Goal: Task Accomplishment & Management: Manage account settings

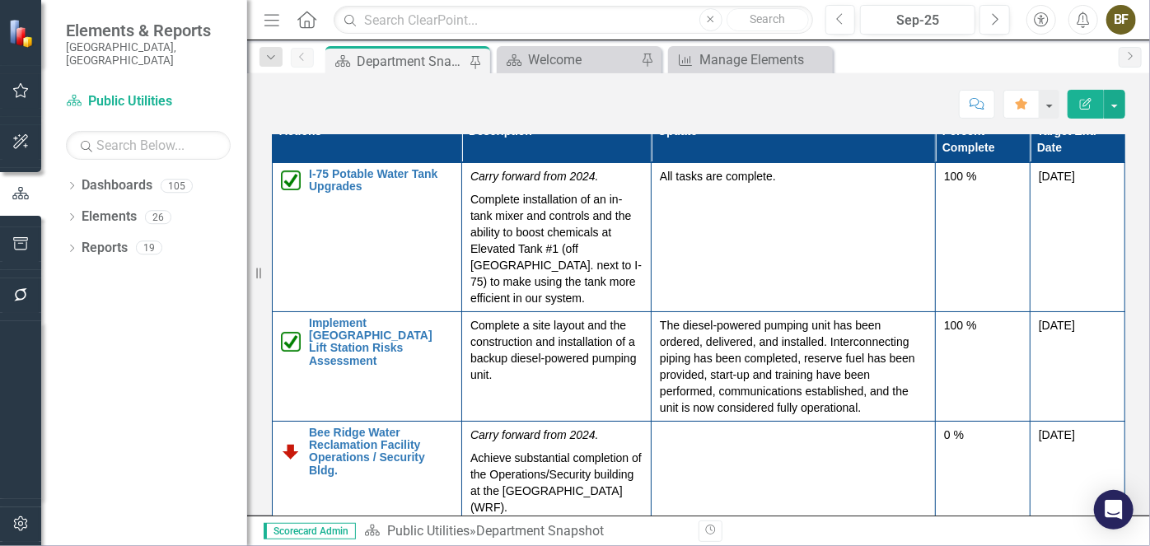
scroll to position [2321, 0]
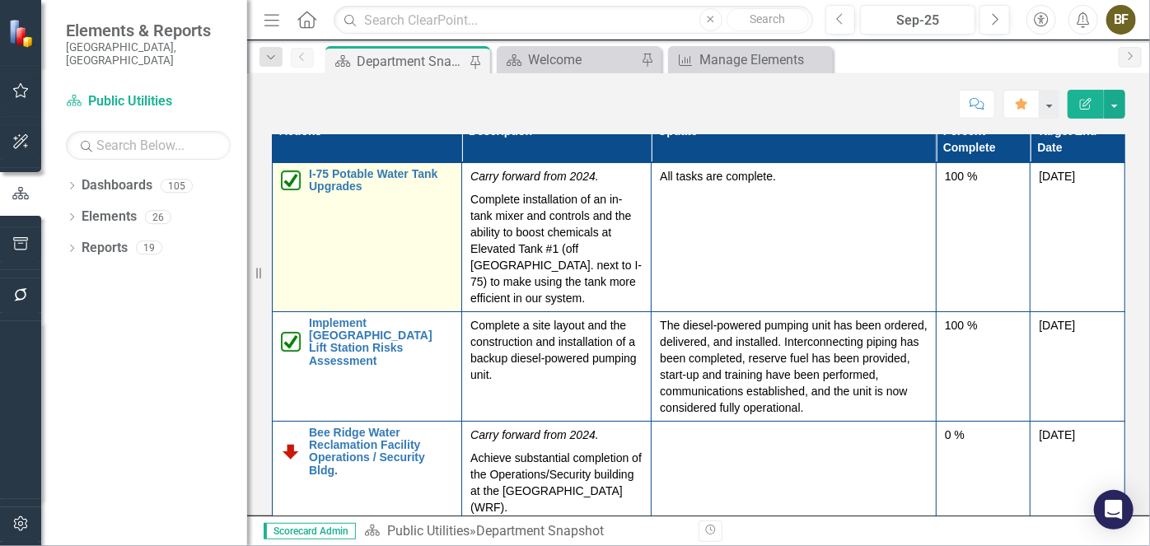
click at [392, 259] on td "I-75 Potable Water Tank Upgrades Edit Edit Action Link Open Element" at bounding box center [367, 236] width 189 height 149
click at [394, 259] on td "I-75 Potable Water Tank Upgrades Edit Edit Action Link Open Element" at bounding box center [367, 236] width 189 height 149
click at [400, 194] on link "I-75 Potable Water Tank Upgrades" at bounding box center [381, 181] width 144 height 26
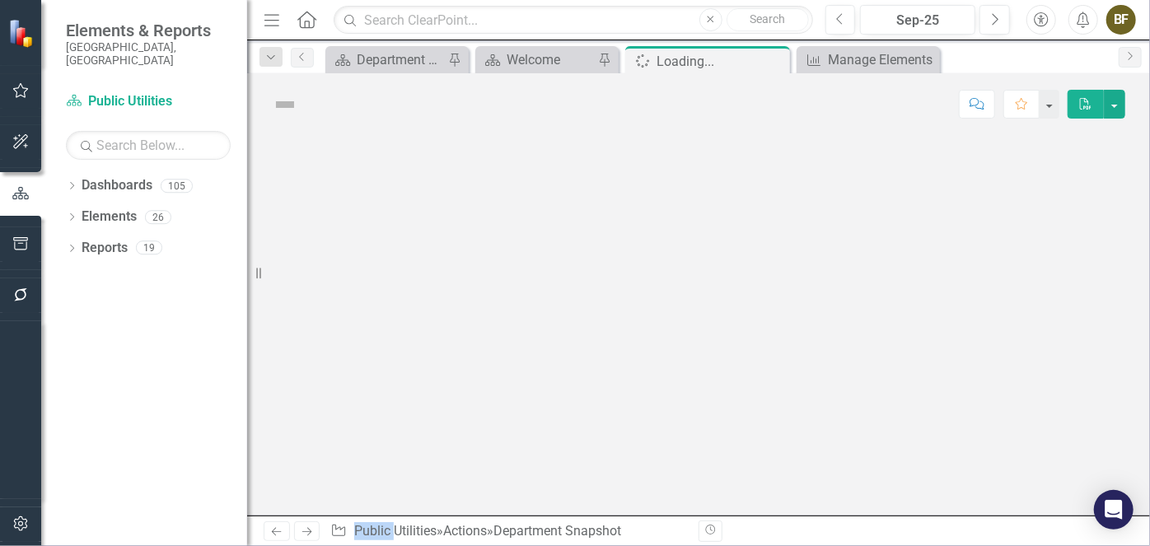
click at [401, 229] on div at bounding box center [698, 325] width 903 height 381
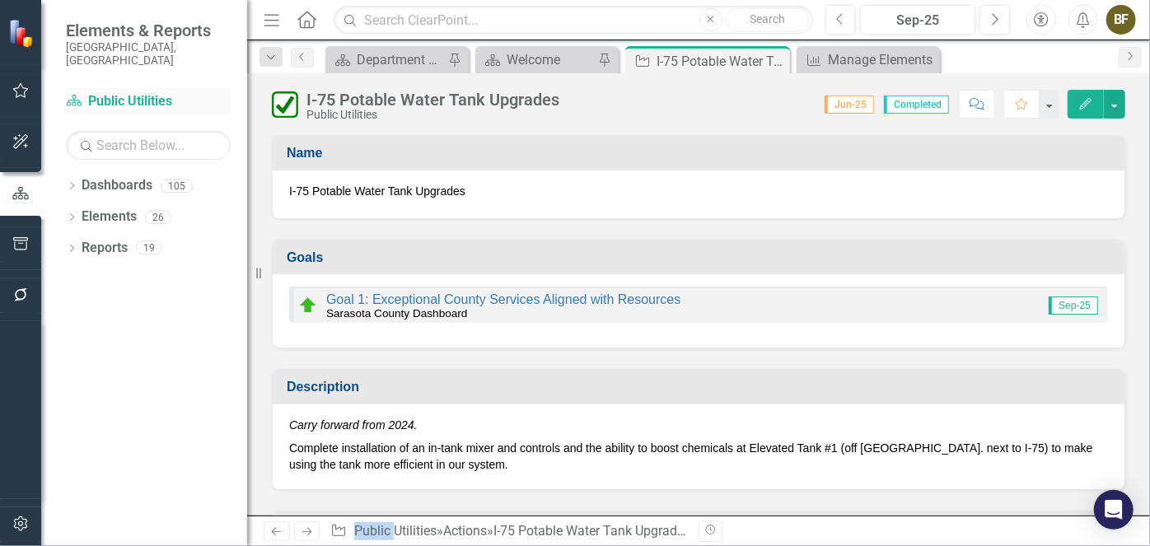
click at [120, 92] on link "Dashboard Public Utilities" at bounding box center [148, 101] width 165 height 19
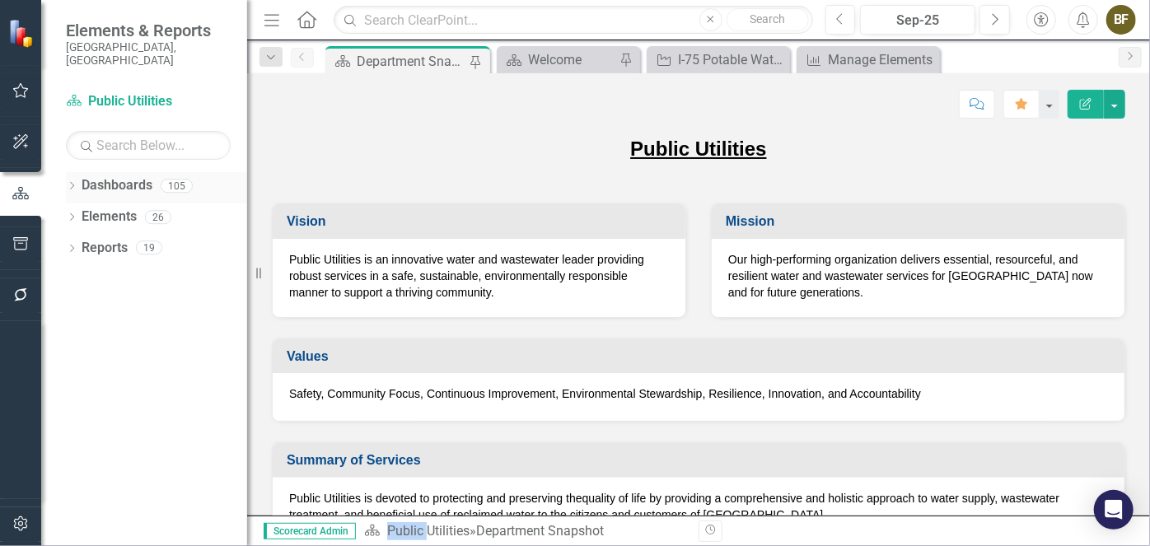
click at [124, 176] on link "Dashboards" at bounding box center [117, 185] width 71 height 19
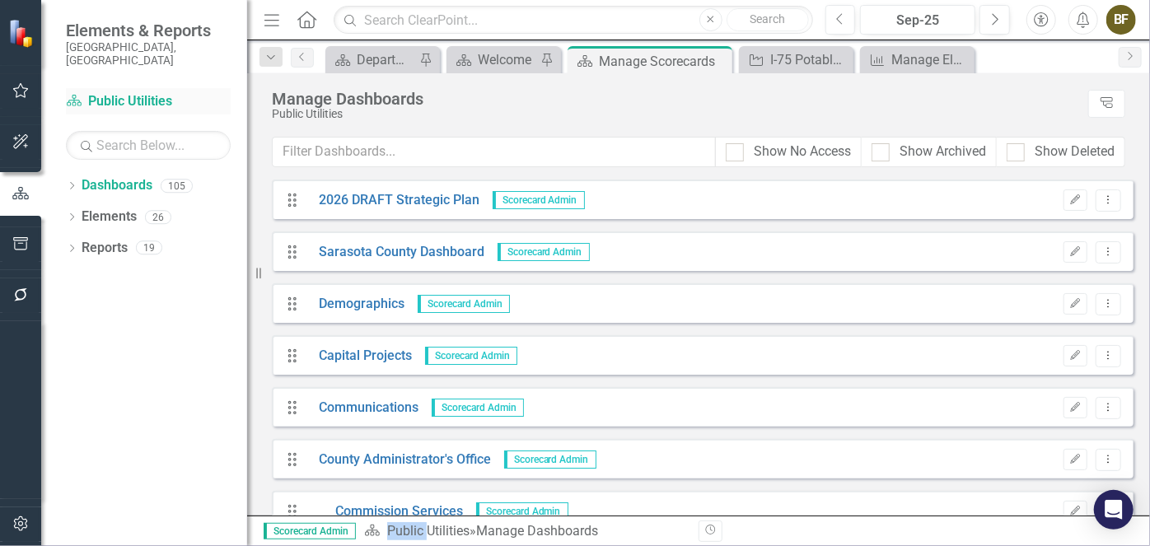
click at [119, 92] on link "Dashboard Public Utilities" at bounding box center [148, 101] width 165 height 19
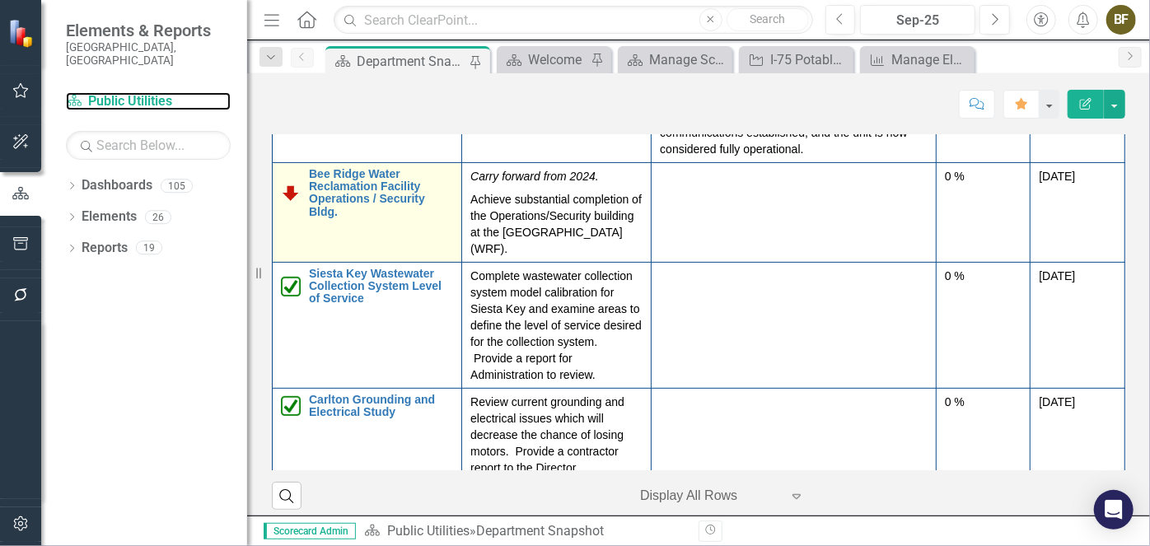
scroll to position [224, 0]
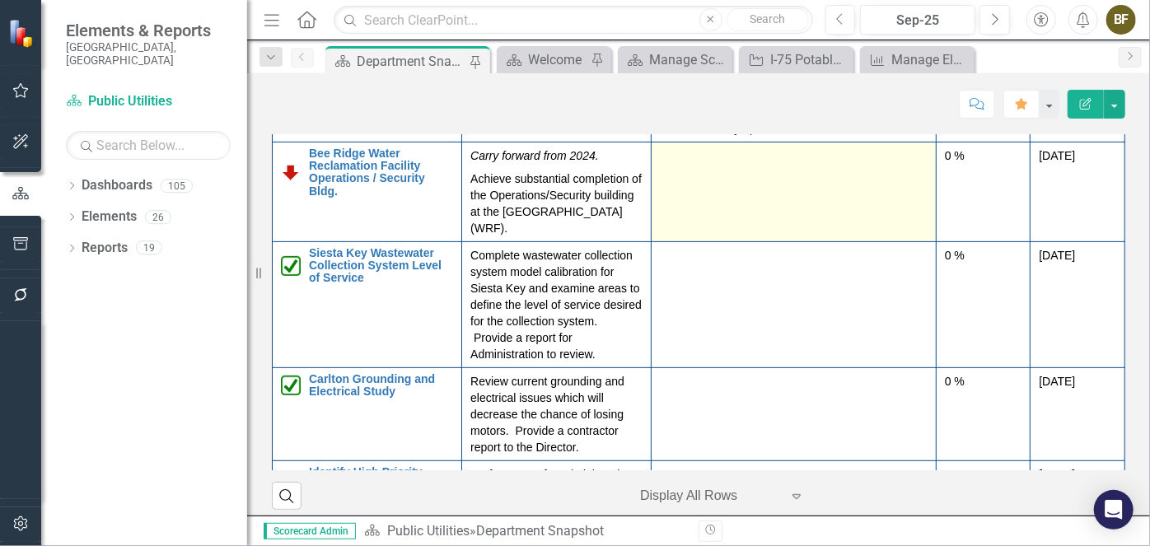
click at [737, 236] on td at bounding box center [794, 192] width 285 height 100
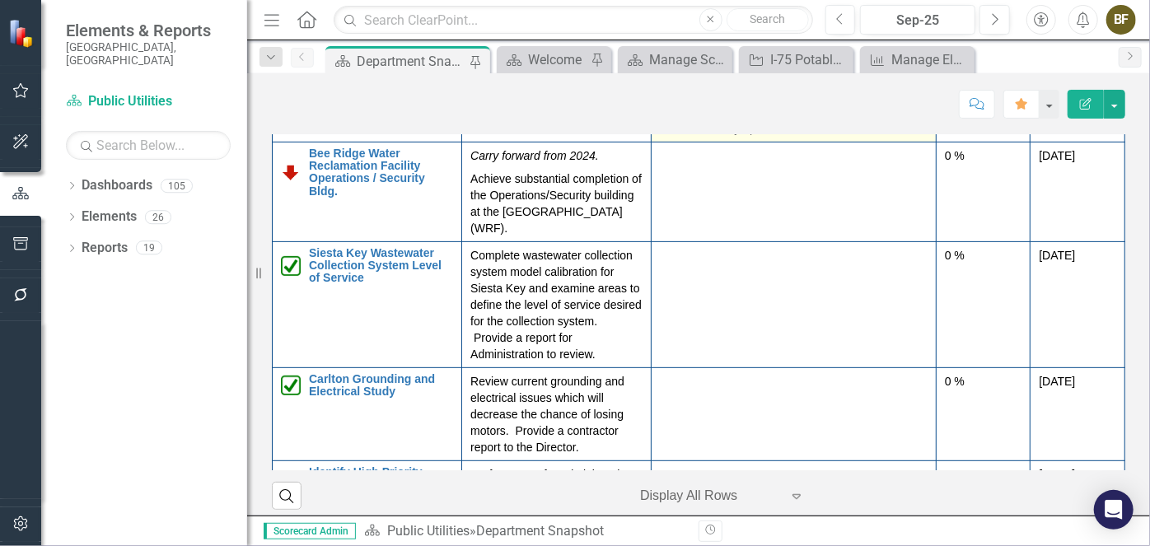
click at [737, 236] on td at bounding box center [794, 192] width 285 height 100
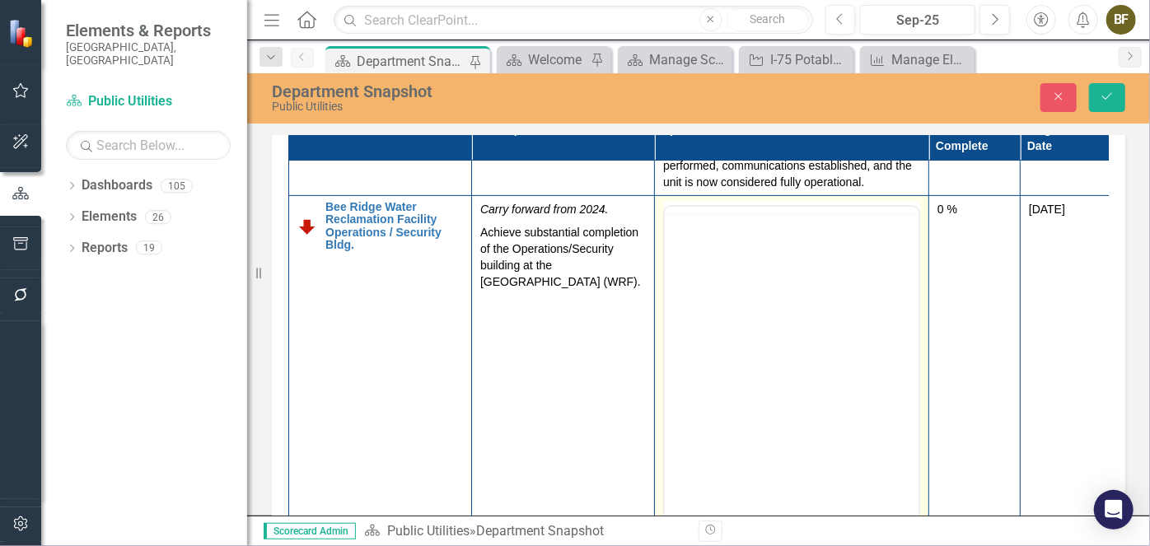
scroll to position [0, 0]
click at [713, 293] on body "Rich Text Area. Press ALT-0 for help." at bounding box center [791, 368] width 254 height 247
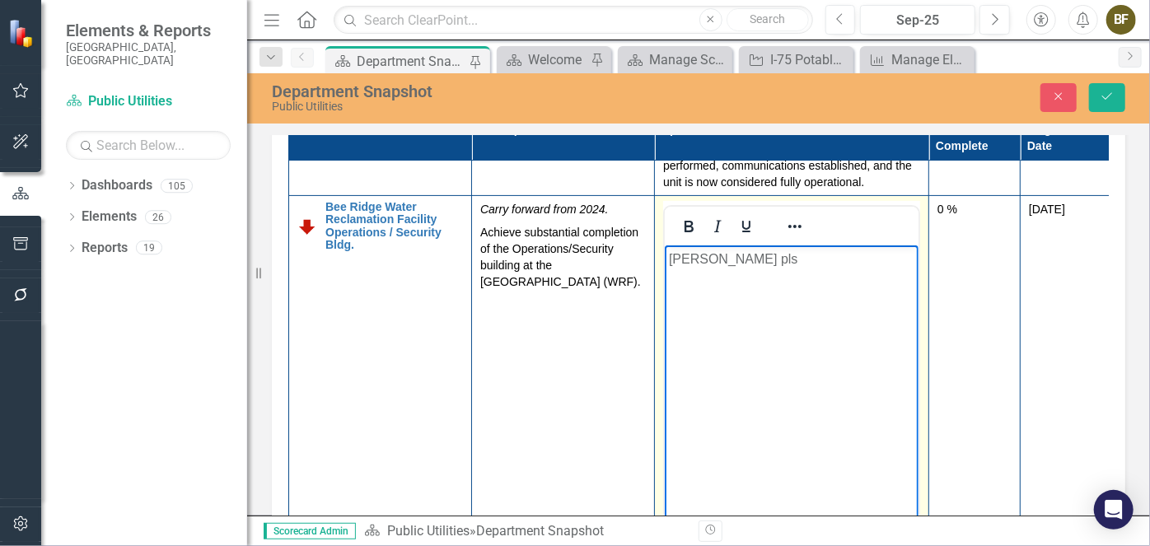
scroll to position [374, 0]
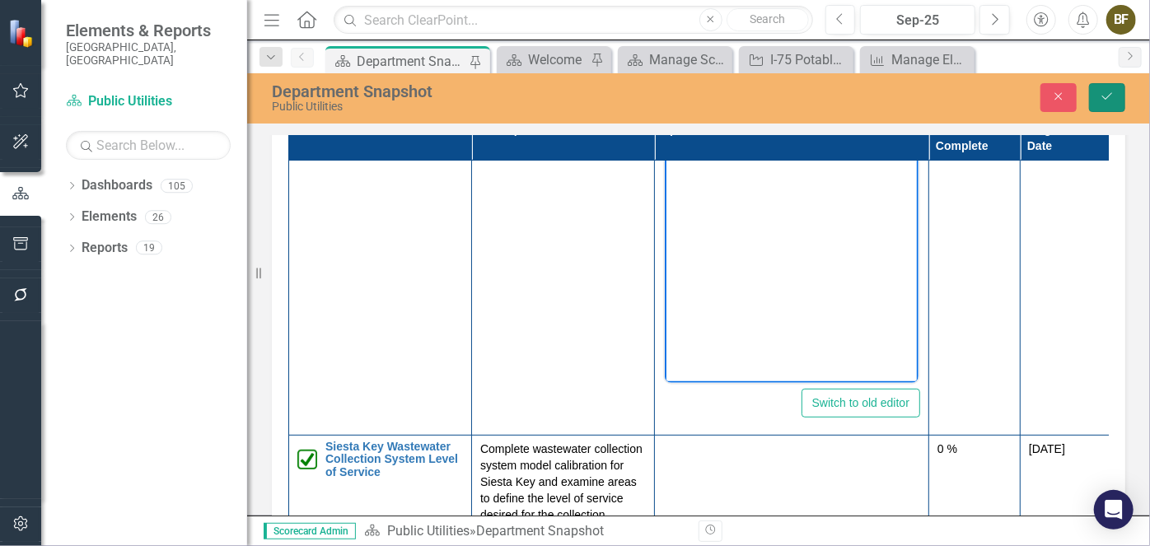
click at [1111, 97] on icon "Save" at bounding box center [1107, 97] width 15 height 12
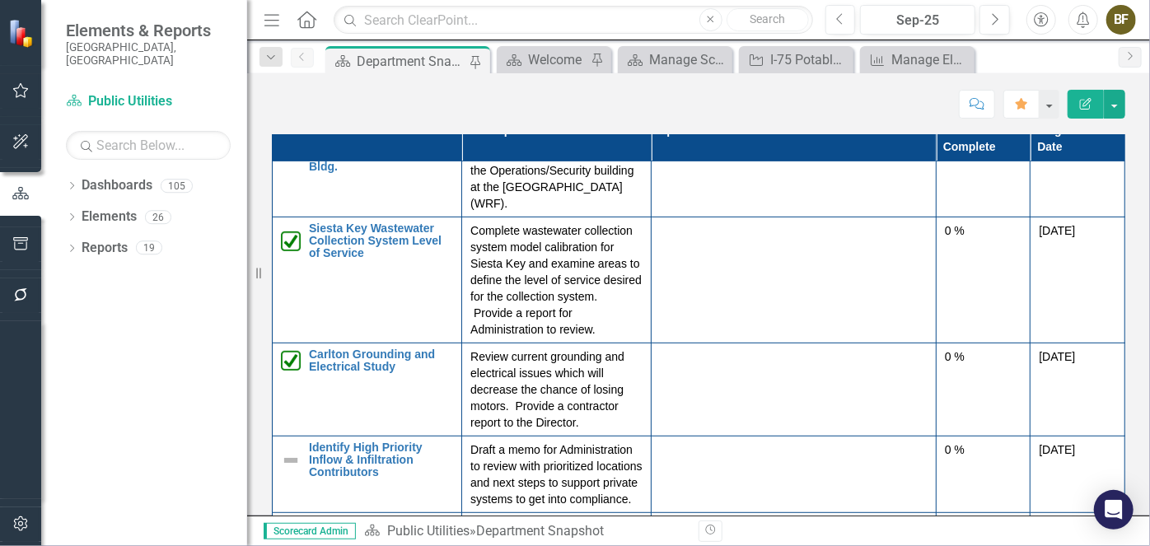
scroll to position [306, 0]
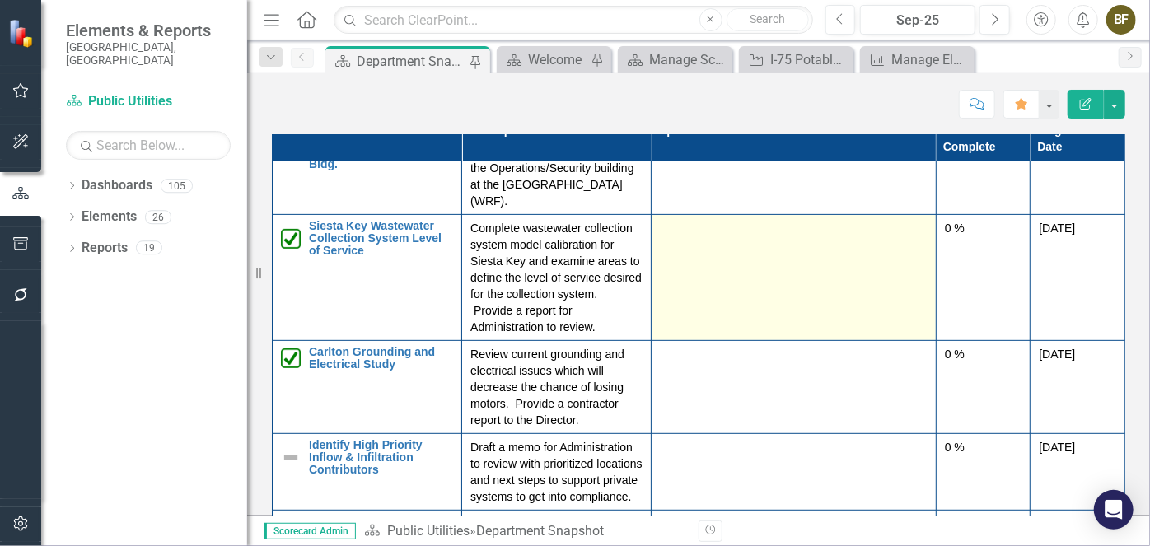
click at [719, 303] on td at bounding box center [794, 277] width 285 height 126
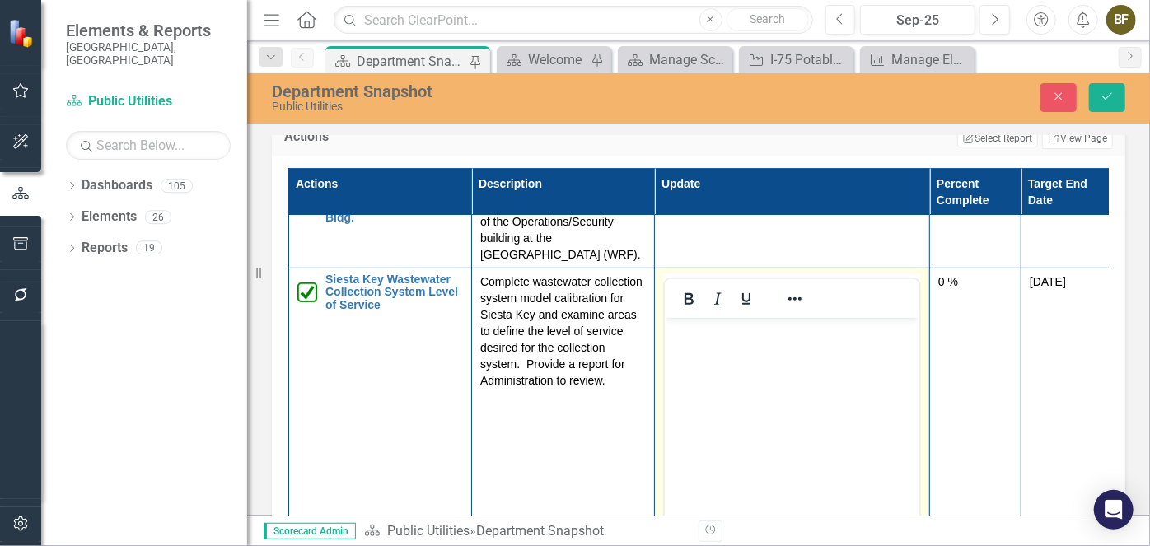
scroll to position [0, 0]
click at [722, 353] on body "Rich Text Area. Press ALT-0 for help." at bounding box center [791, 440] width 255 height 247
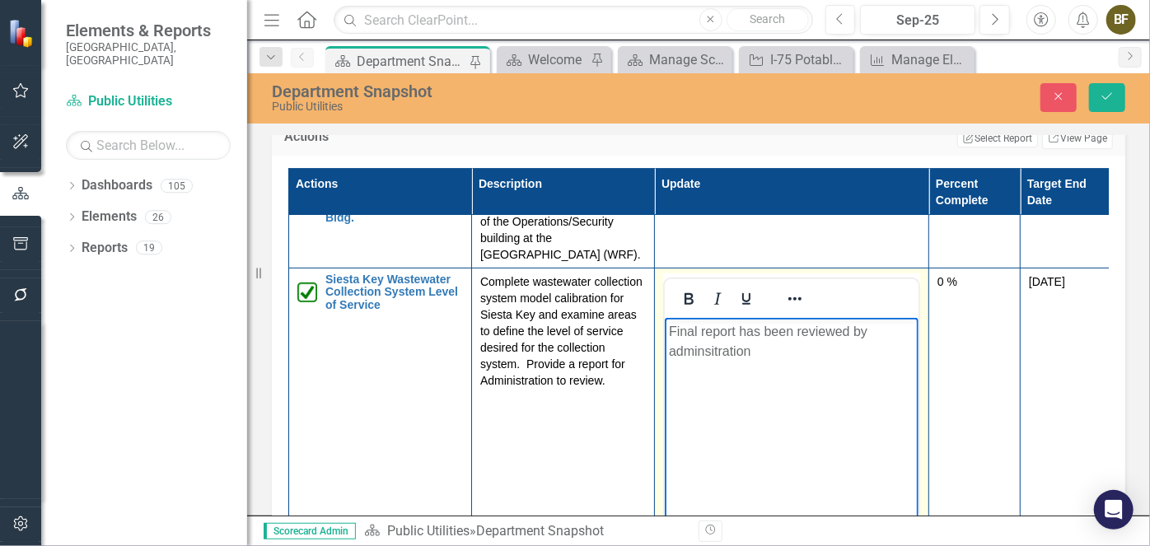
drag, startPoint x: 704, startPoint y: 352, endPoint x: 774, endPoint y: 355, distance: 69.3
click at [774, 355] on p "Final report has been reviewed by adminsitration" at bounding box center [790, 341] width 245 height 40
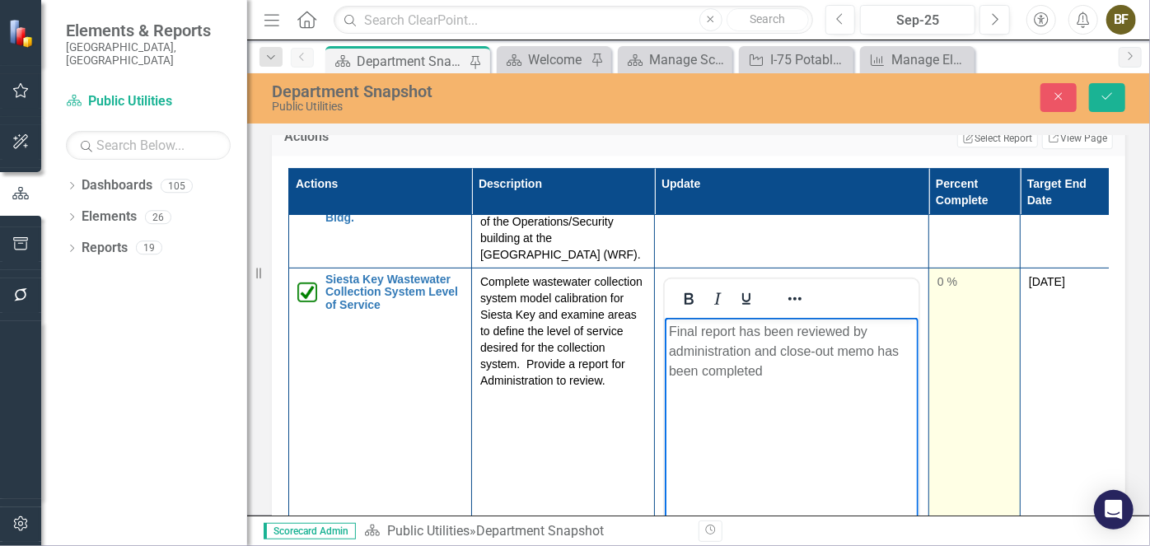
click at [989, 350] on td "0 %" at bounding box center [974, 464] width 91 height 390
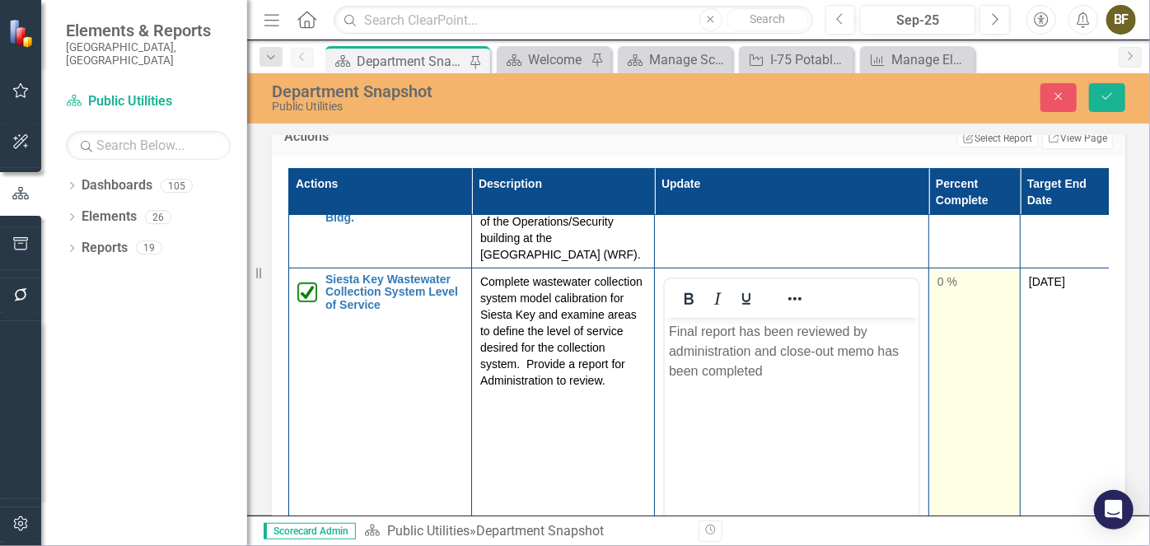
click at [951, 290] on div "0 %" at bounding box center [974, 281] width 74 height 16
type input "100"
drag, startPoint x: 943, startPoint y: 382, endPoint x: 1012, endPoint y: 385, distance: 69.2
click at [1012, 385] on td "100" at bounding box center [974, 464] width 91 height 390
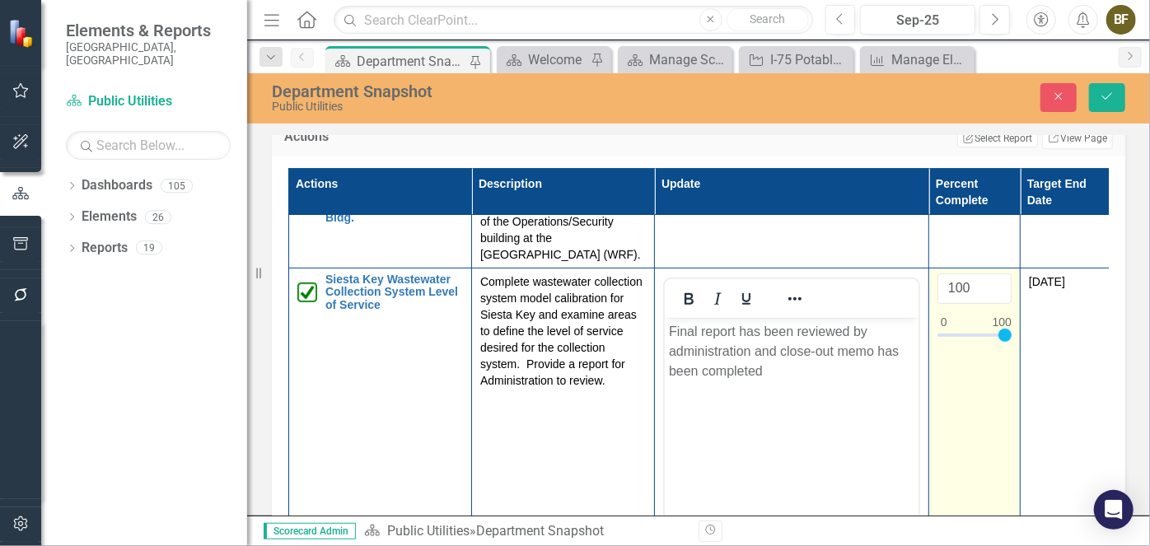
scroll to position [381, 0]
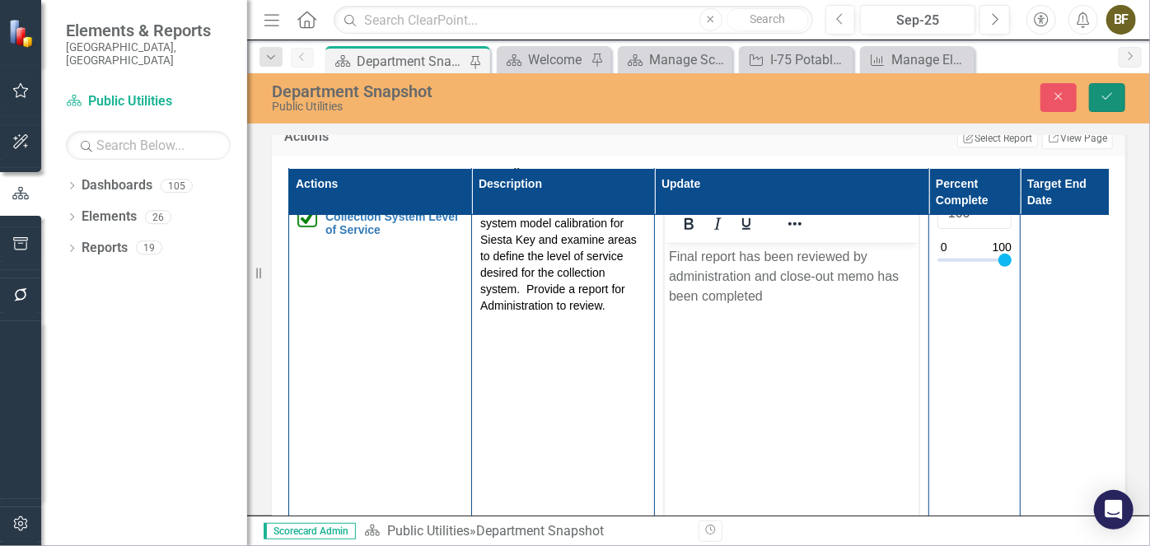
click at [1111, 93] on icon "submit" at bounding box center [1107, 96] width 10 height 7
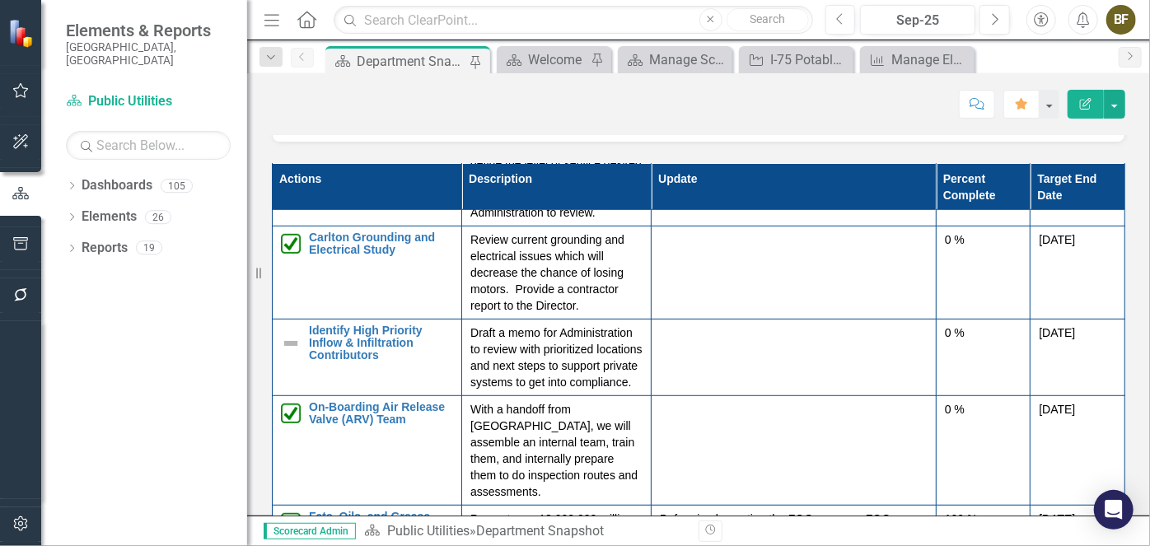
scroll to position [2341, 0]
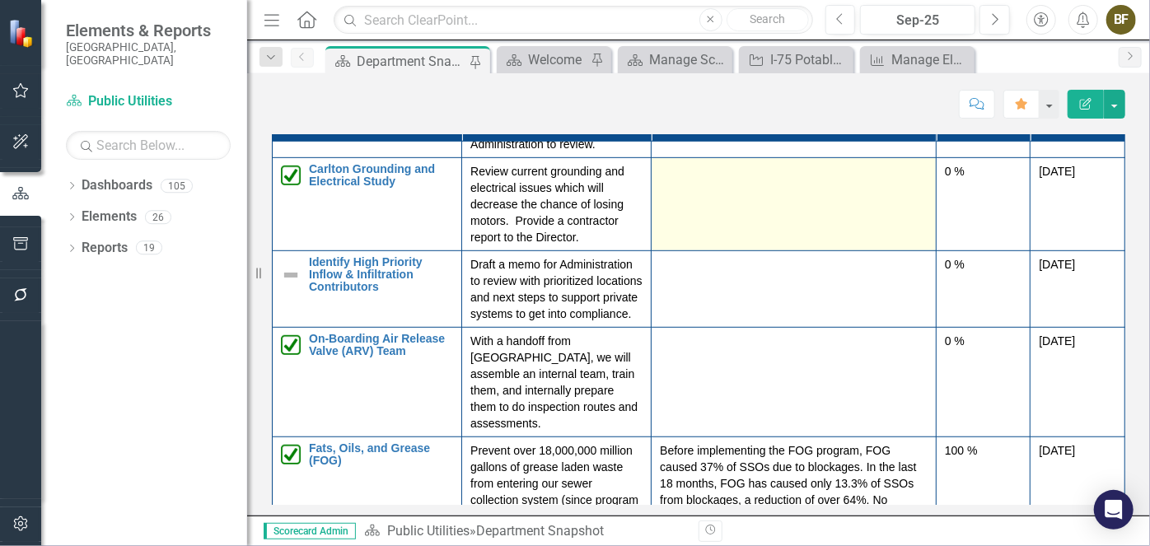
click at [755, 239] on td at bounding box center [794, 203] width 285 height 93
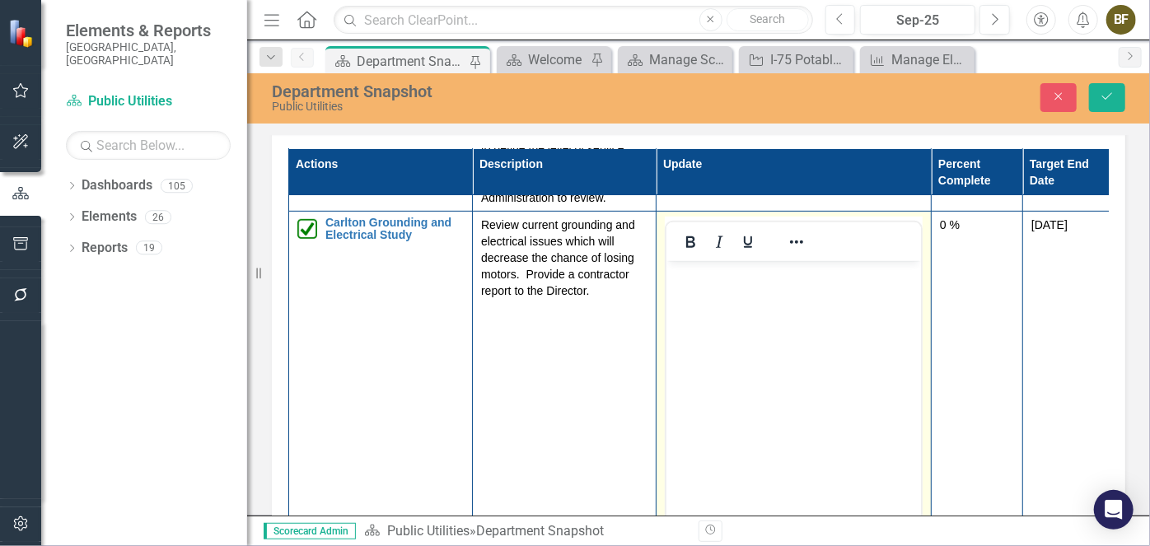
scroll to position [0, 0]
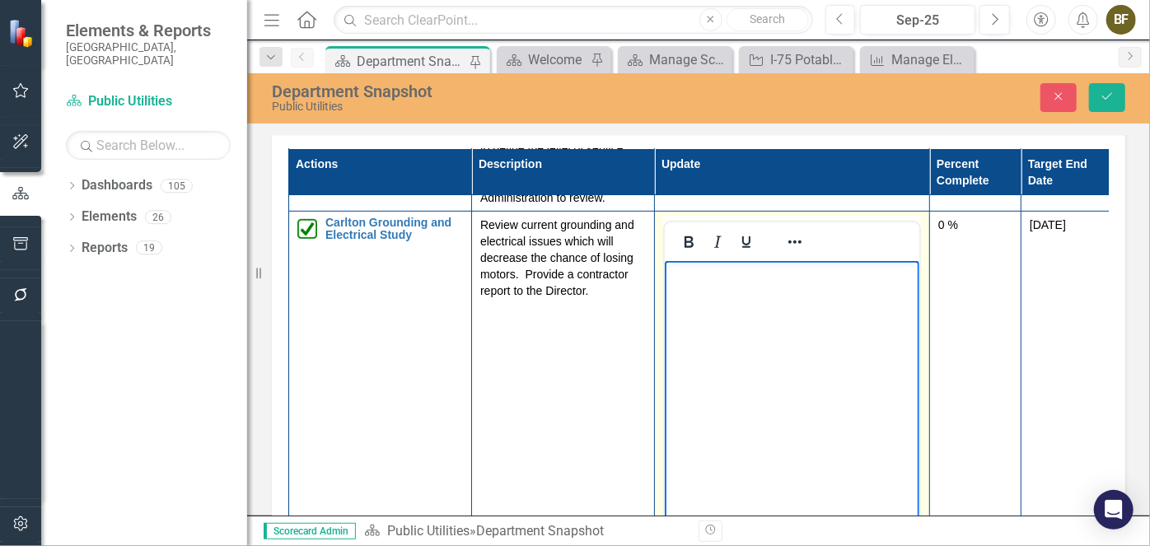
click at [764, 315] on body "Rich Text Area. Press ALT-0 for help." at bounding box center [791, 384] width 255 height 247
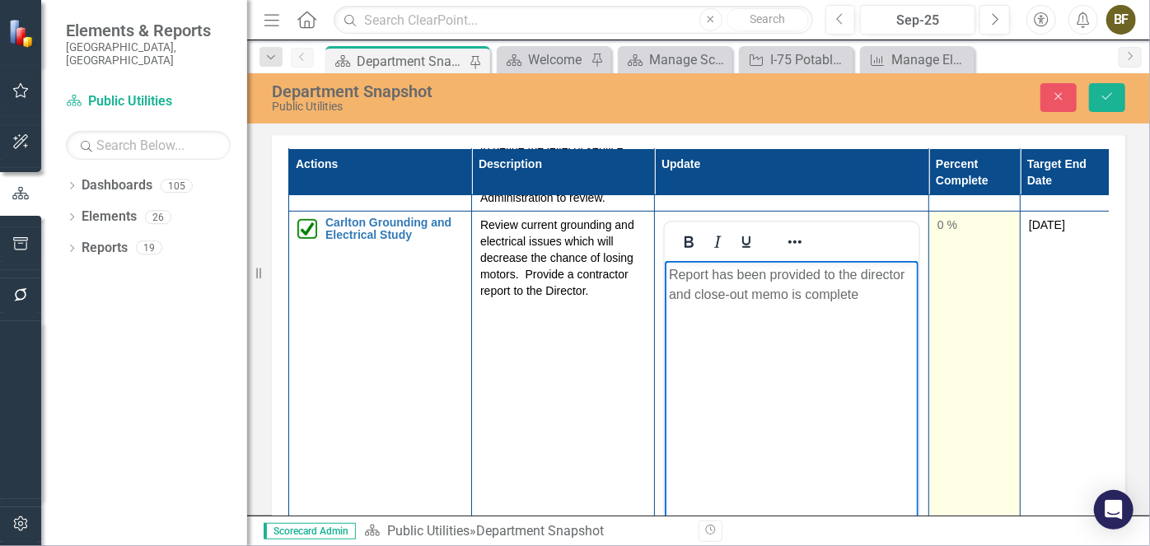
click at [969, 343] on td "0 %" at bounding box center [974, 407] width 91 height 390
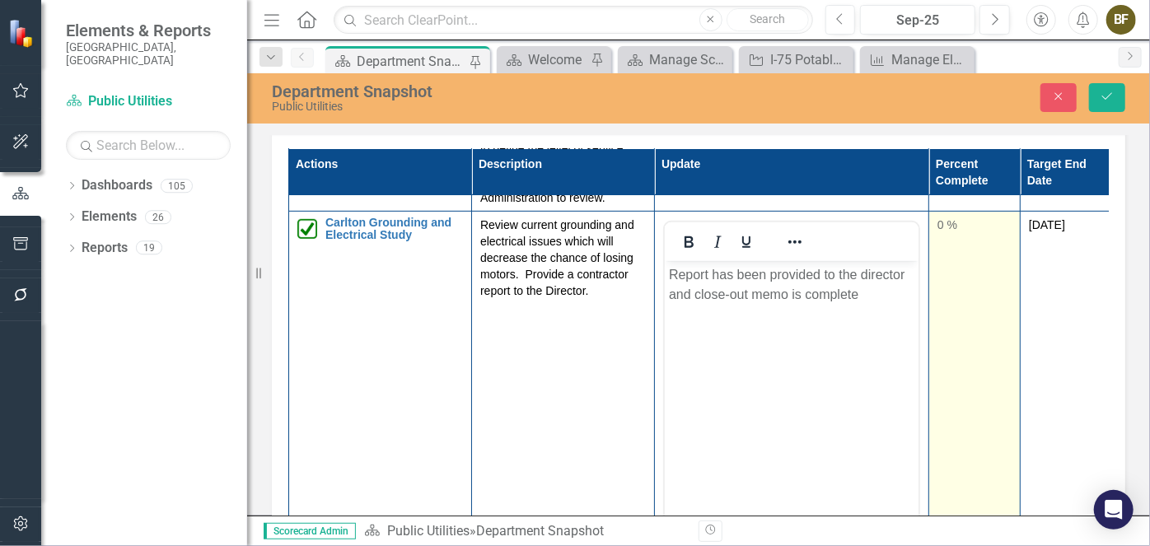
click at [966, 343] on td "0 %" at bounding box center [974, 407] width 91 height 390
click at [952, 290] on td "0 %" at bounding box center [974, 407] width 91 height 390
click at [951, 289] on td "0 %" at bounding box center [974, 407] width 91 height 390
type input "100"
drag, startPoint x: 944, startPoint y: 328, endPoint x: 1010, endPoint y: 323, distance: 66.1
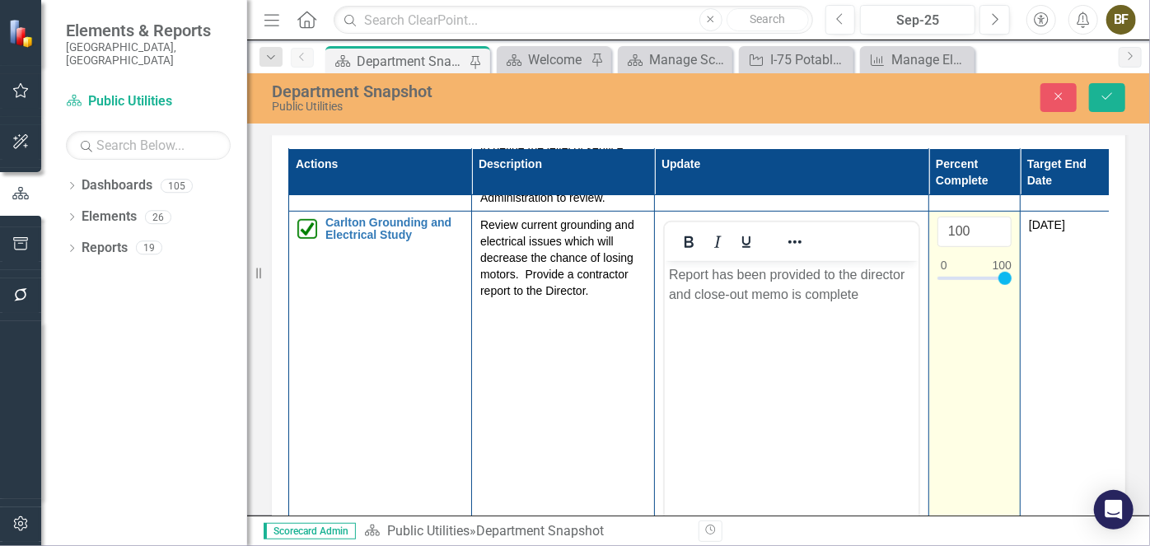
click at [1010, 292] on div at bounding box center [974, 282] width 74 height 21
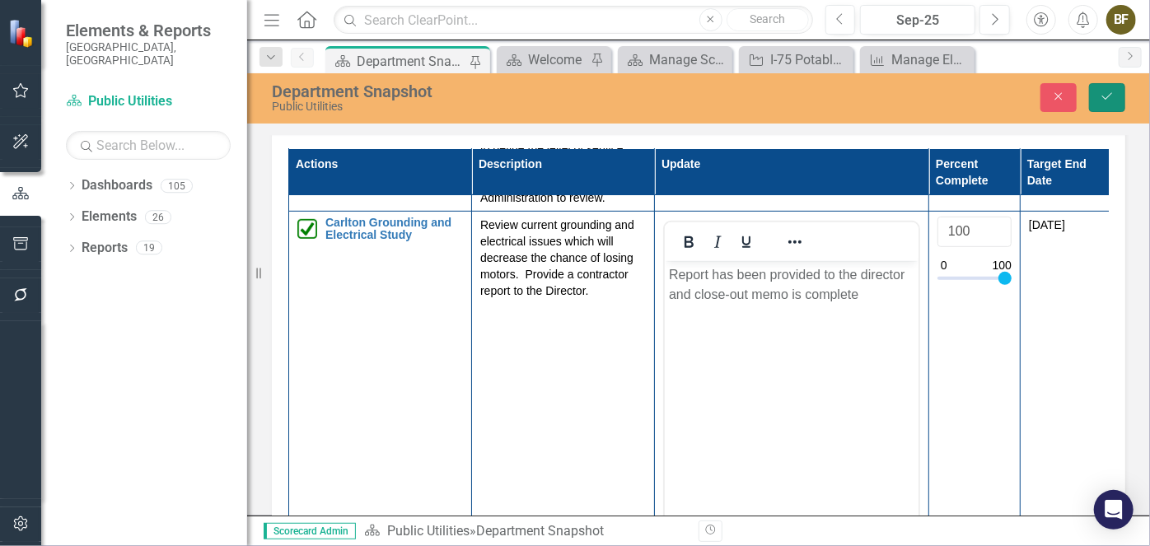
click at [1110, 104] on button "Save" at bounding box center [1107, 97] width 36 height 29
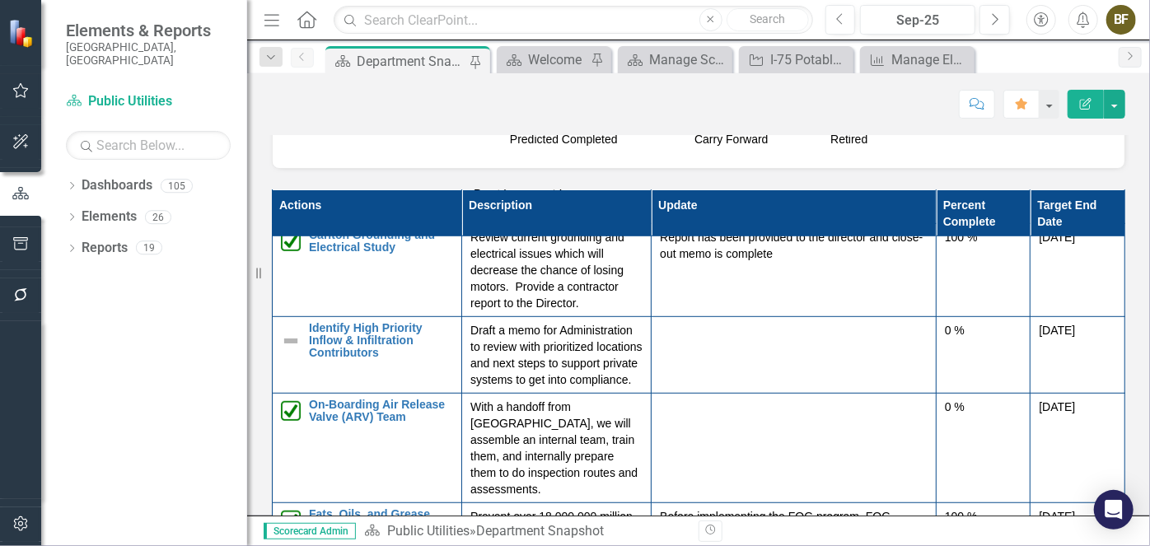
scroll to position [502, 0]
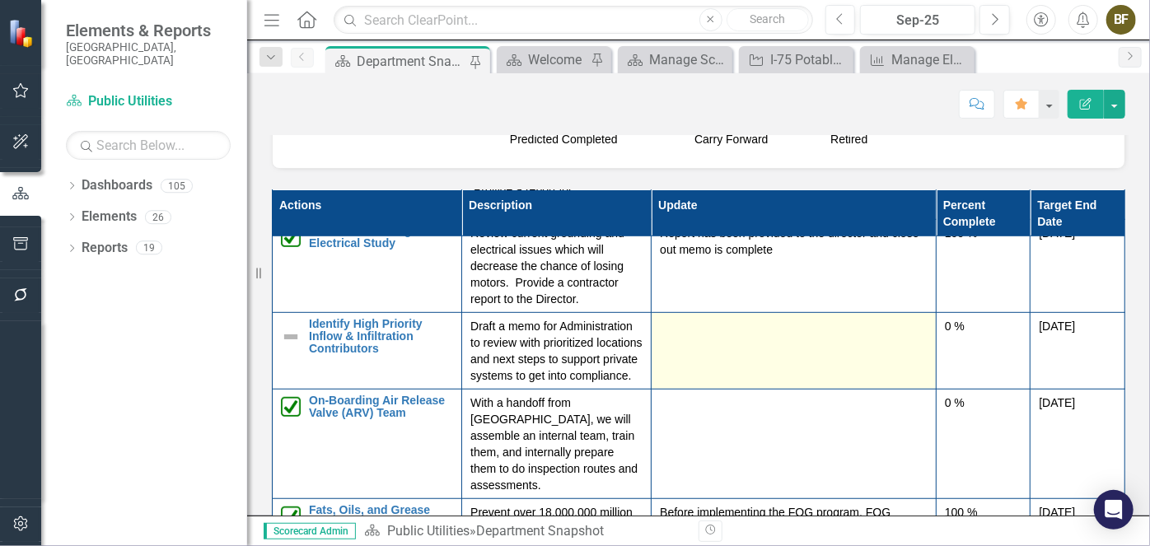
click at [694, 338] on div at bounding box center [794, 328] width 268 height 20
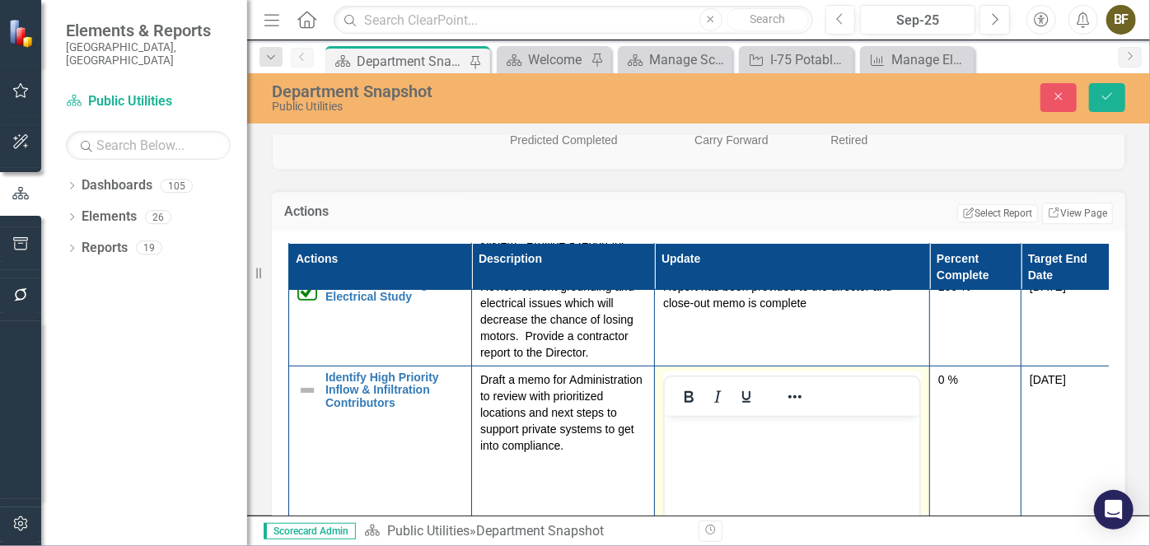
scroll to position [577, 0]
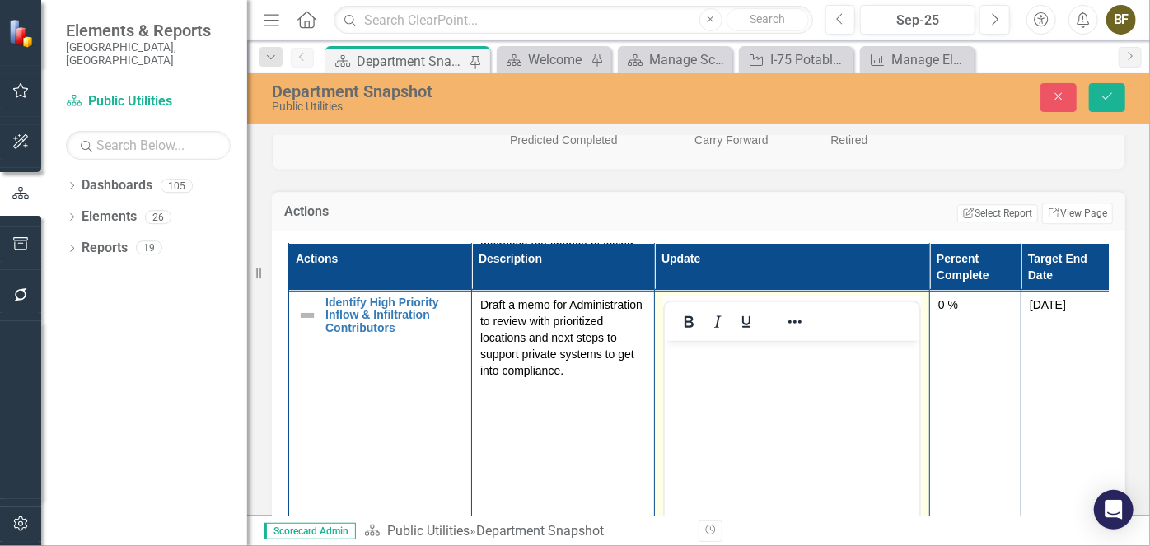
click at [720, 410] on body "Rich Text Area. Press ALT-0 for help." at bounding box center [791, 463] width 255 height 247
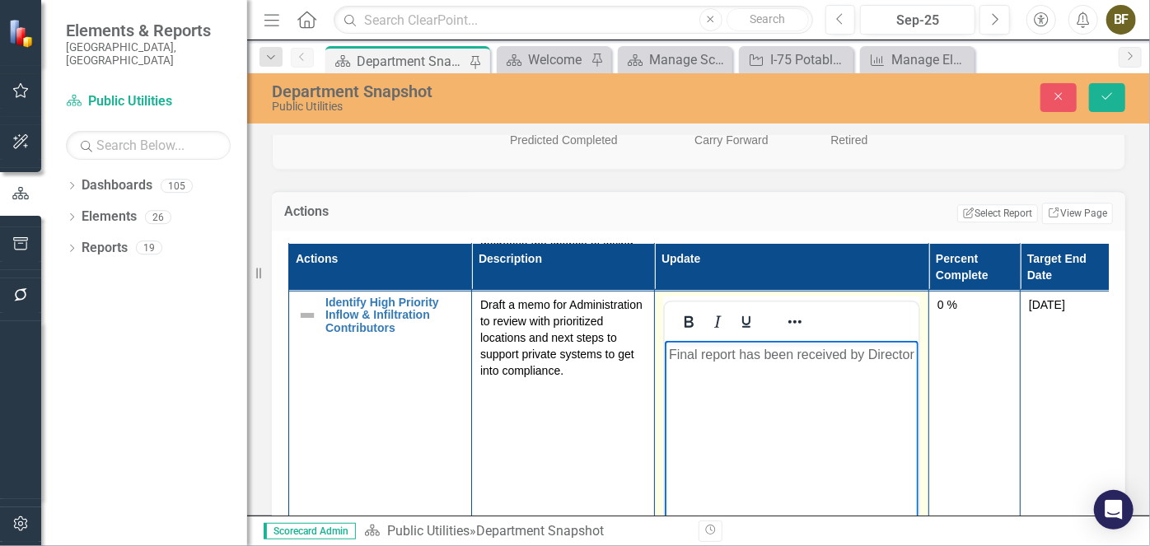
click at [750, 364] on p "Final report has been received by Director" at bounding box center [790, 354] width 245 height 20
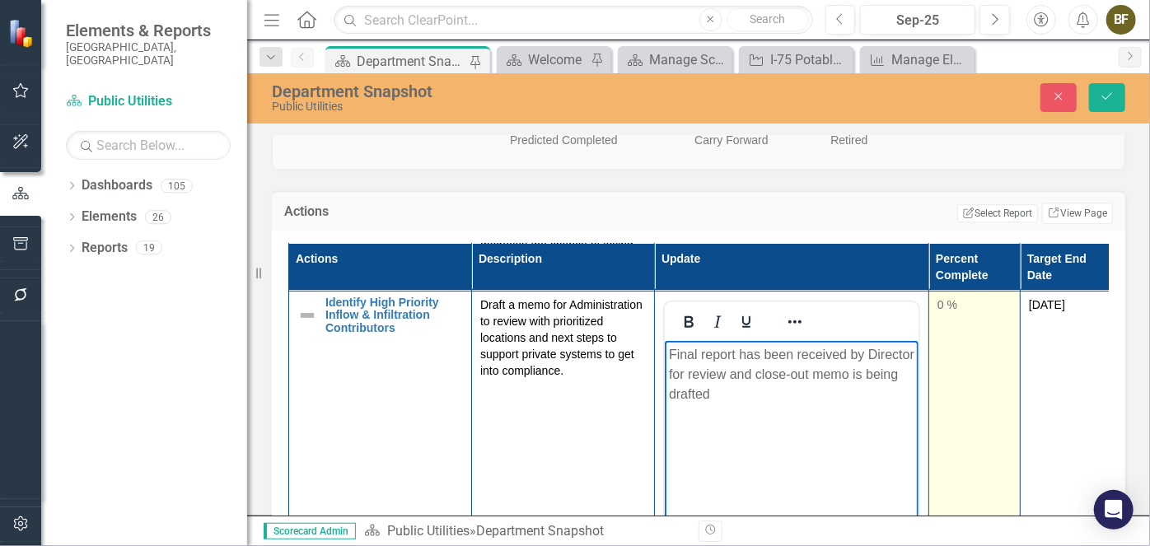
click at [957, 313] on div "0 %" at bounding box center [974, 305] width 74 height 16
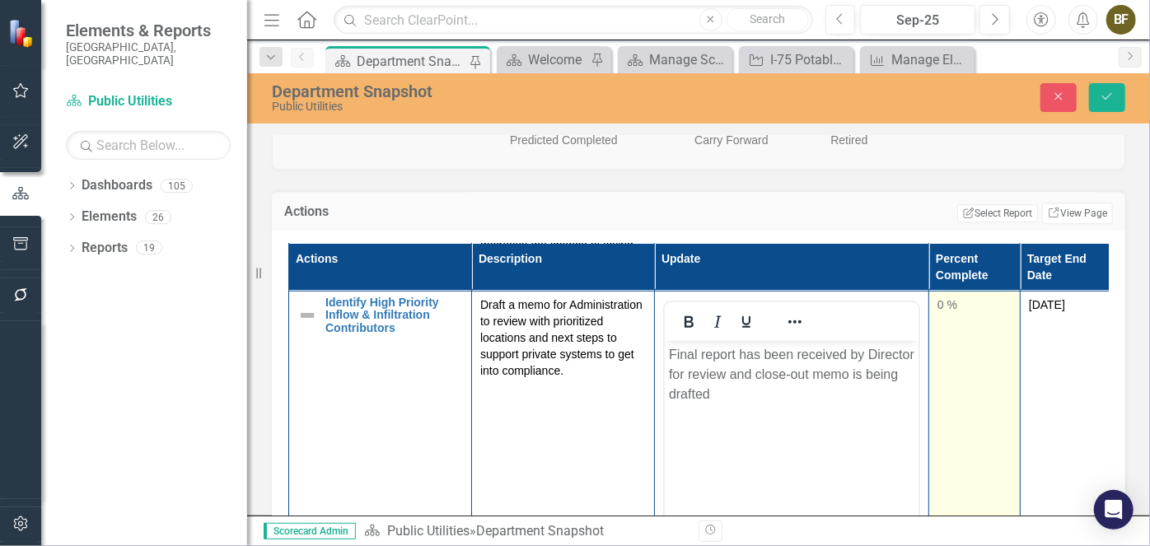
click at [954, 313] on div "0 %" at bounding box center [974, 305] width 74 height 16
drag, startPoint x: 944, startPoint y: 404, endPoint x: 982, endPoint y: 382, distance: 43.9
click at [1002, 365] on div at bounding box center [1003, 358] width 13 height 13
click at [956, 327] on input "97" at bounding box center [974, 312] width 74 height 30
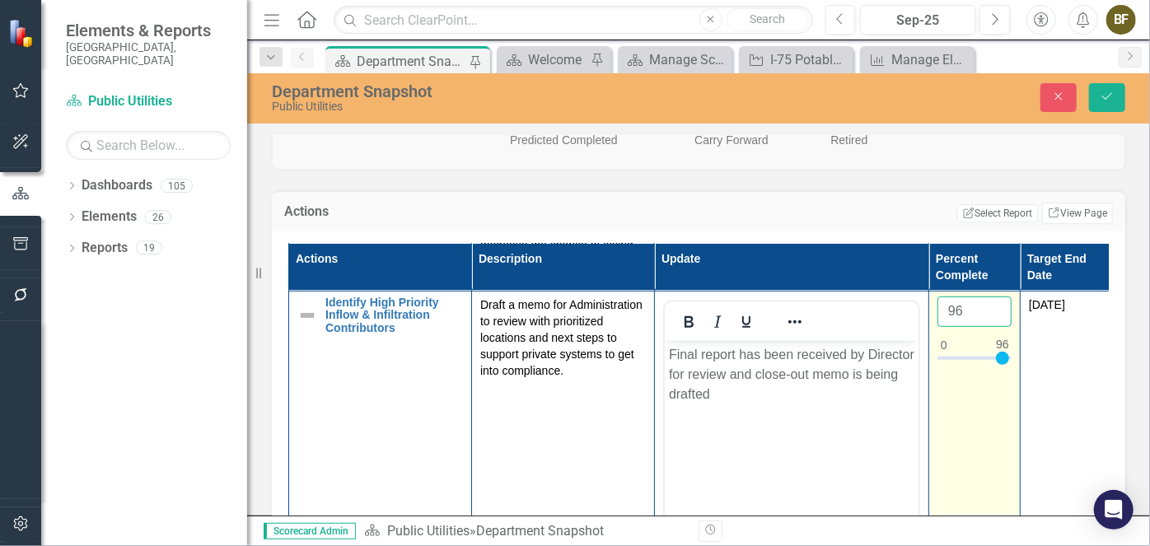
click at [996, 327] on input "96" at bounding box center [974, 312] width 74 height 30
type input "95"
click at [996, 327] on input "95" at bounding box center [974, 312] width 74 height 30
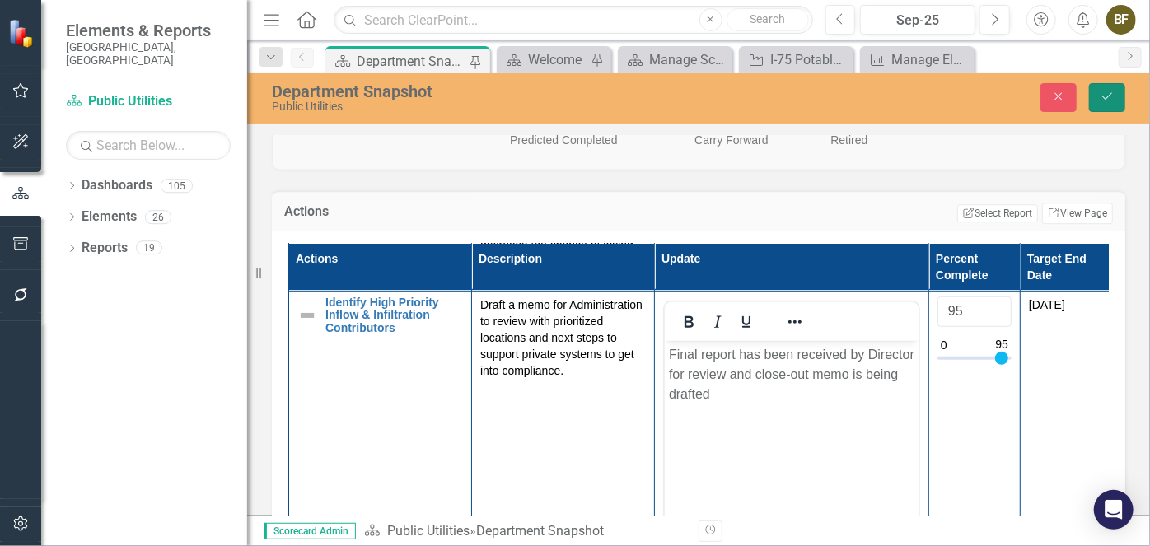
click at [1106, 101] on icon "Save" at bounding box center [1107, 97] width 15 height 12
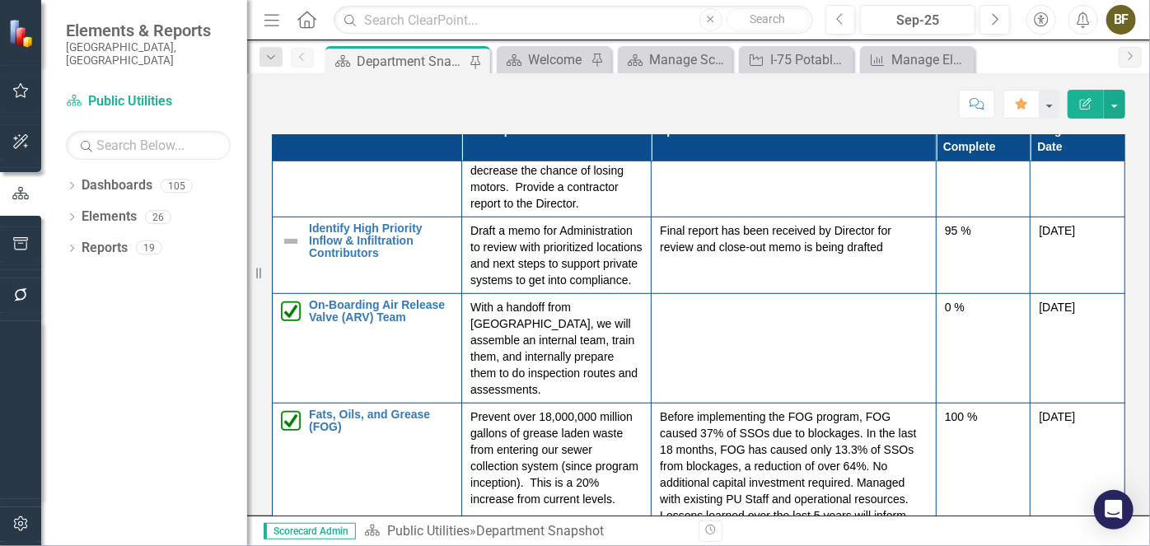
scroll to position [534, 0]
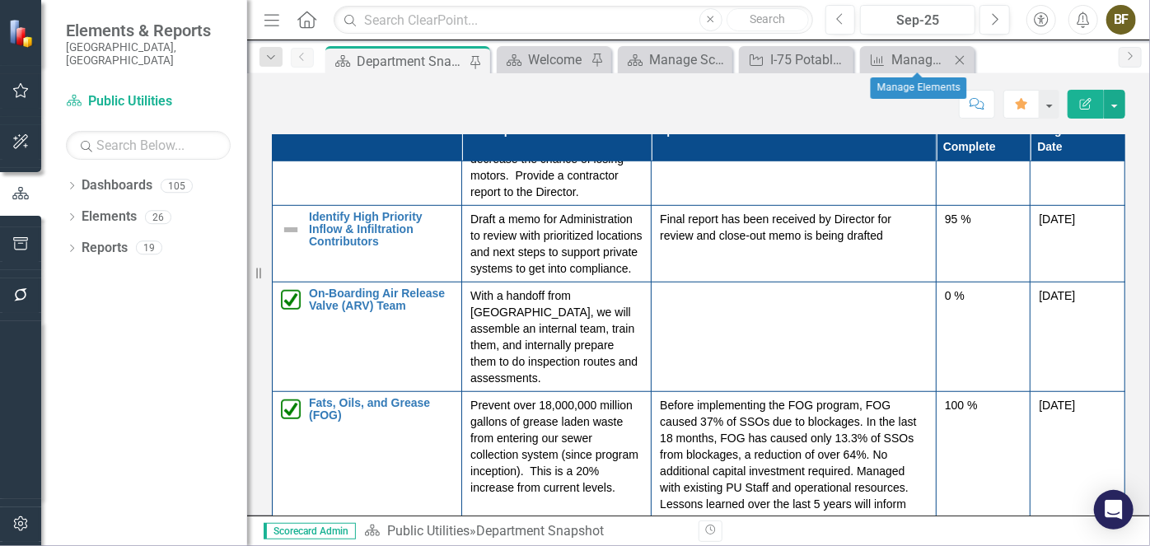
click at [961, 59] on icon "Close" at bounding box center [959, 60] width 16 height 13
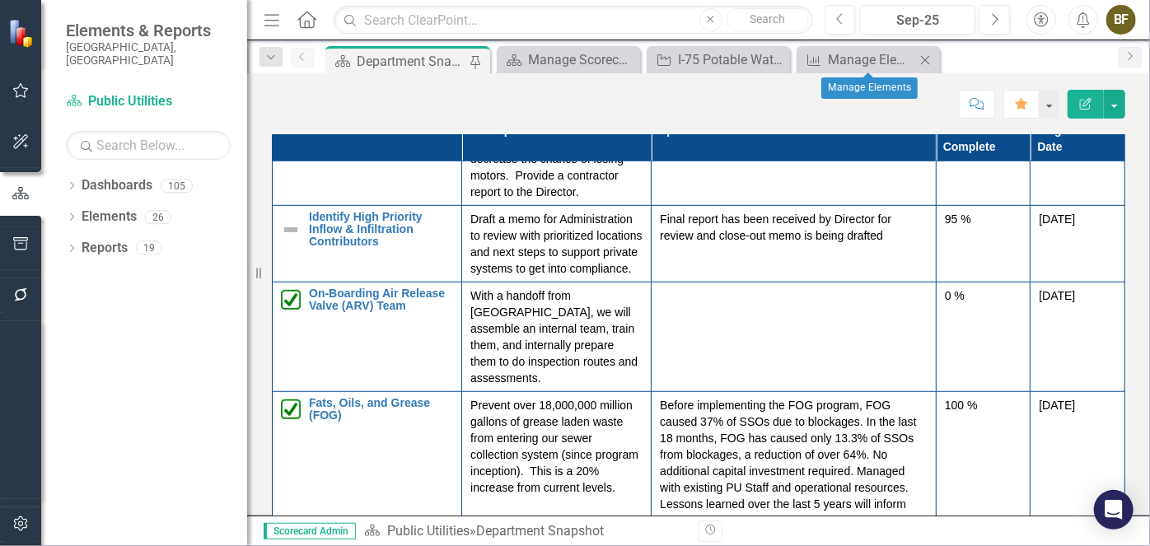
click at [926, 63] on icon "Close" at bounding box center [925, 60] width 16 height 13
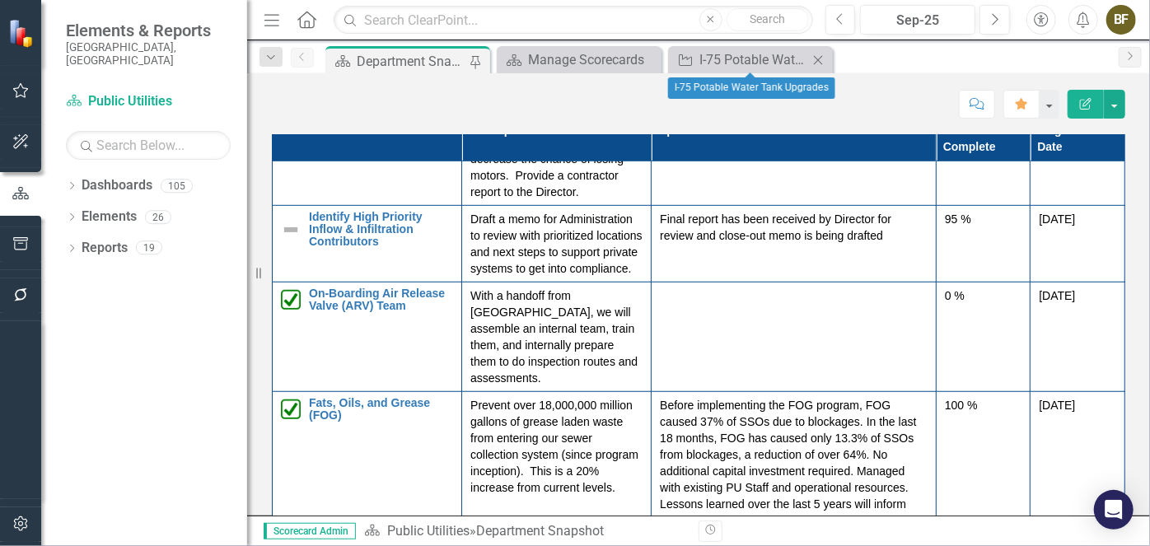
click at [822, 62] on icon "Close" at bounding box center [818, 60] width 16 height 13
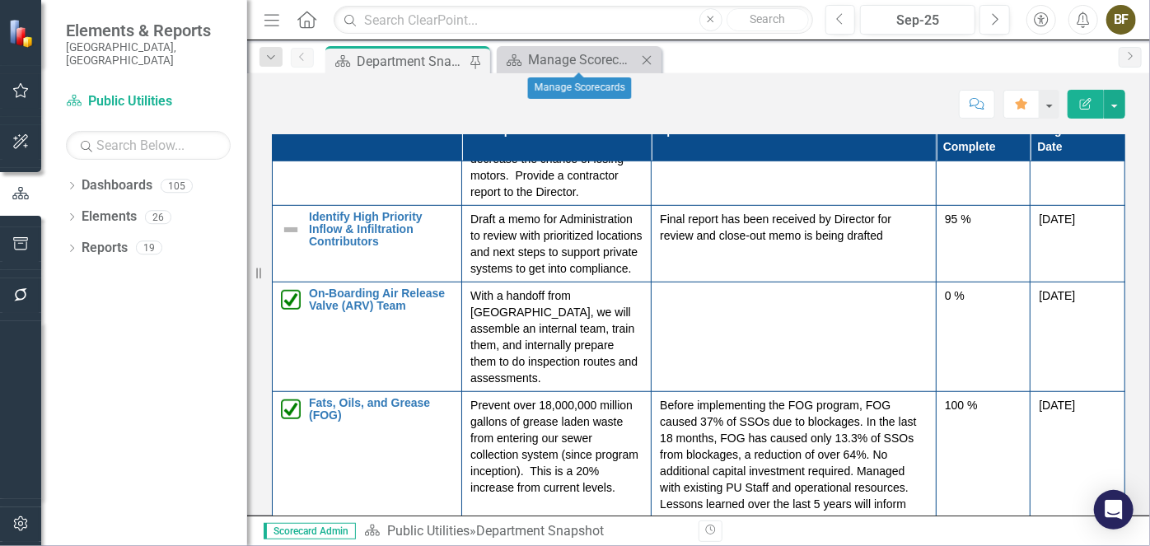
click at [652, 58] on icon "Close" at bounding box center [646, 60] width 16 height 13
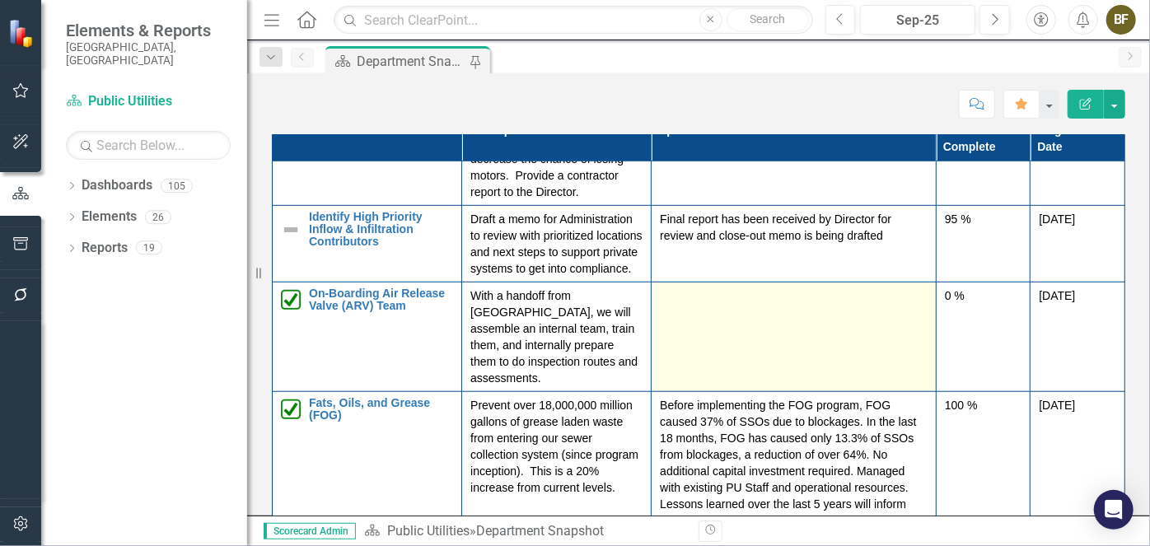
click at [785, 385] on td at bounding box center [794, 337] width 285 height 110
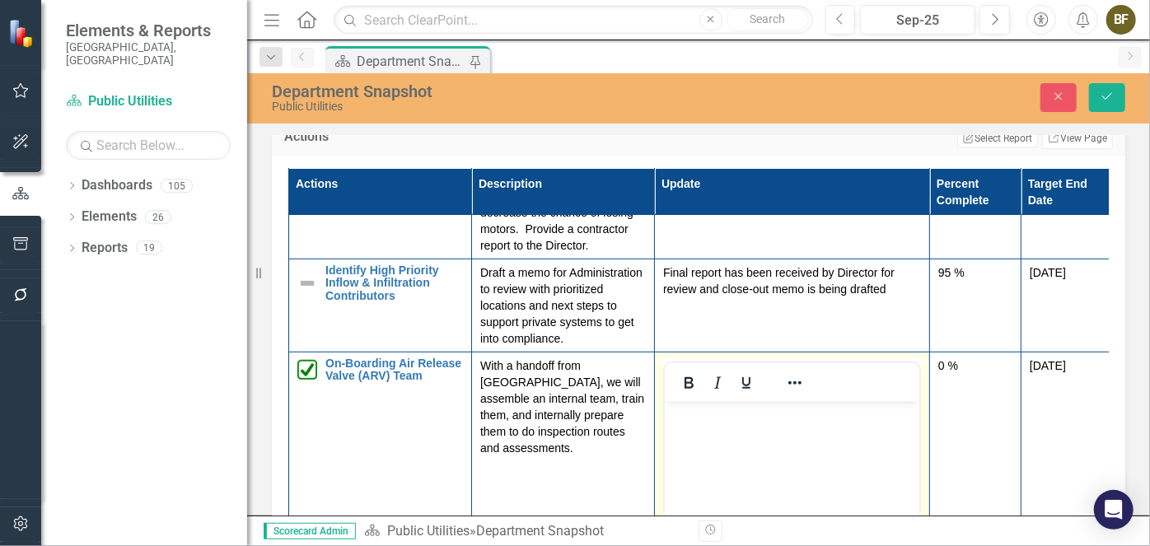
scroll to position [609, 0]
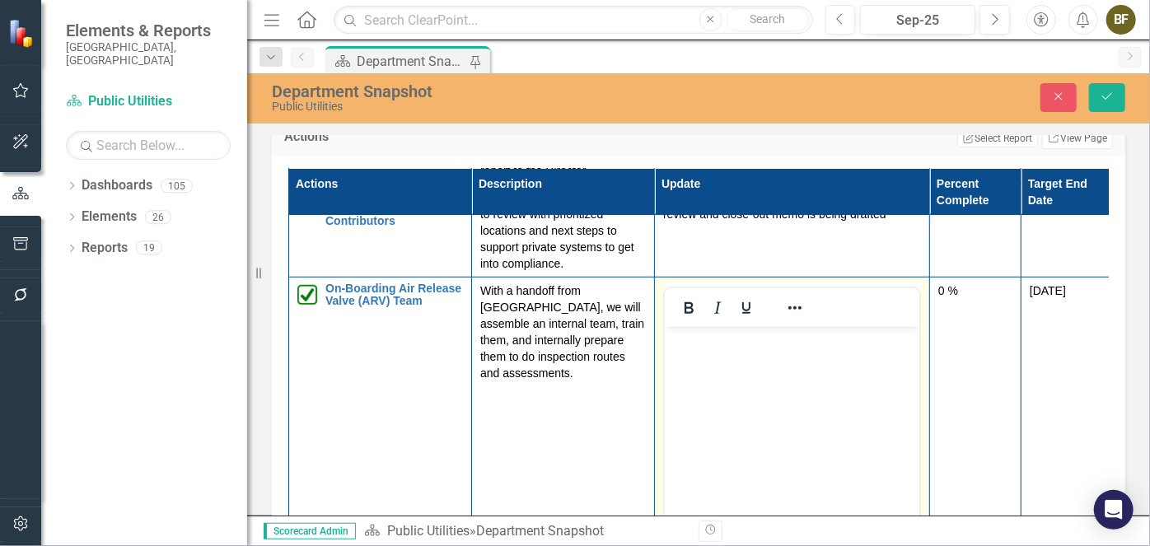
click at [745, 379] on body "Rich Text Area. Press ALT-0 for help." at bounding box center [791, 449] width 255 height 247
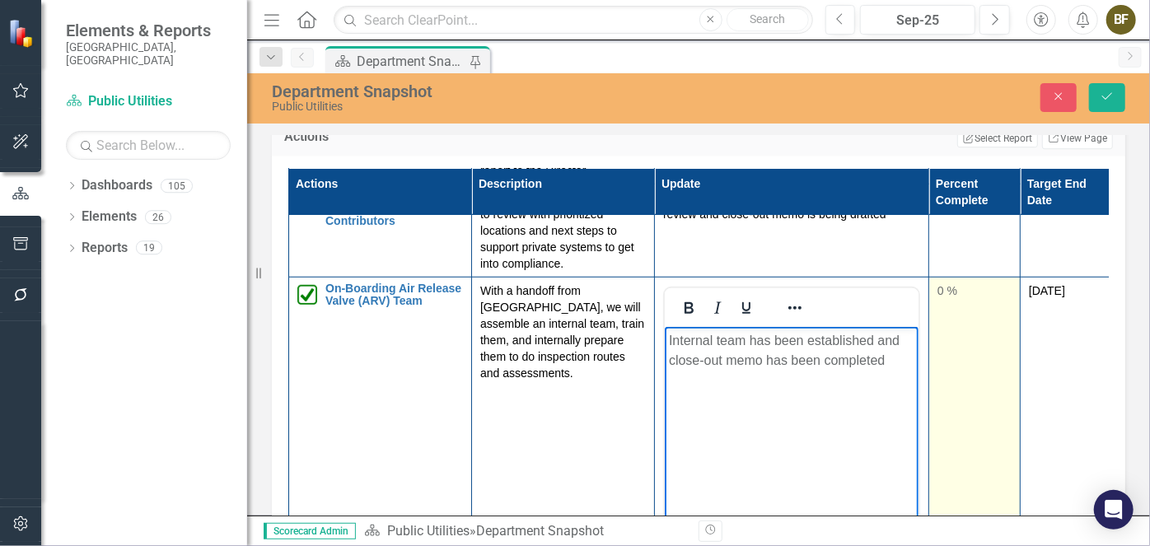
click at [982, 356] on td "0 %" at bounding box center [974, 473] width 91 height 390
click at [967, 302] on div "0 %" at bounding box center [974, 293] width 74 height 20
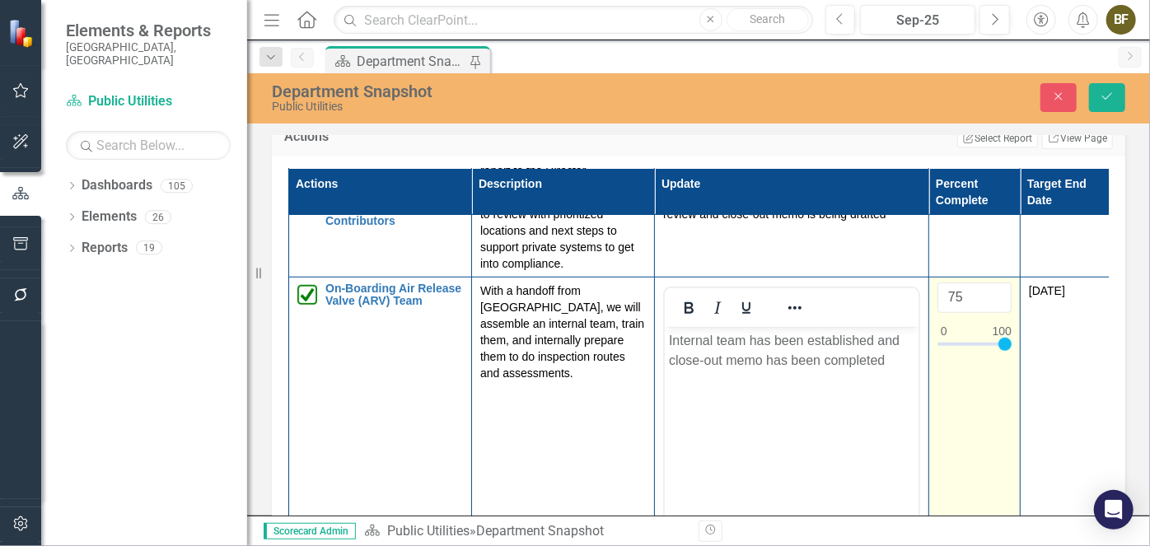
type input "100"
drag, startPoint x: 949, startPoint y: 391, endPoint x: 1017, endPoint y: 389, distance: 67.6
click at [1017, 389] on td "100" at bounding box center [974, 473] width 91 height 390
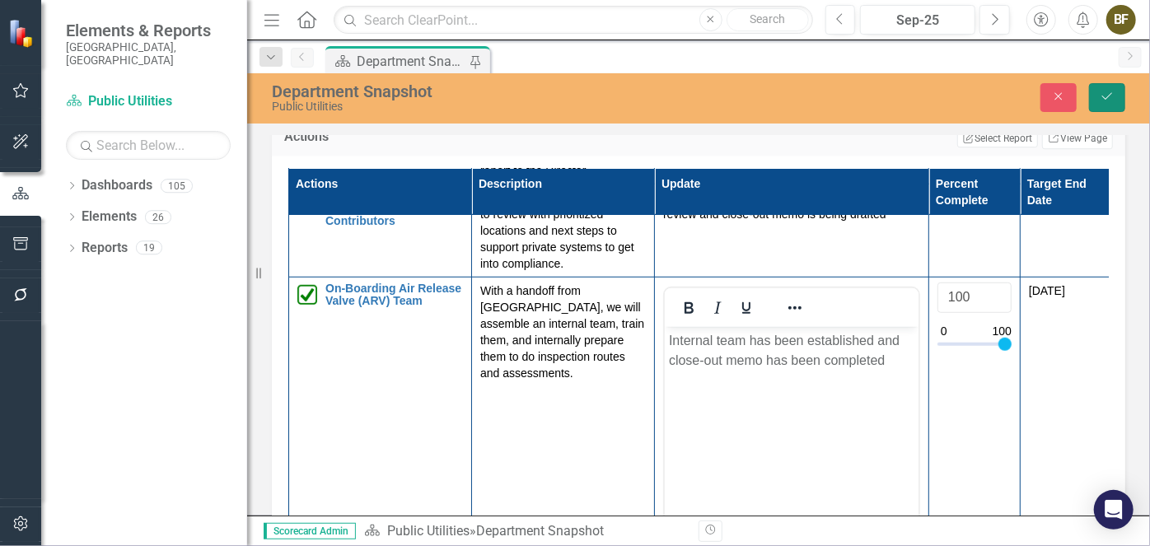
click at [1108, 95] on icon "Save" at bounding box center [1107, 97] width 15 height 12
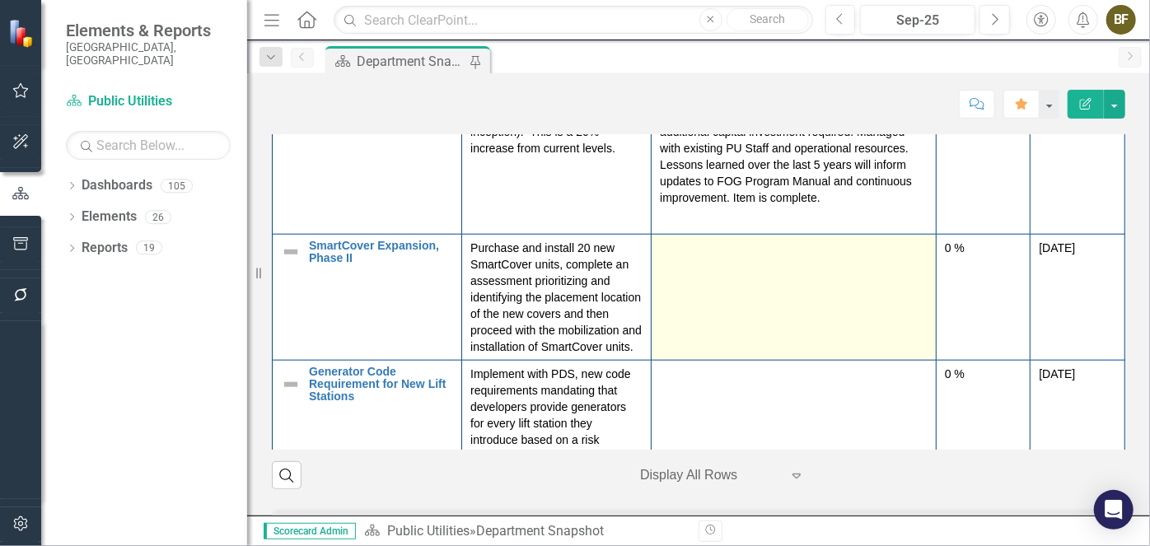
scroll to position [824, 0]
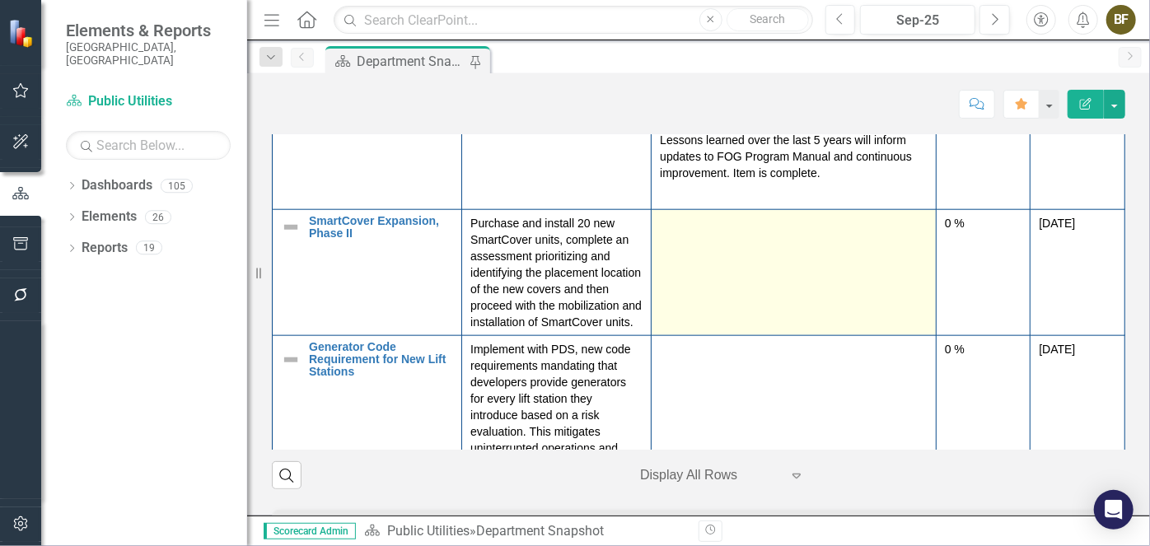
click at [783, 319] on td at bounding box center [794, 271] width 285 height 126
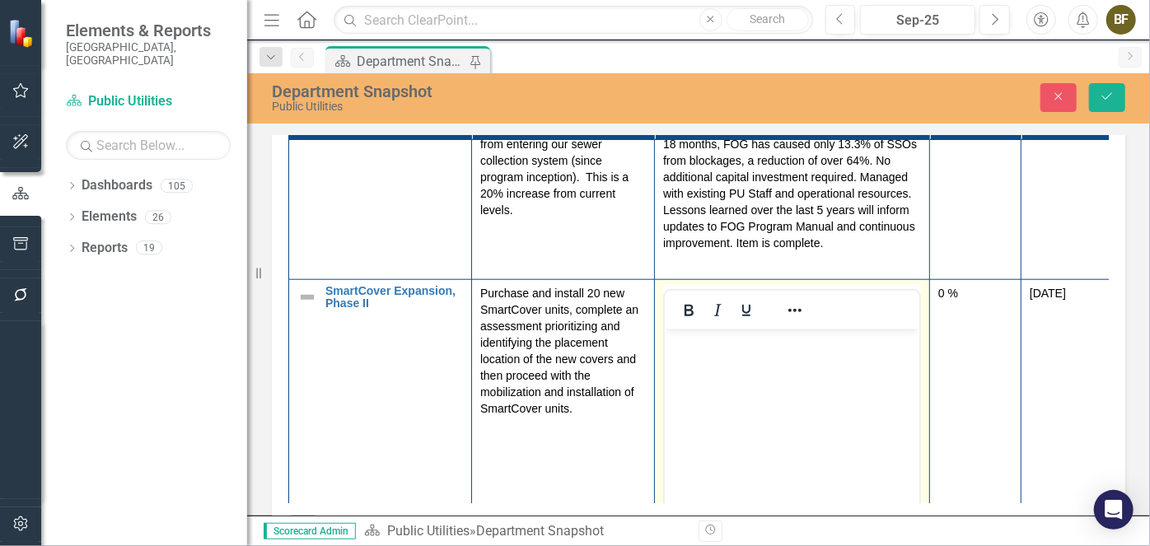
scroll to position [0, 0]
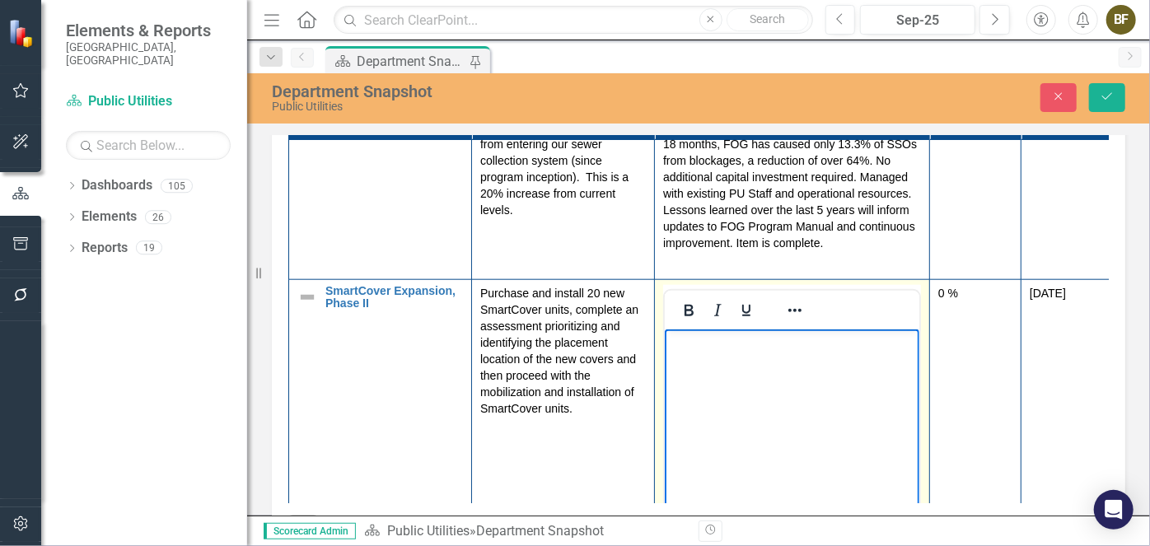
click at [738, 363] on body "Rich Text Area. Press ALT-0 for help." at bounding box center [791, 451] width 255 height 247
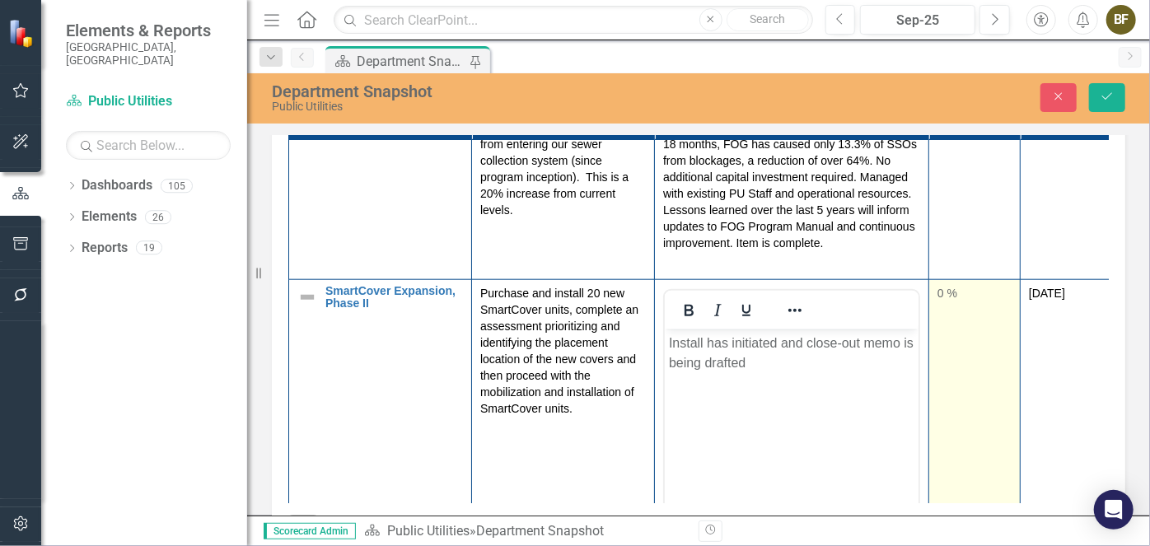
click at [942, 301] on div "0 %" at bounding box center [974, 292] width 74 height 16
click at [953, 301] on div "0 %" at bounding box center [974, 292] width 74 height 16
click at [954, 301] on div "0 %" at bounding box center [974, 292] width 74 height 16
drag, startPoint x: 956, startPoint y: 334, endPoint x: 942, endPoint y: 335, distance: 14.1
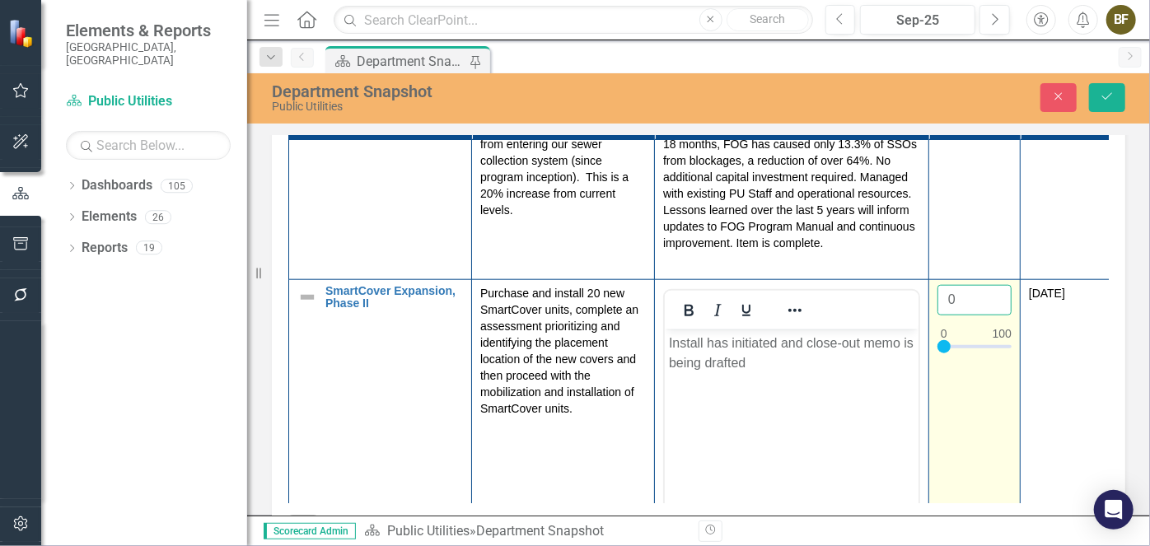
click at [942, 315] on input "0" at bounding box center [974, 299] width 74 height 30
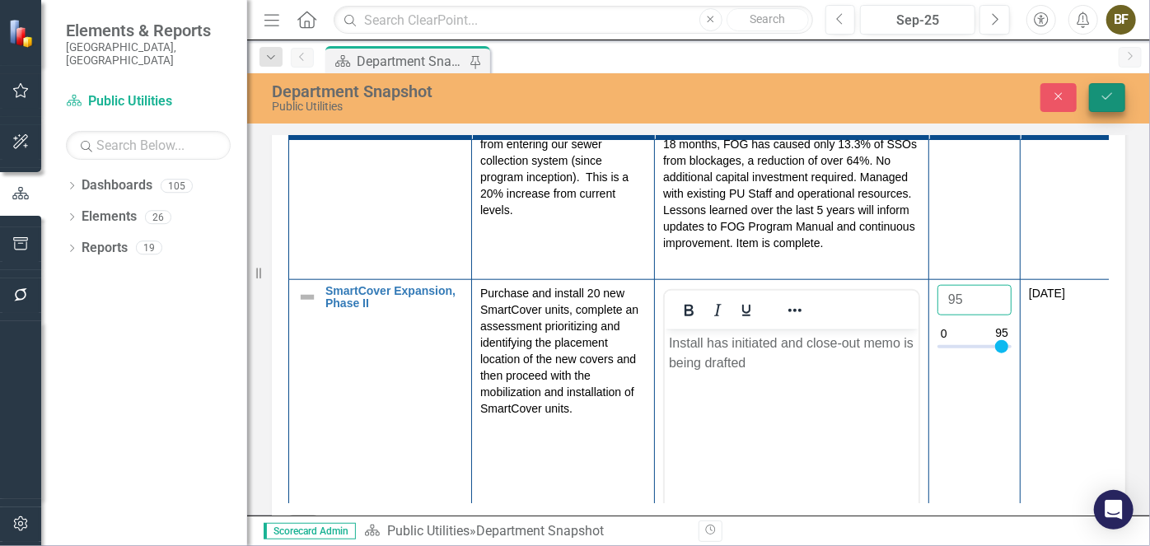
type input "95"
click at [1107, 101] on icon "Save" at bounding box center [1107, 97] width 15 height 12
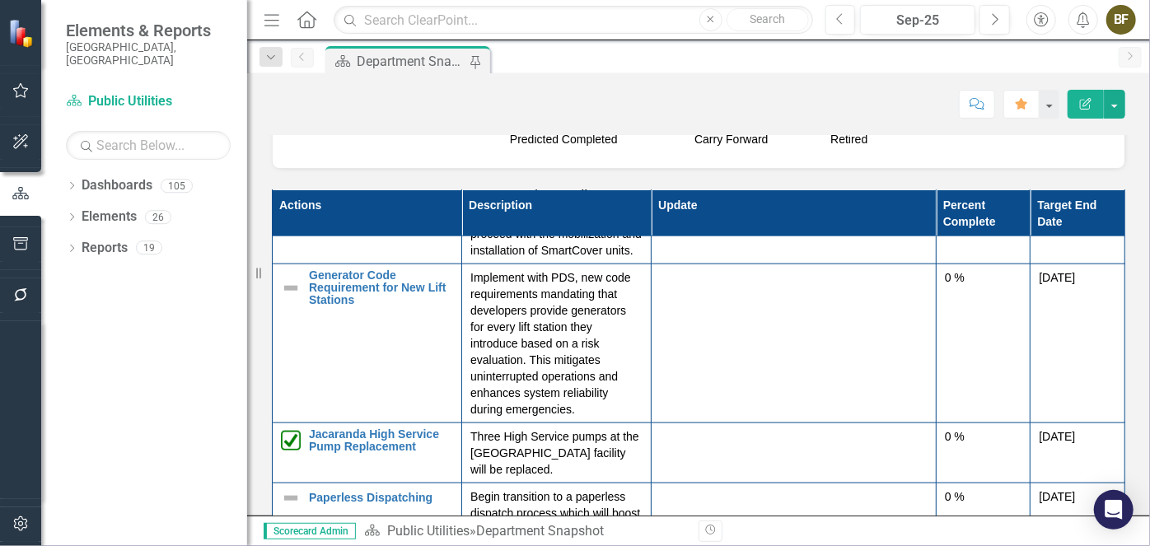
scroll to position [1052, 0]
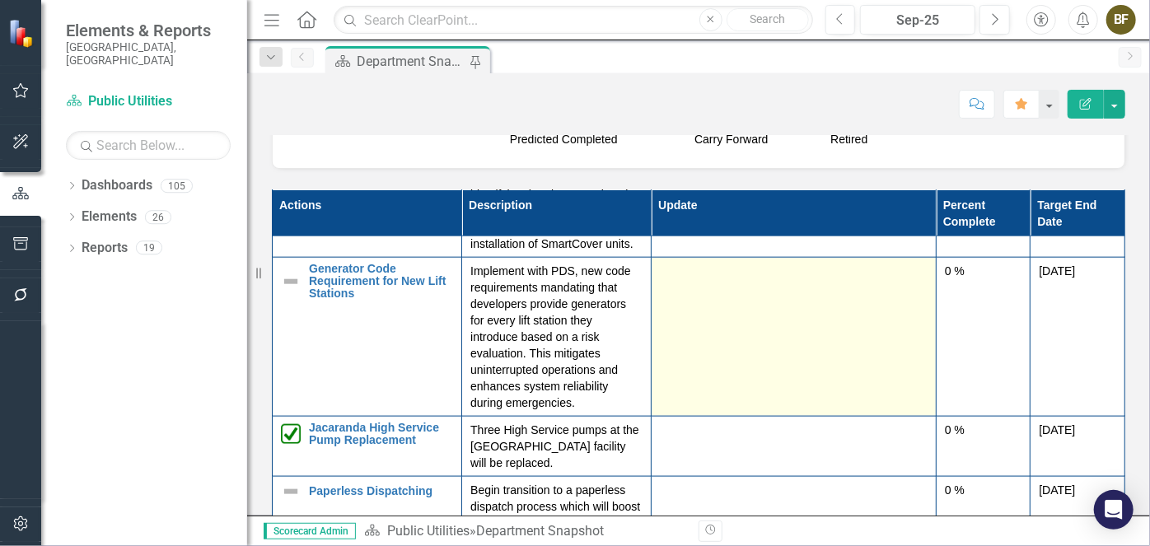
click at [707, 348] on td at bounding box center [794, 335] width 285 height 159
click at [708, 350] on td at bounding box center [794, 335] width 285 height 159
click at [722, 362] on td at bounding box center [794, 335] width 285 height 159
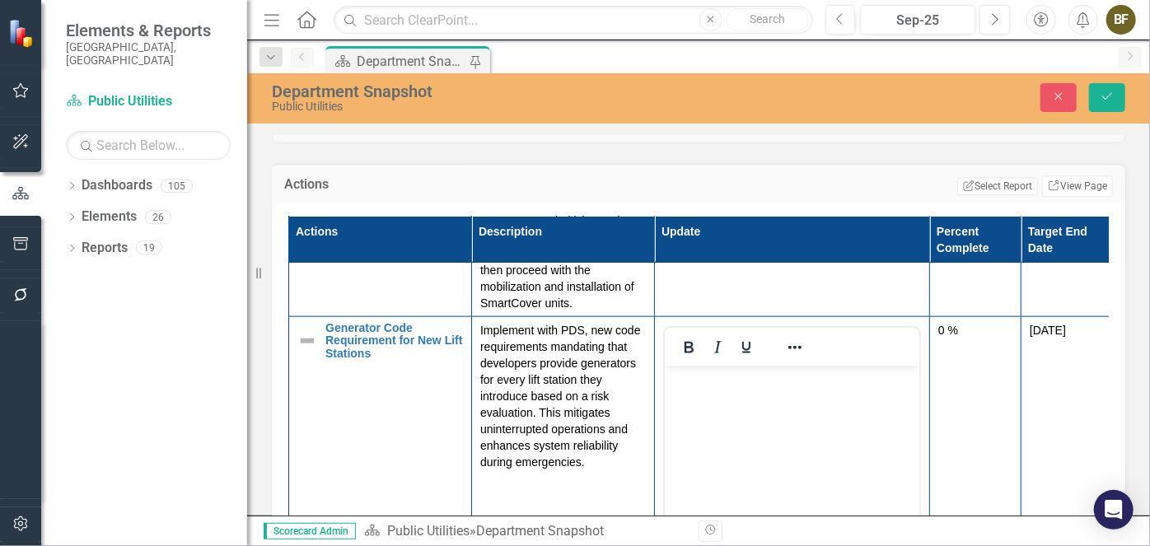
scroll to position [2323, 0]
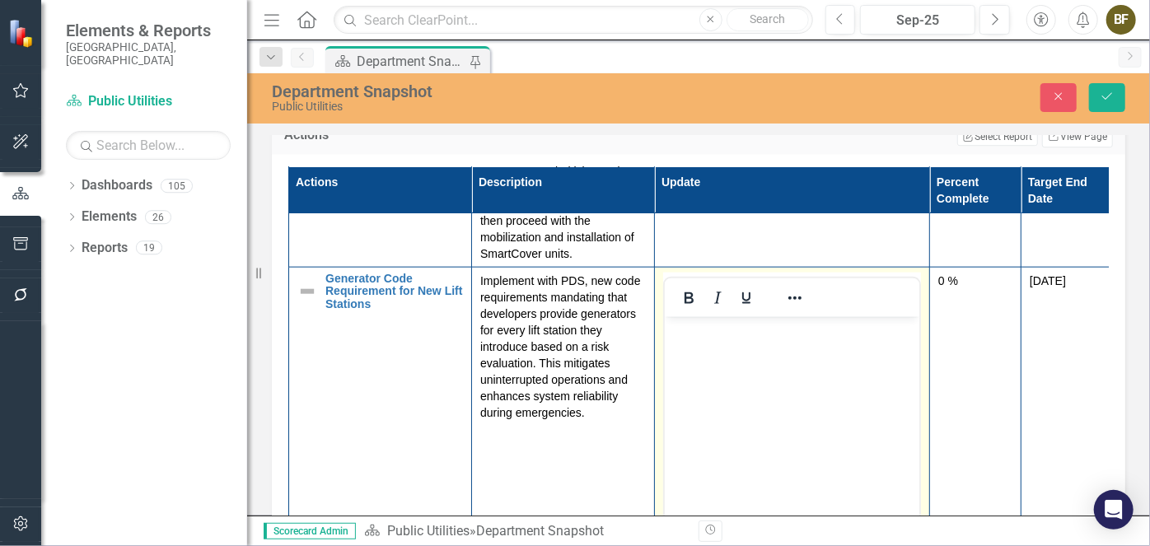
click at [704, 356] on body "Rich Text Area. Press ALT-0 for help." at bounding box center [791, 439] width 255 height 247
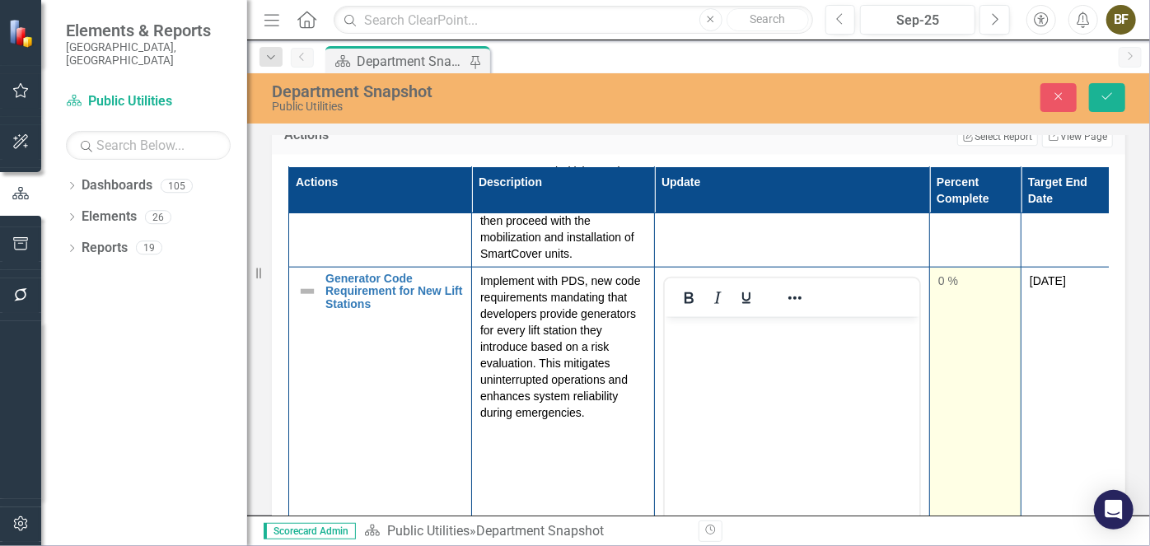
click at [940, 288] on div "0 %" at bounding box center [975, 280] width 74 height 16
click at [942, 288] on div "0 %" at bounding box center [975, 280] width 74 height 16
drag, startPoint x: 957, startPoint y: 316, endPoint x: 947, endPoint y: 316, distance: 10.7
click at [947, 302] on input "0" at bounding box center [974, 287] width 74 height 30
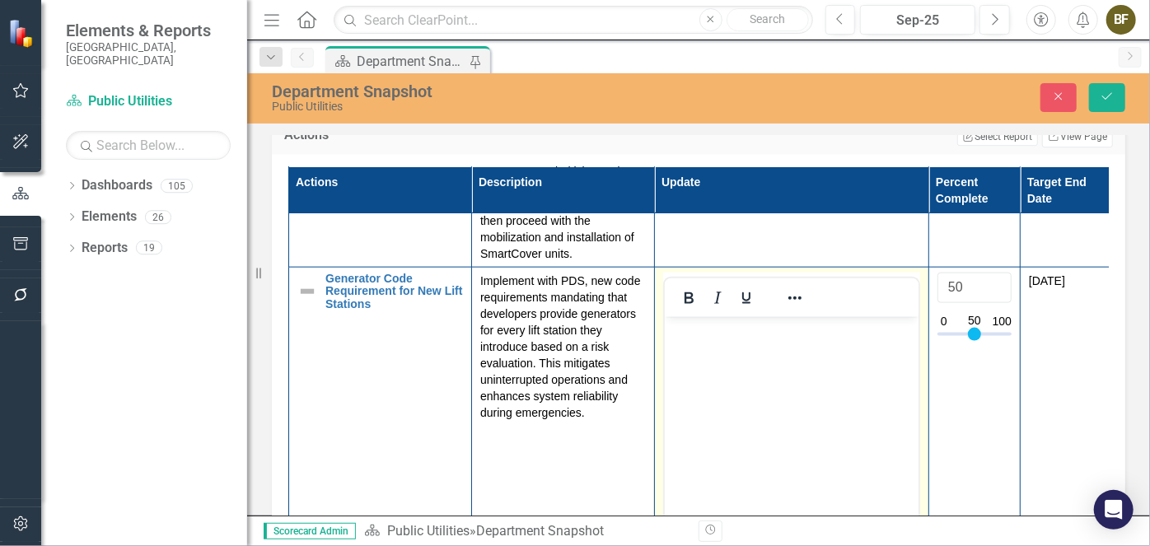
click at [806, 366] on body "Rich Text Area. Press ALT-0 for help." at bounding box center [791, 439] width 254 height 247
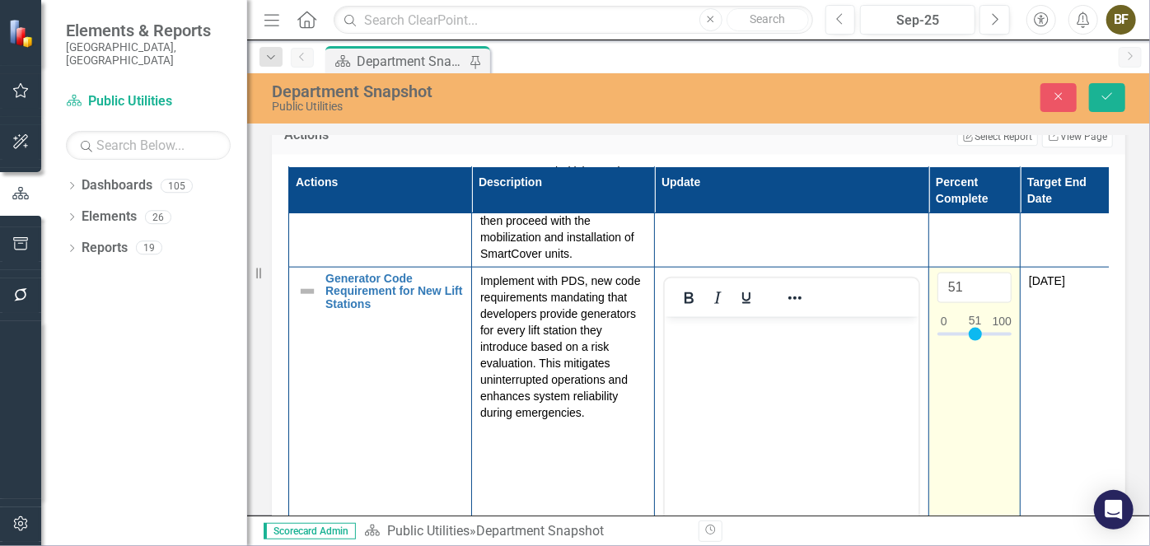
click at [995, 302] on input "51" at bounding box center [974, 287] width 74 height 30
click at [995, 302] on input "52" at bounding box center [974, 287] width 74 height 30
click at [995, 302] on input "53" at bounding box center [974, 287] width 74 height 30
click at [995, 302] on input "54" at bounding box center [974, 287] width 74 height 30
click at [995, 302] on input "55" at bounding box center [974, 287] width 74 height 30
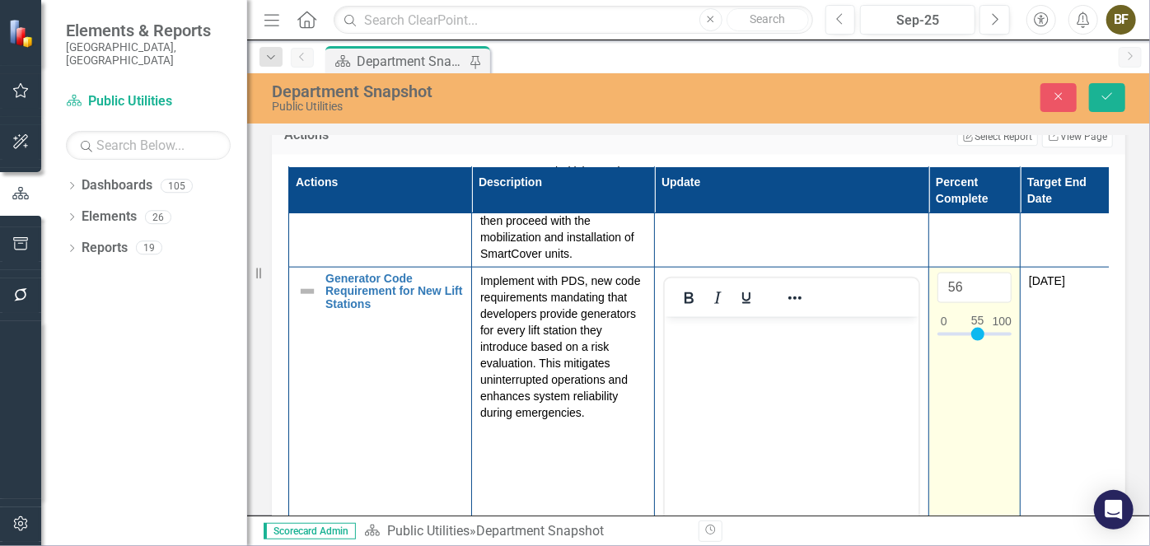
click at [995, 302] on input "56" at bounding box center [974, 287] width 74 height 30
click at [996, 302] on input "57" at bounding box center [974, 287] width 74 height 30
click at [996, 302] on input "58" at bounding box center [974, 287] width 74 height 30
click at [998, 302] on input "59" at bounding box center [974, 287] width 74 height 30
type input "60"
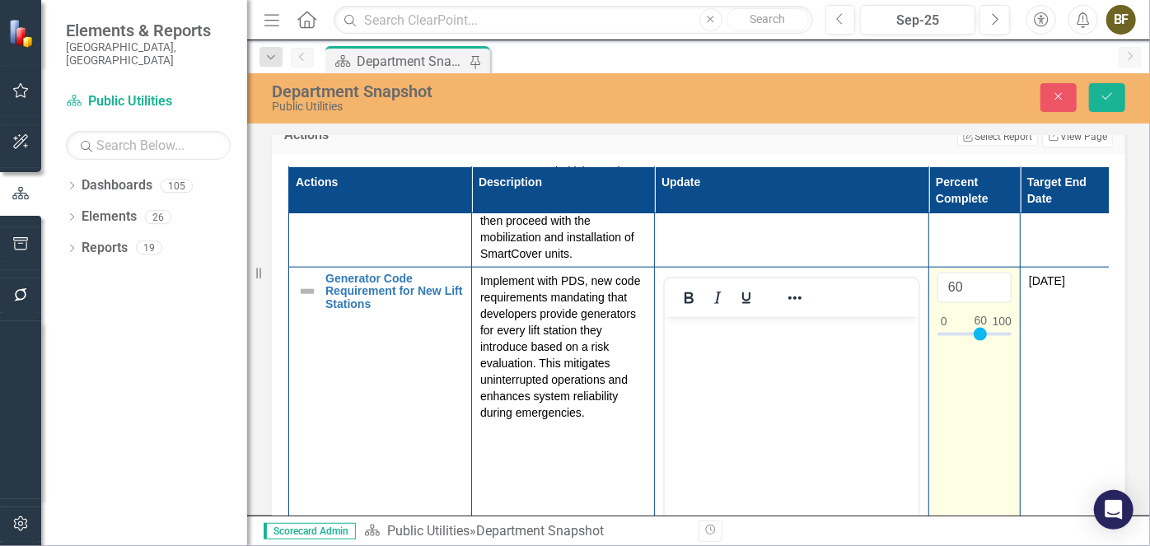
click at [998, 302] on input "60" at bounding box center [974, 287] width 74 height 30
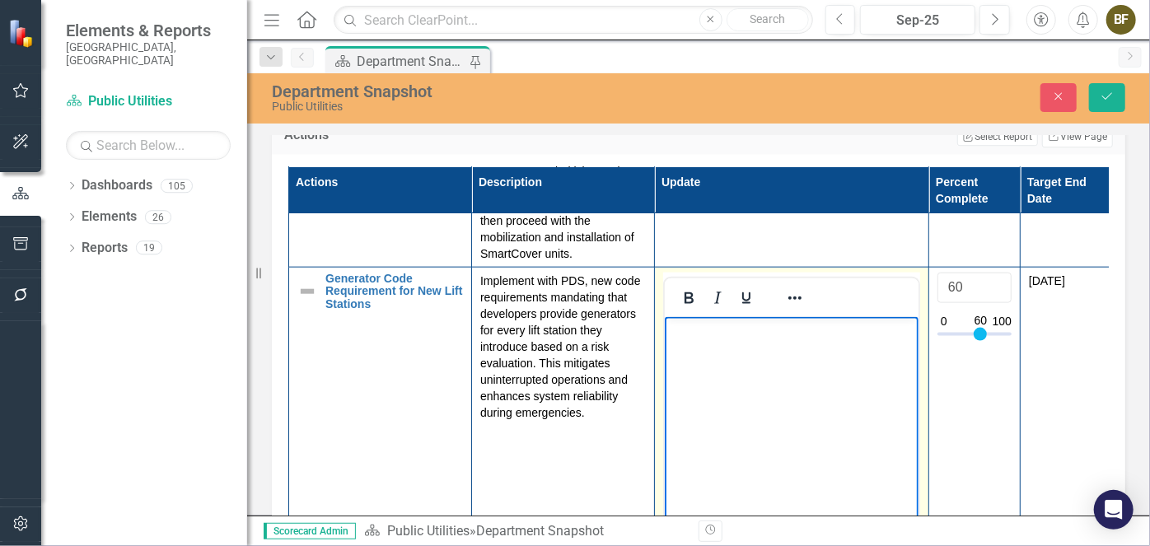
click at [773, 369] on body "Rich Text Area. Press ALT-0 for help." at bounding box center [791, 439] width 254 height 247
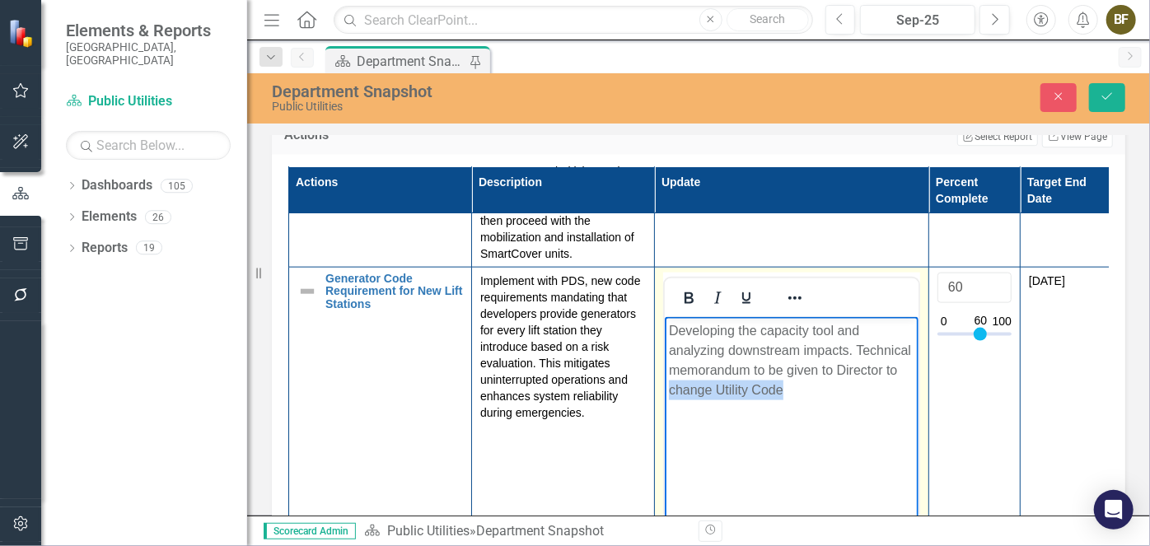
drag, startPoint x: 670, startPoint y: 390, endPoint x: 800, endPoint y: 396, distance: 130.3
click at [800, 396] on p "Developing the capacity tool and analyzing downstream impacts. Technical memora…" at bounding box center [790, 359] width 245 height 79
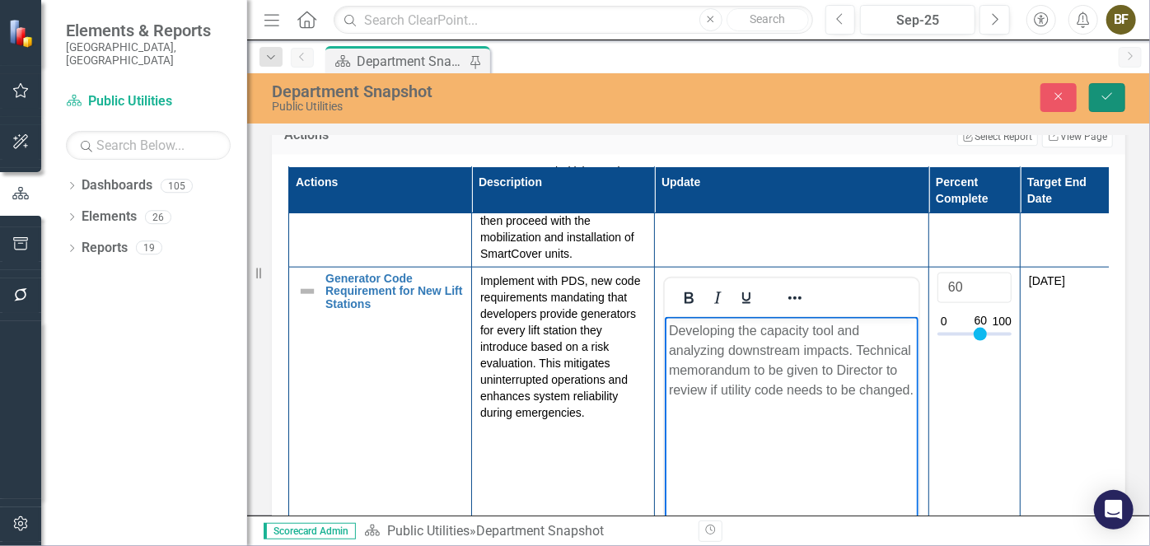
click at [1107, 99] on icon "Save" at bounding box center [1107, 97] width 15 height 12
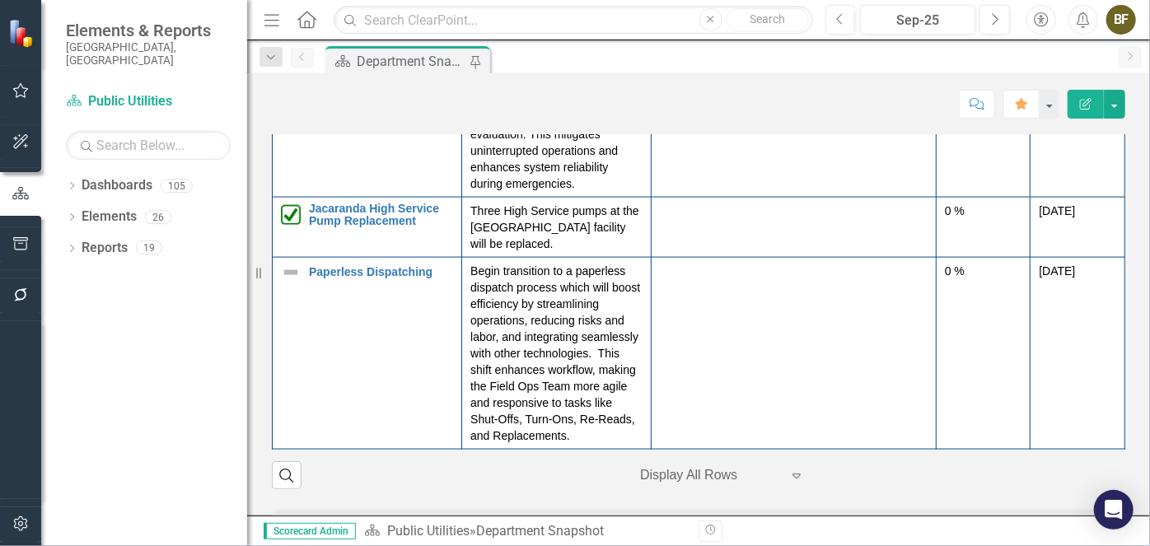
scroll to position [1150, 0]
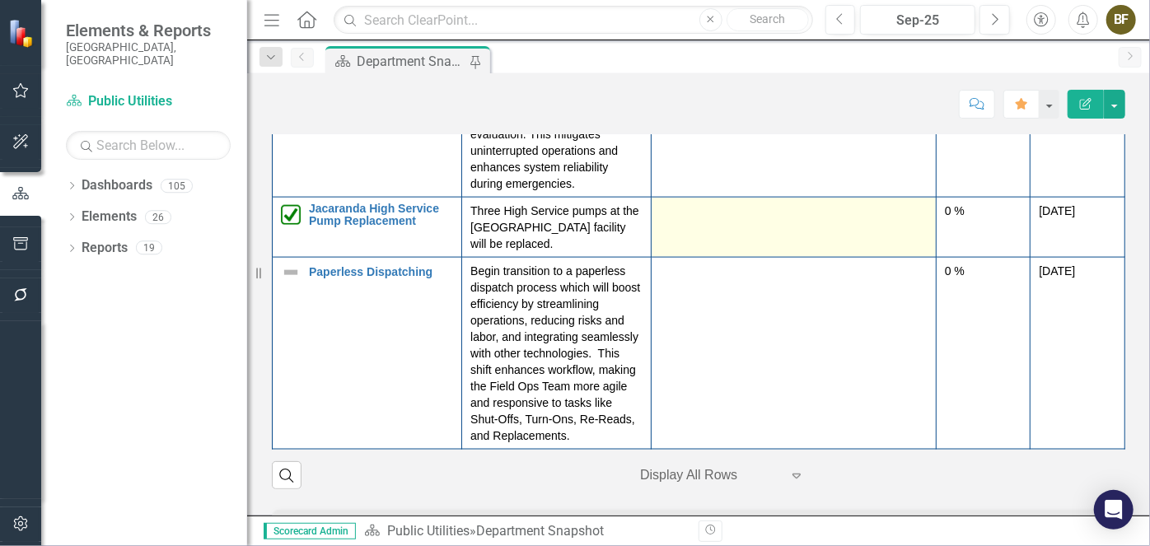
click at [672, 222] on div at bounding box center [794, 212] width 268 height 20
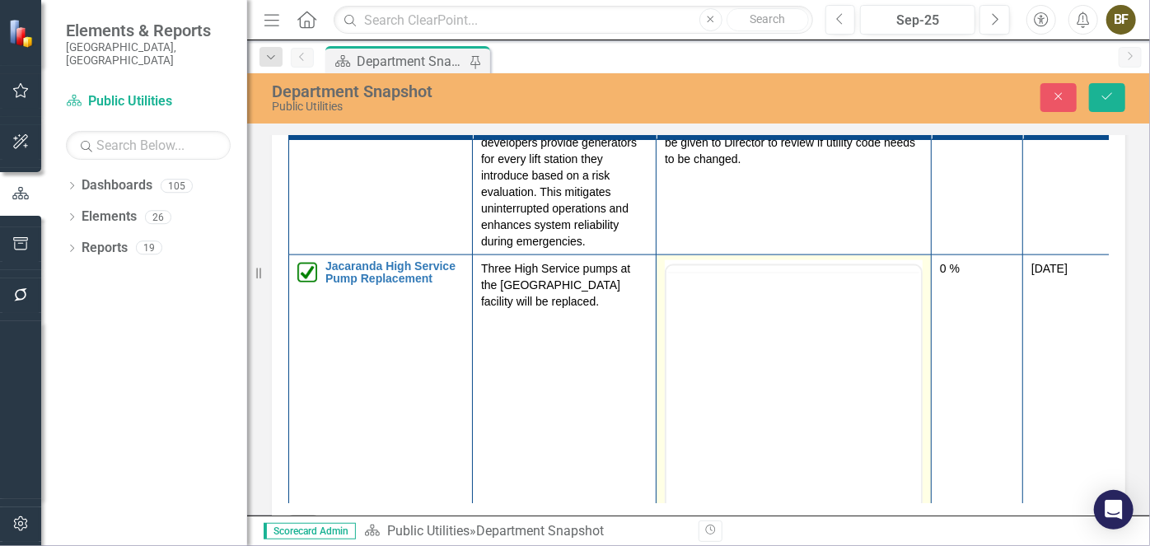
scroll to position [0, 0]
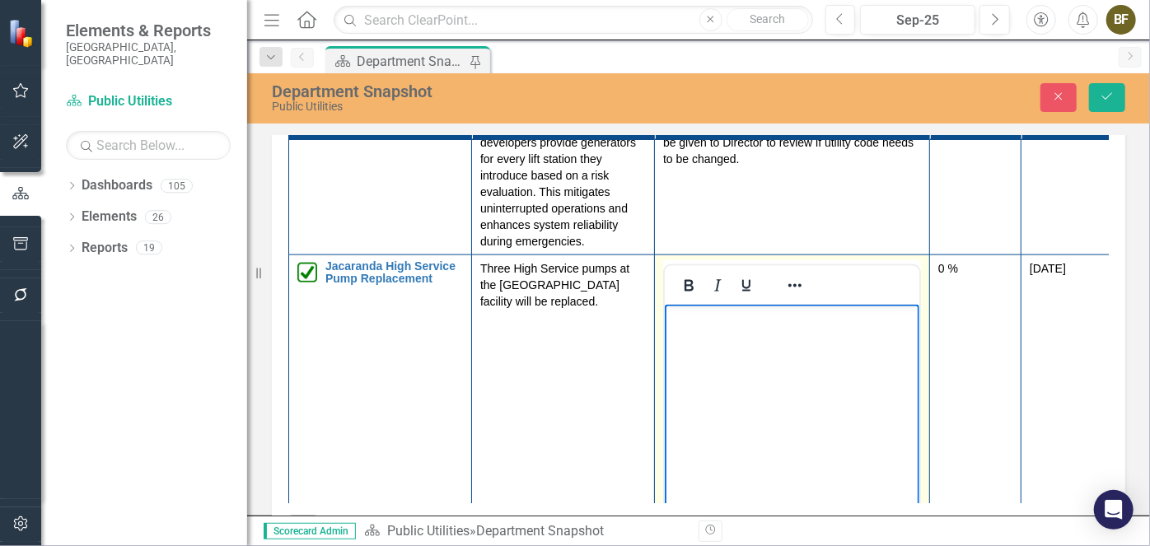
click at [706, 347] on body "Rich Text Area. Press ALT-0 for help." at bounding box center [791, 426] width 255 height 247
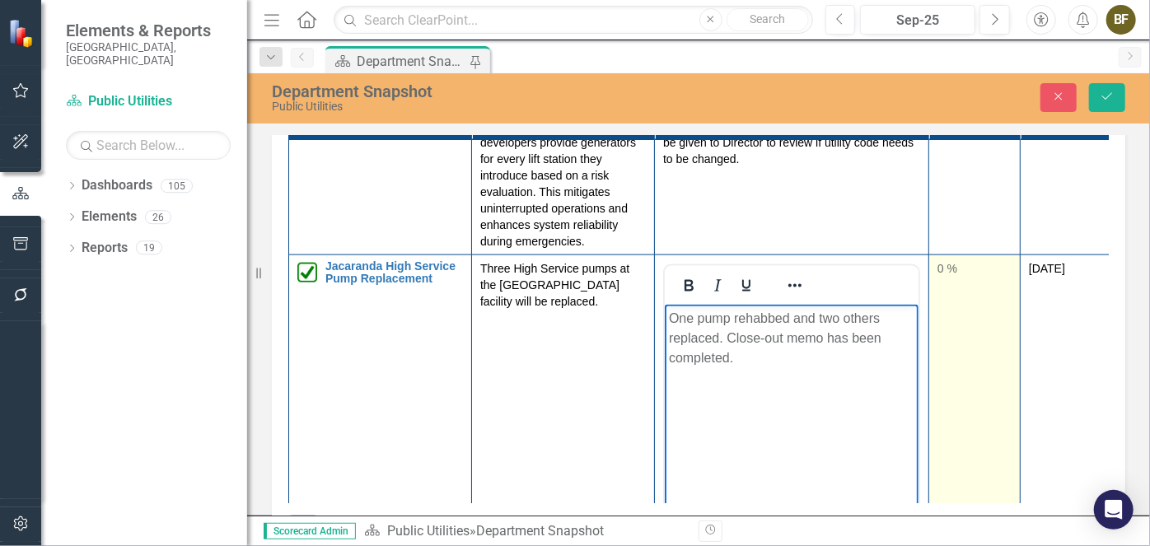
click at [951, 276] on div "0 %" at bounding box center [974, 267] width 74 height 16
click at [942, 276] on div "0 %" at bounding box center [974, 267] width 74 height 16
click at [944, 276] on div "0 %" at bounding box center [974, 267] width 74 height 16
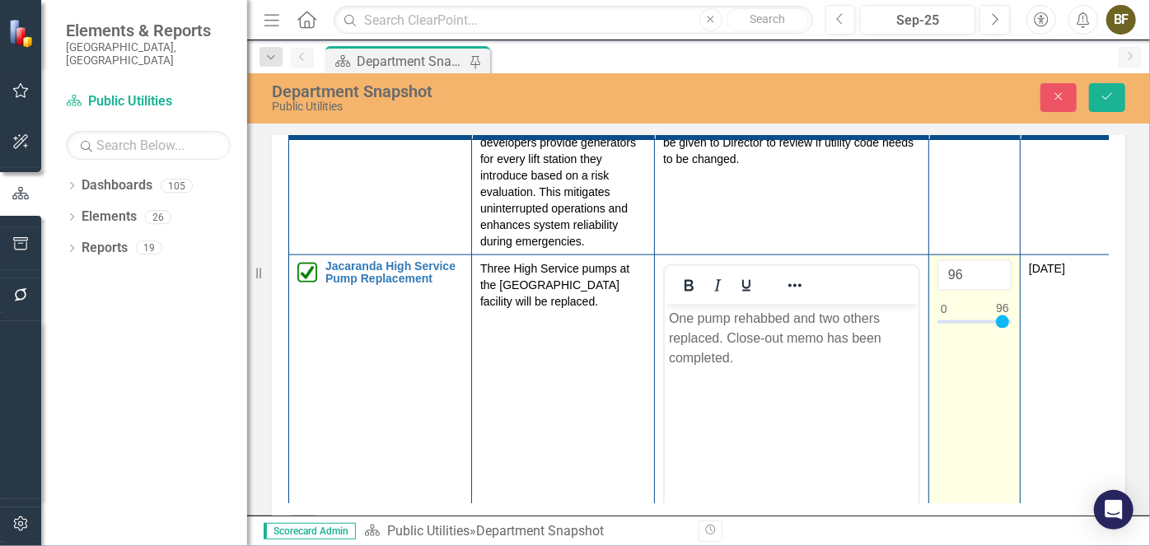
type input "100"
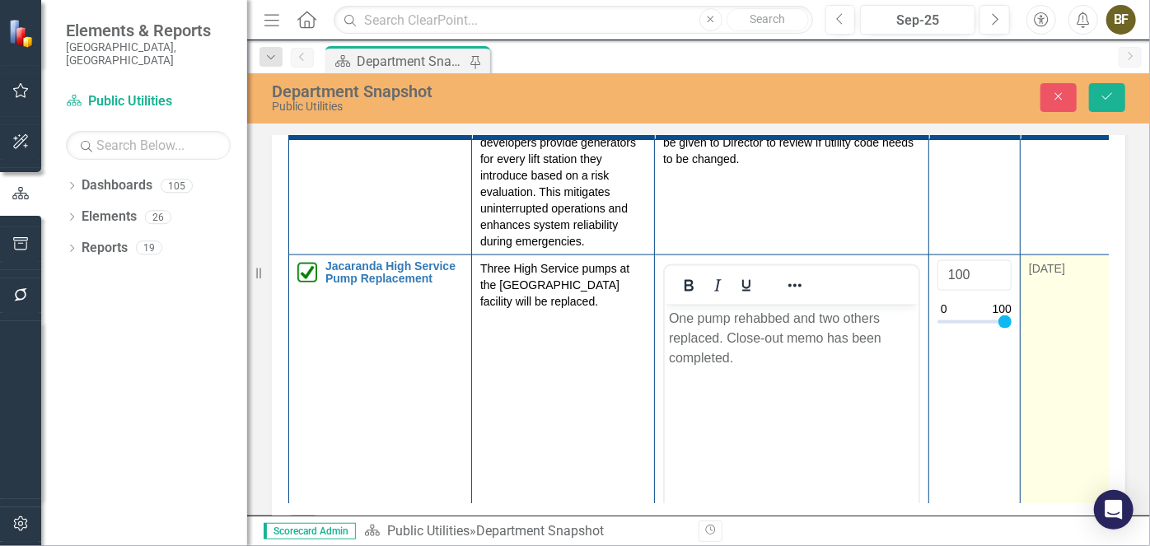
drag, startPoint x: 945, startPoint y: 353, endPoint x: 1019, endPoint y: 354, distance: 74.2
click at [1019, 354] on tr "Jacaranda High Service Pump Replacement Edit Edit Action Link Open Element Thre…" at bounding box center [700, 450] width 823 height 390
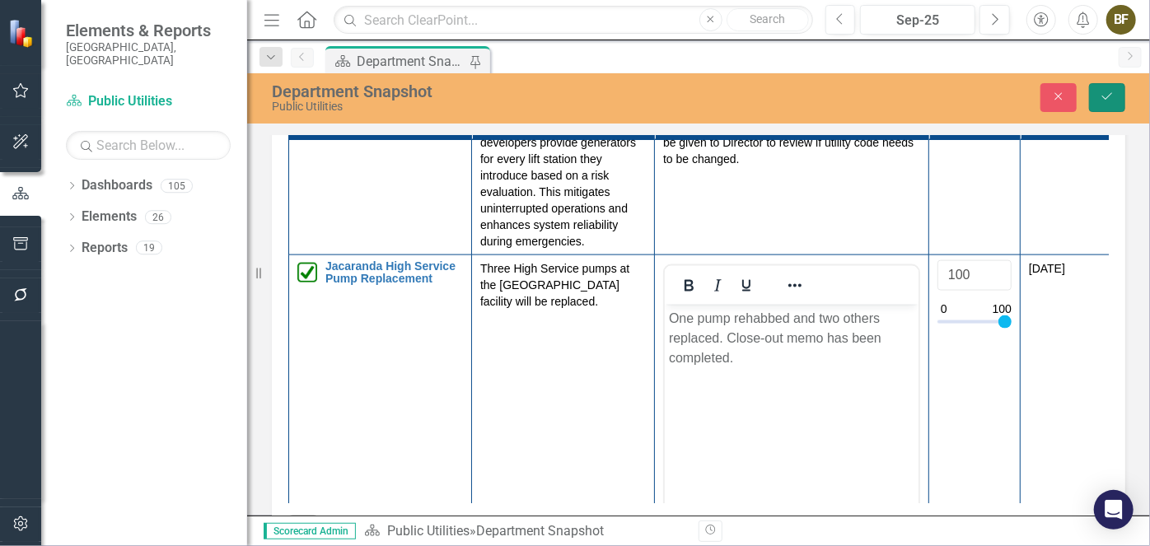
click at [1117, 104] on button "Save" at bounding box center [1107, 97] width 36 height 29
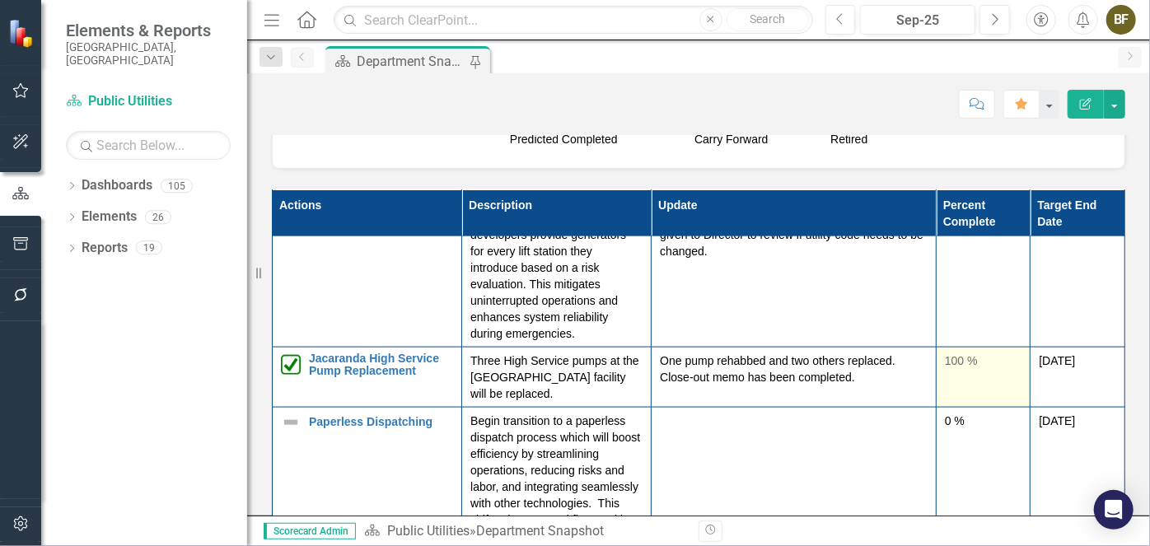
scroll to position [1150, 0]
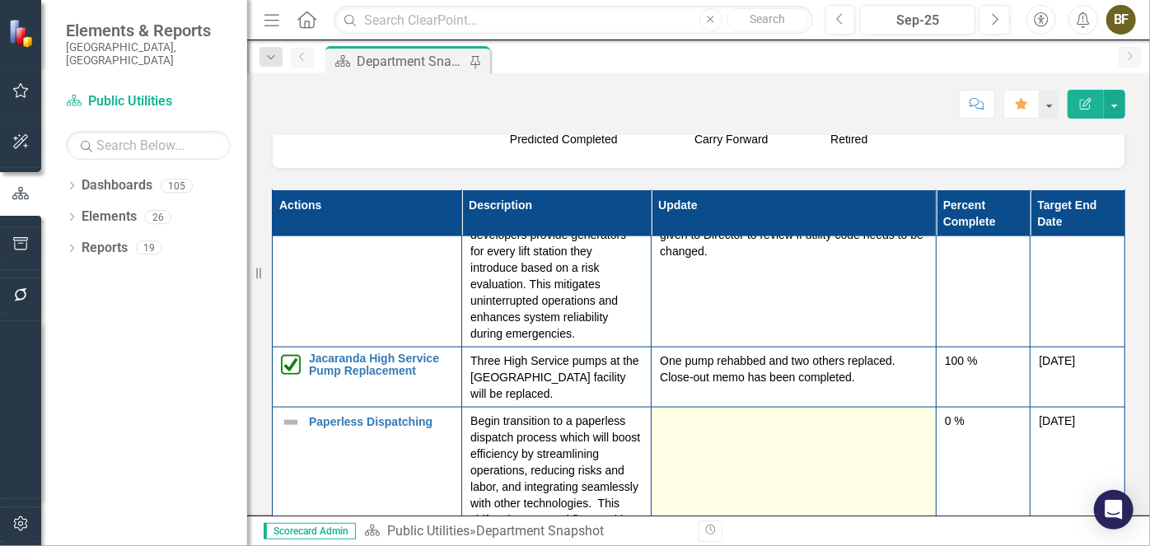
click at [686, 432] on div at bounding box center [794, 422] width 268 height 20
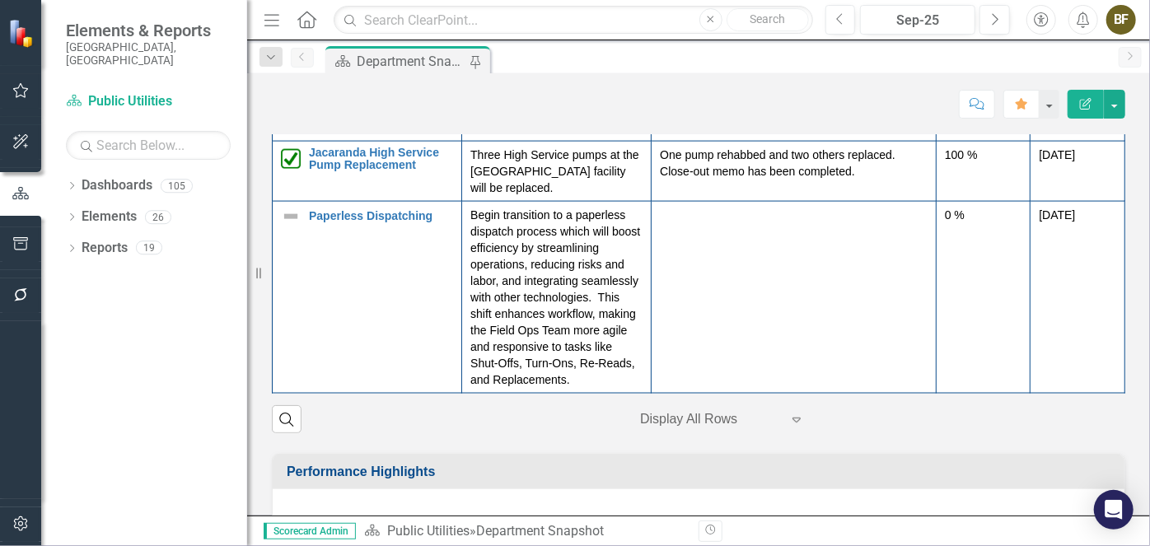
scroll to position [2459, 0]
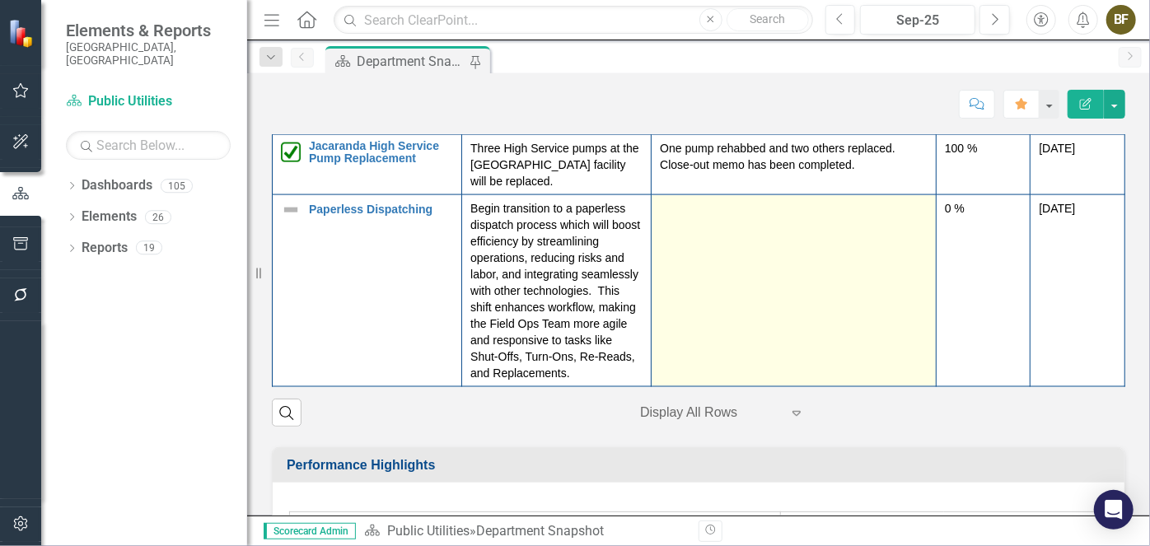
click at [780, 288] on td at bounding box center [794, 290] width 285 height 192
click at [779, 288] on td at bounding box center [794, 290] width 285 height 192
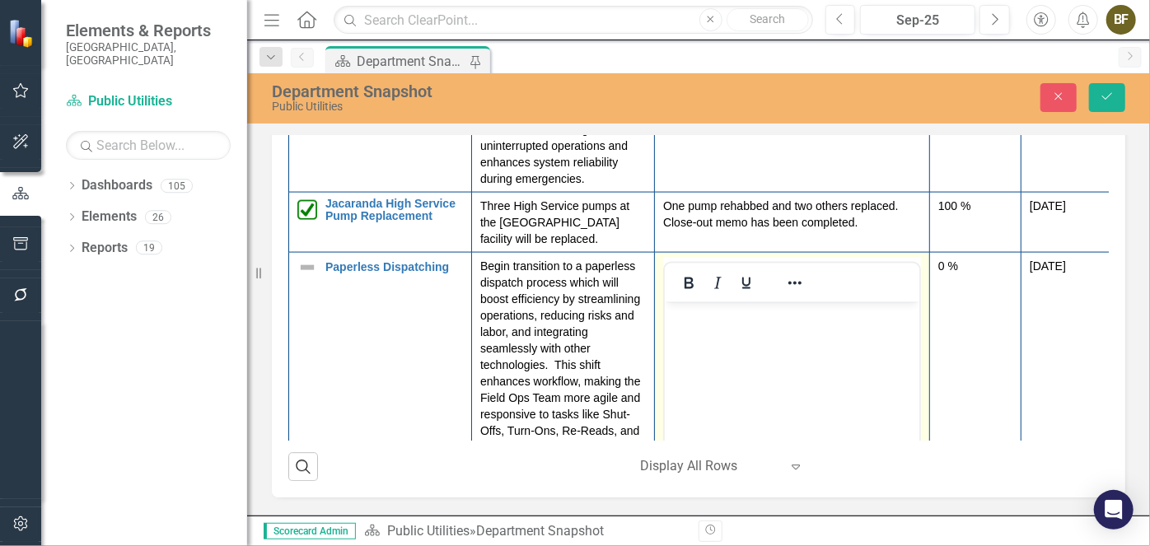
scroll to position [0, 0]
click at [734, 339] on body "Rich Text Area. Press ALT-0 for help." at bounding box center [791, 424] width 255 height 247
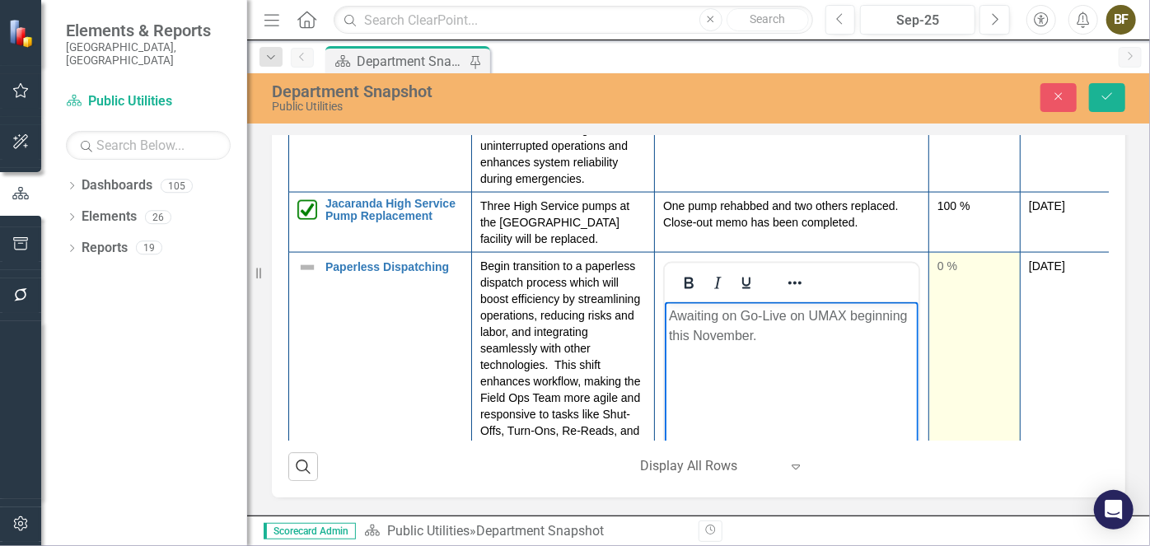
click at [951, 273] on div "0 %" at bounding box center [974, 265] width 74 height 16
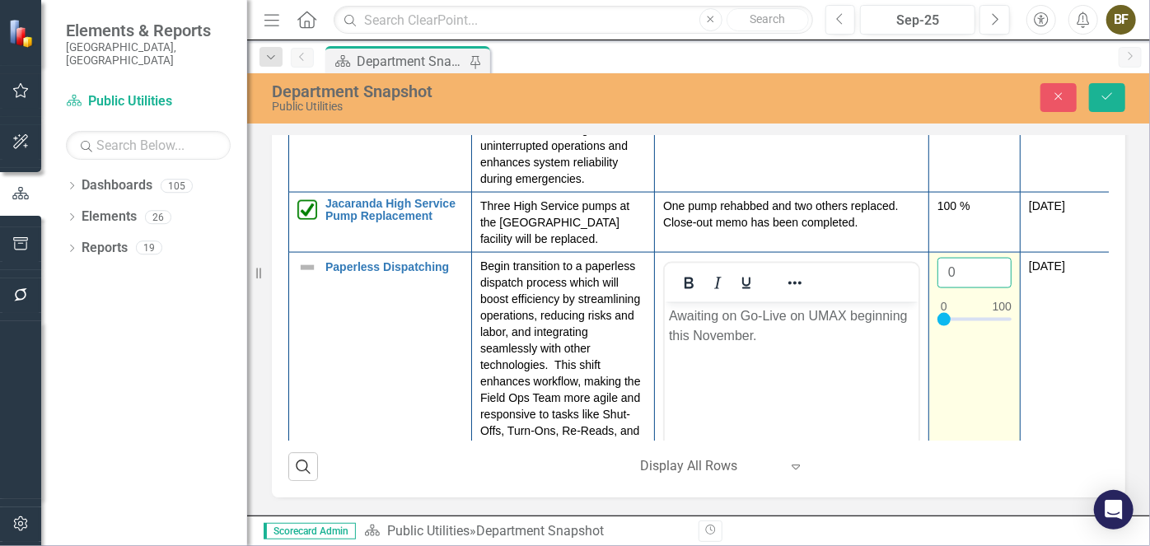
drag, startPoint x: 957, startPoint y: 307, endPoint x: 944, endPoint y: 306, distance: 13.3
click at [944, 288] on input "0" at bounding box center [974, 272] width 74 height 30
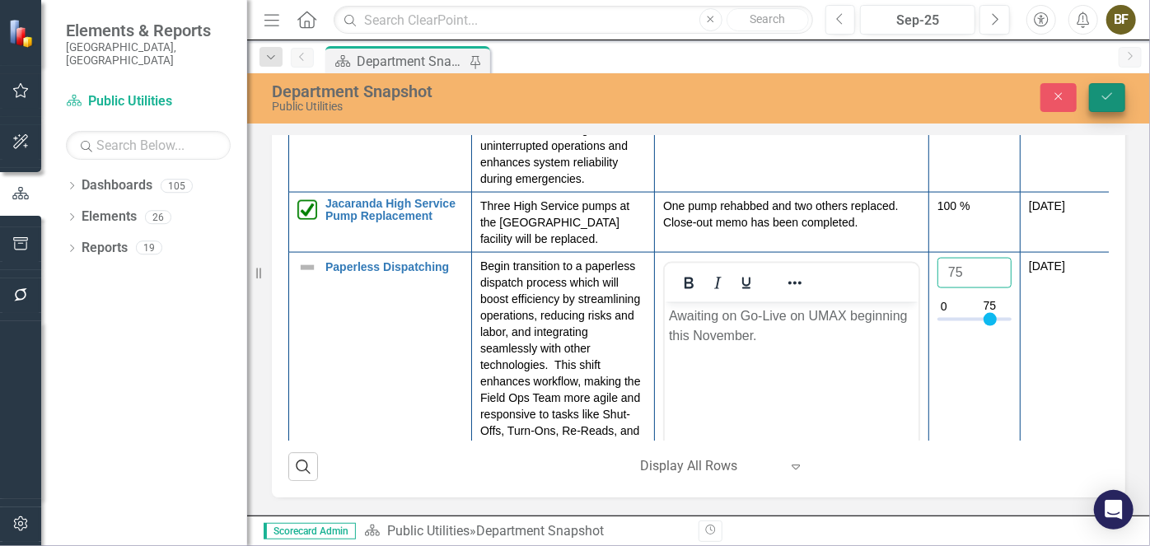
type input "75"
click at [1108, 97] on icon "submit" at bounding box center [1107, 96] width 10 height 7
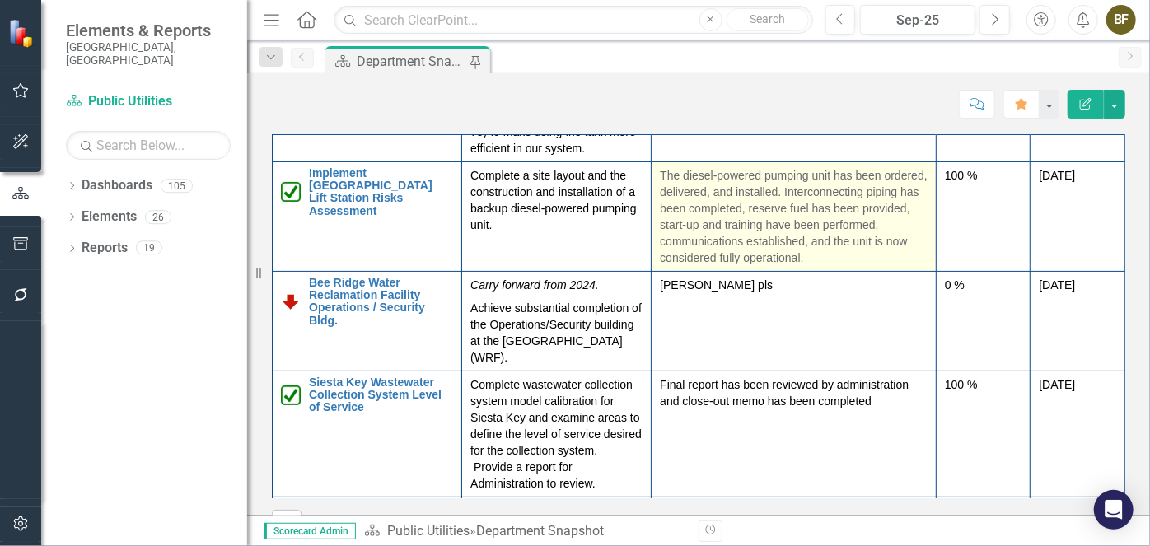
scroll to position [172, 0]
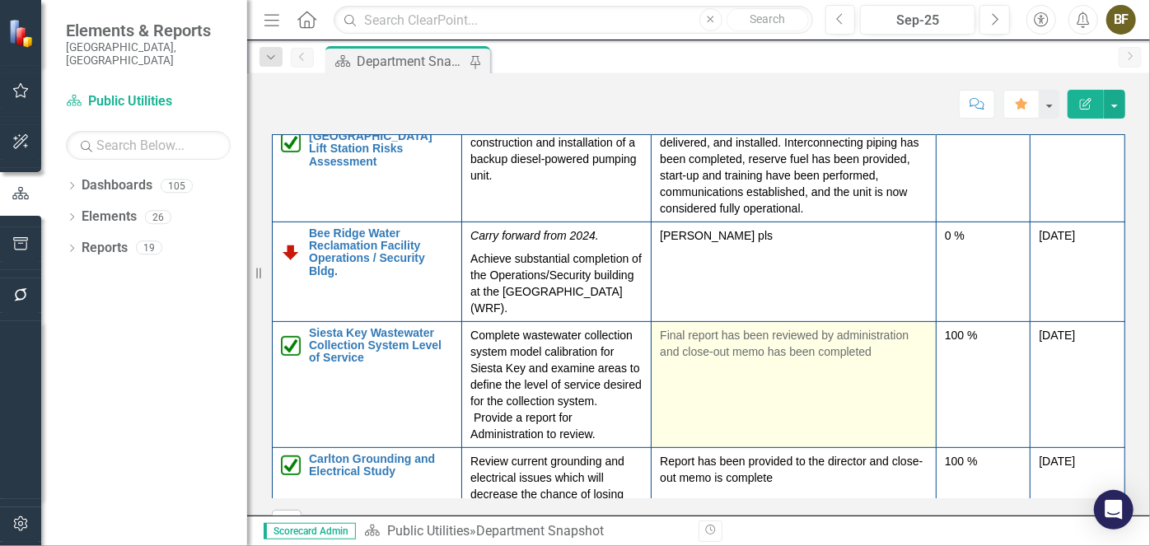
click at [816, 420] on td "Final report has been reviewed by administration and close-out memo has been co…" at bounding box center [794, 384] width 285 height 126
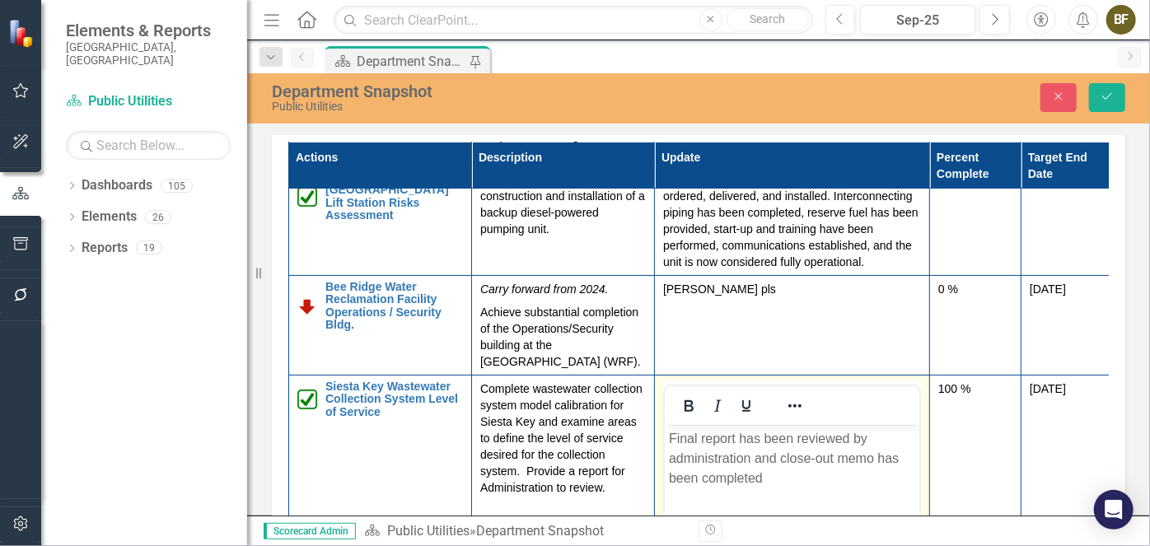
scroll to position [247, 0]
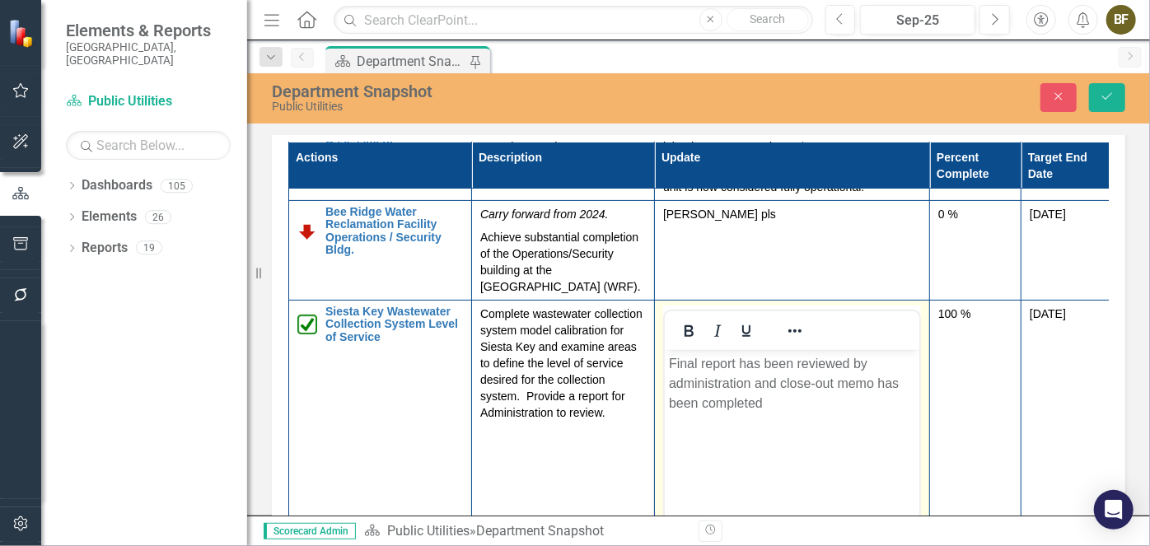
click at [772, 400] on p "Final report has been reviewed by administration and close-out memo has been co…" at bounding box center [791, 382] width 246 height 59
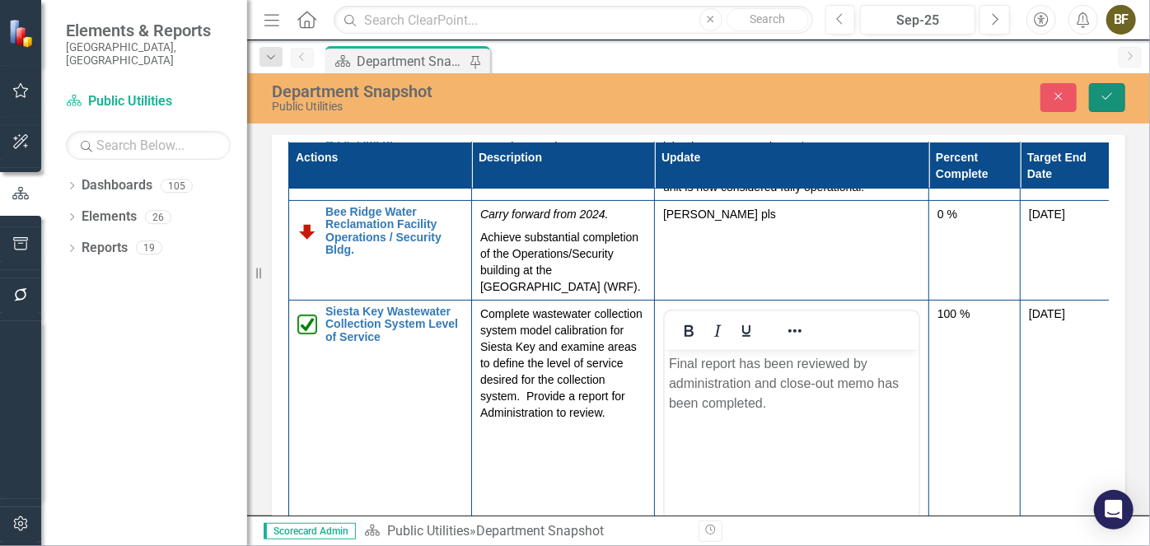
click at [1109, 101] on icon "Save" at bounding box center [1107, 97] width 15 height 12
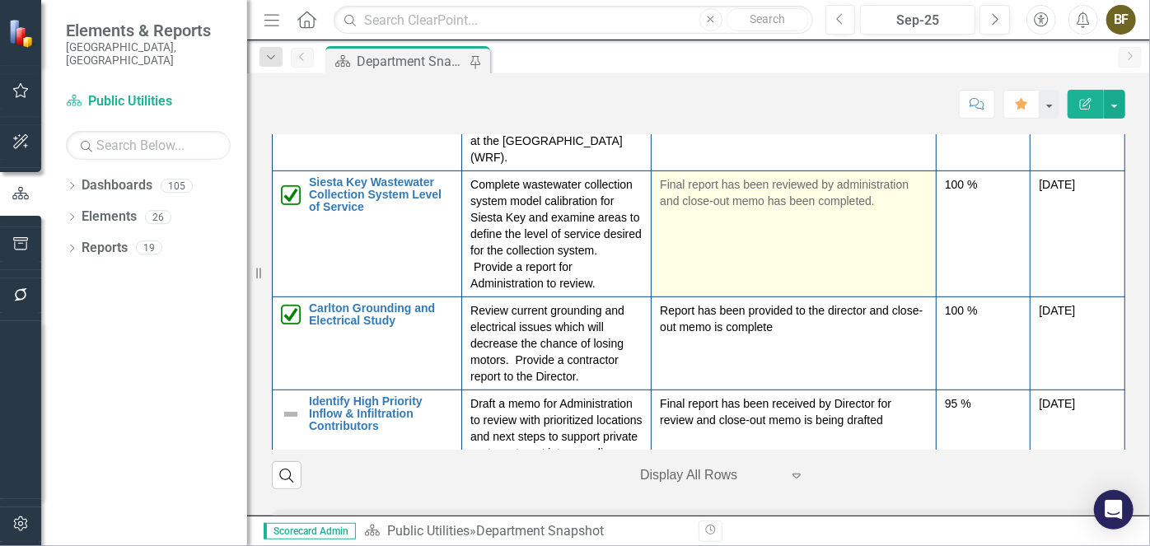
scroll to position [299, 0]
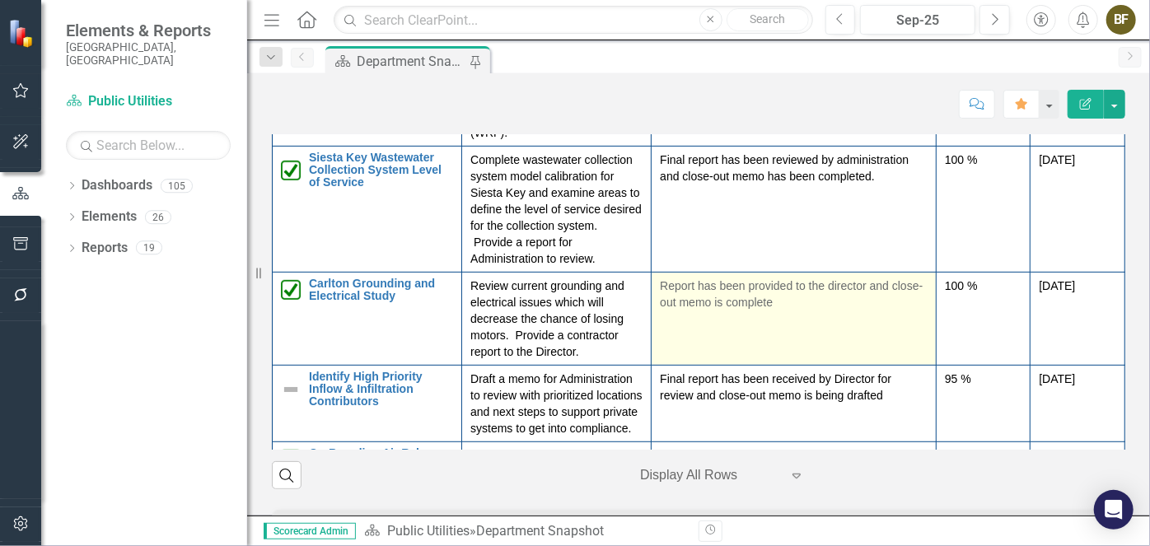
click at [828, 365] on td "Report has been provided to the director and close-out memo is complete" at bounding box center [794, 318] width 285 height 93
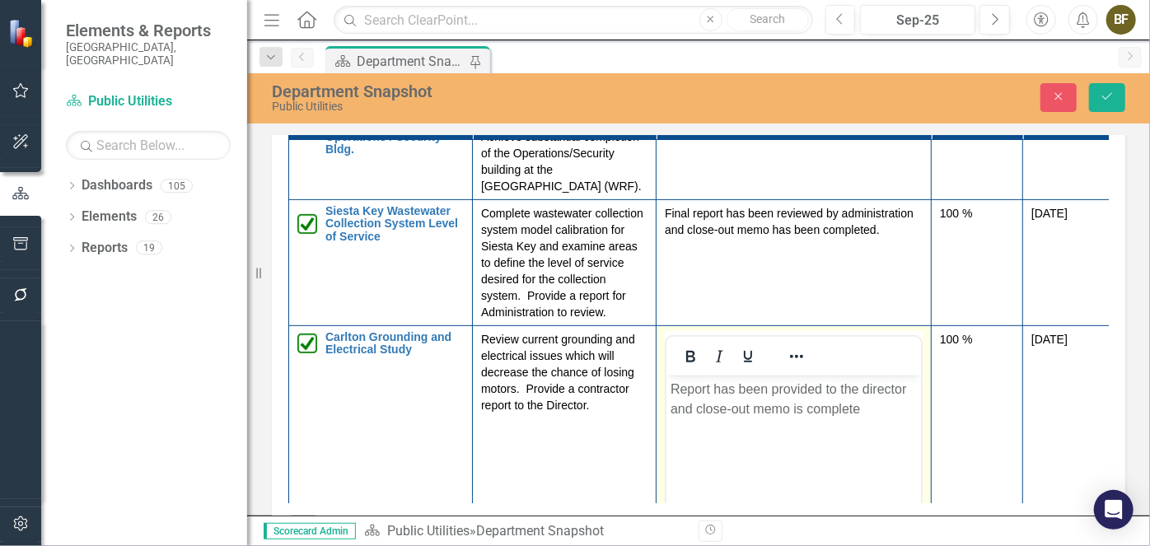
scroll to position [0, 0]
click at [867, 412] on p "Report has been provided to the director and close-out memo is complete" at bounding box center [791, 399] width 246 height 40
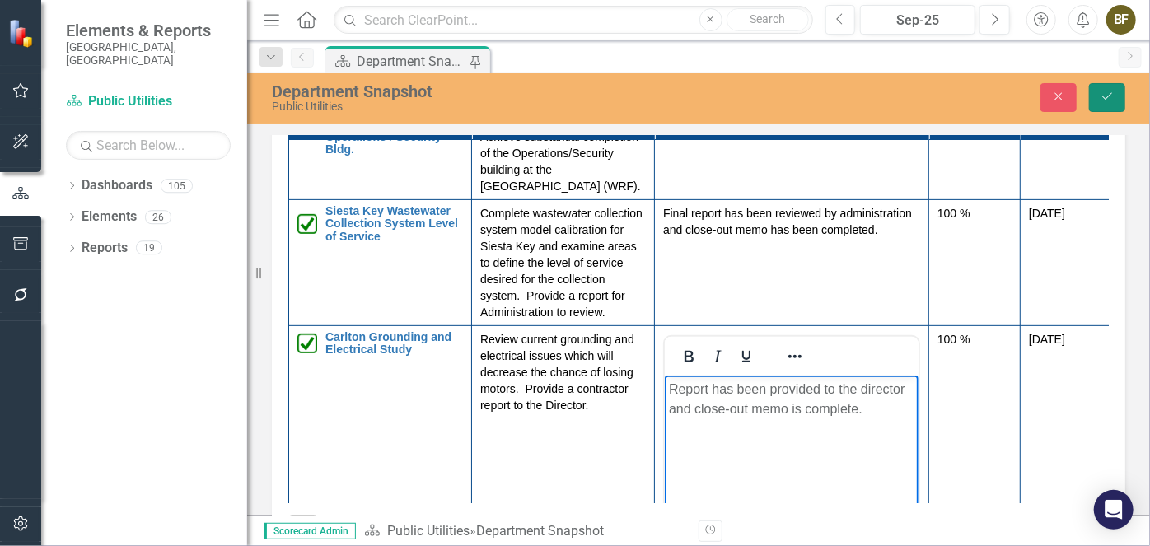
click at [1108, 97] on icon "Save" at bounding box center [1107, 97] width 15 height 12
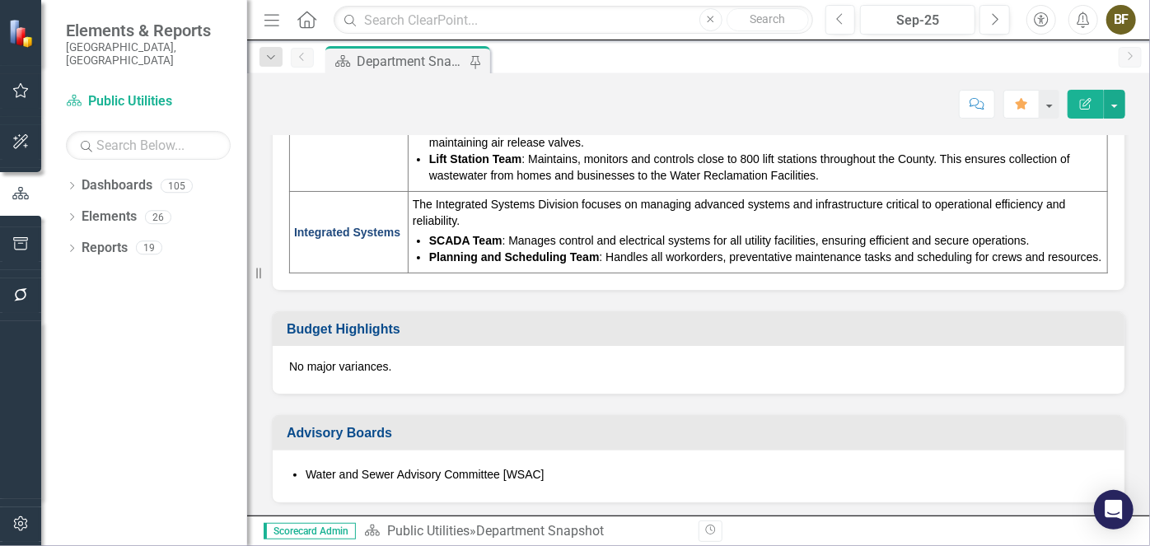
scroll to position [1273, 0]
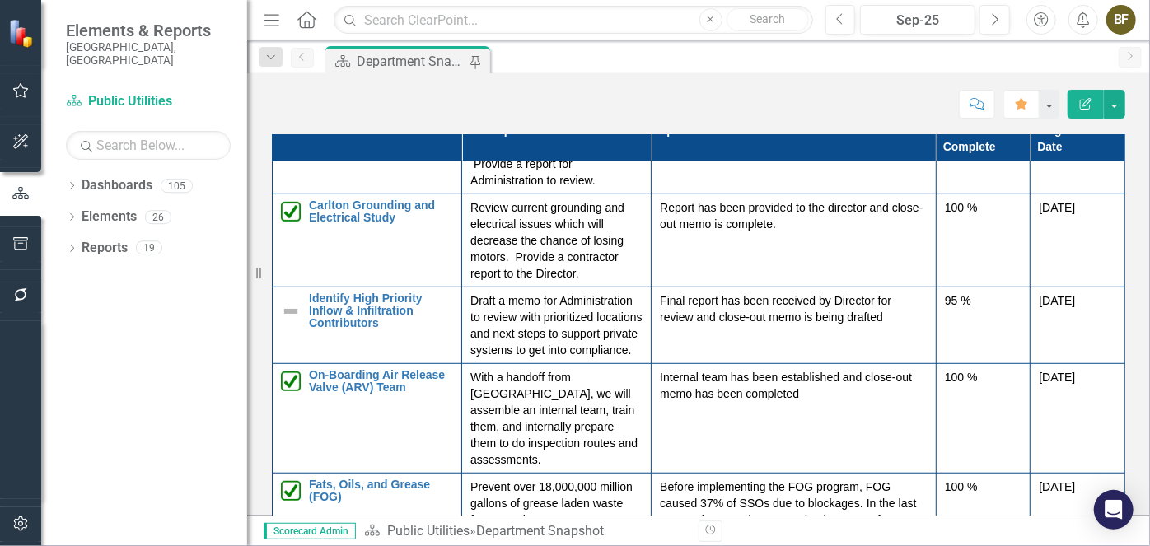
scroll to position [461, 0]
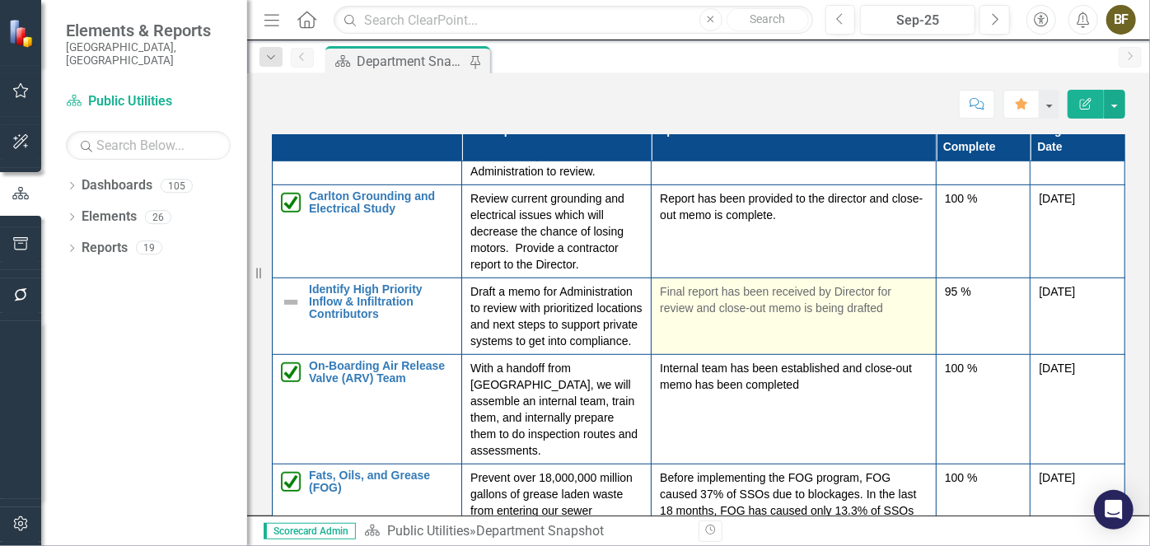
click at [846, 316] on p "Final report has been received by Director for review and close-out memo is bei…" at bounding box center [794, 299] width 268 height 33
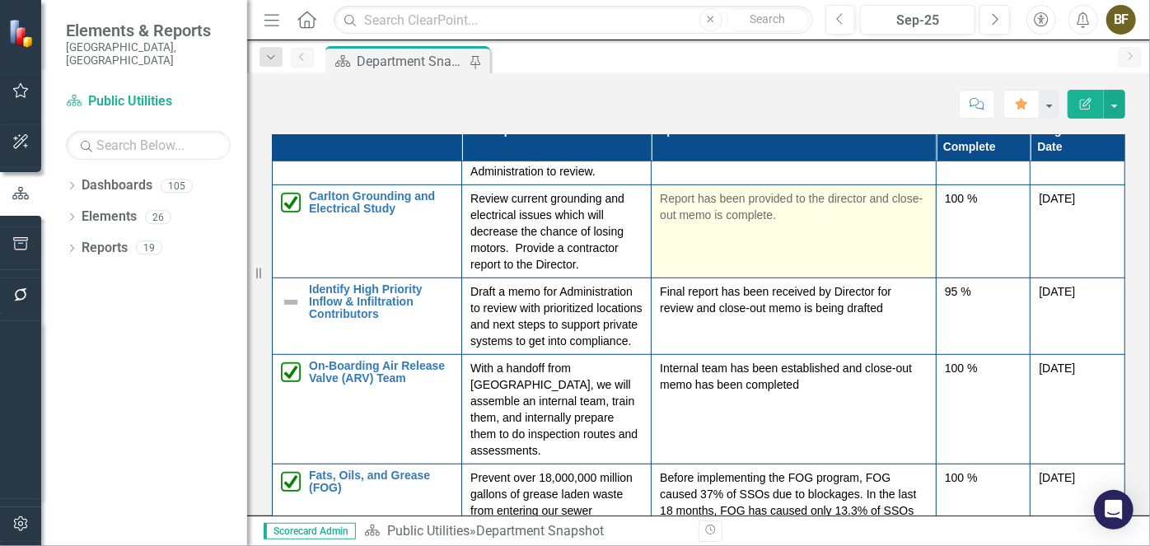
click at [847, 316] on p "Final report has been received by Director for review and close-out memo is bei…" at bounding box center [794, 299] width 268 height 33
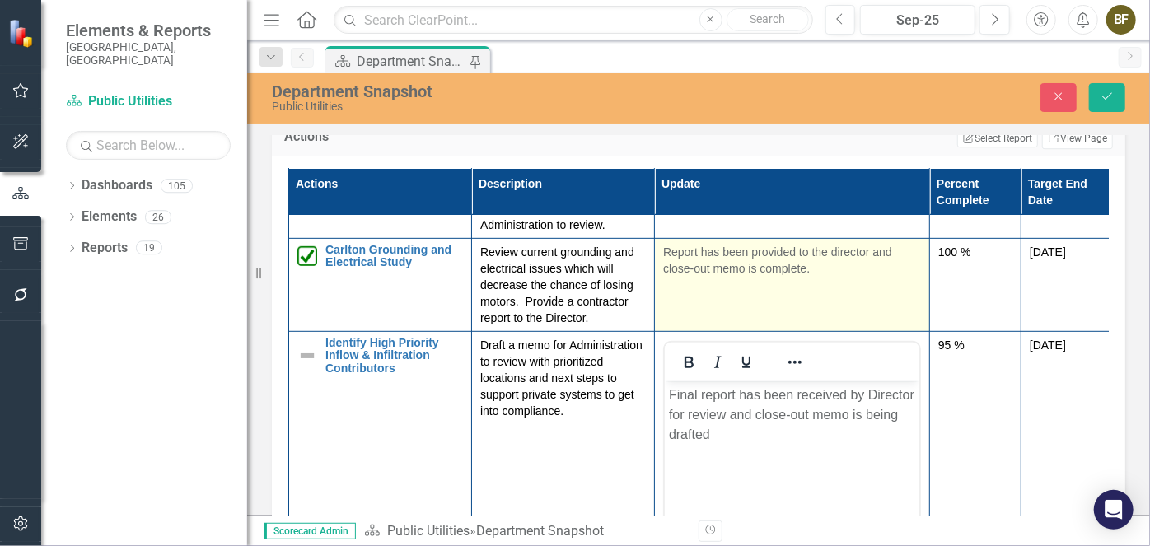
scroll to position [0, 0]
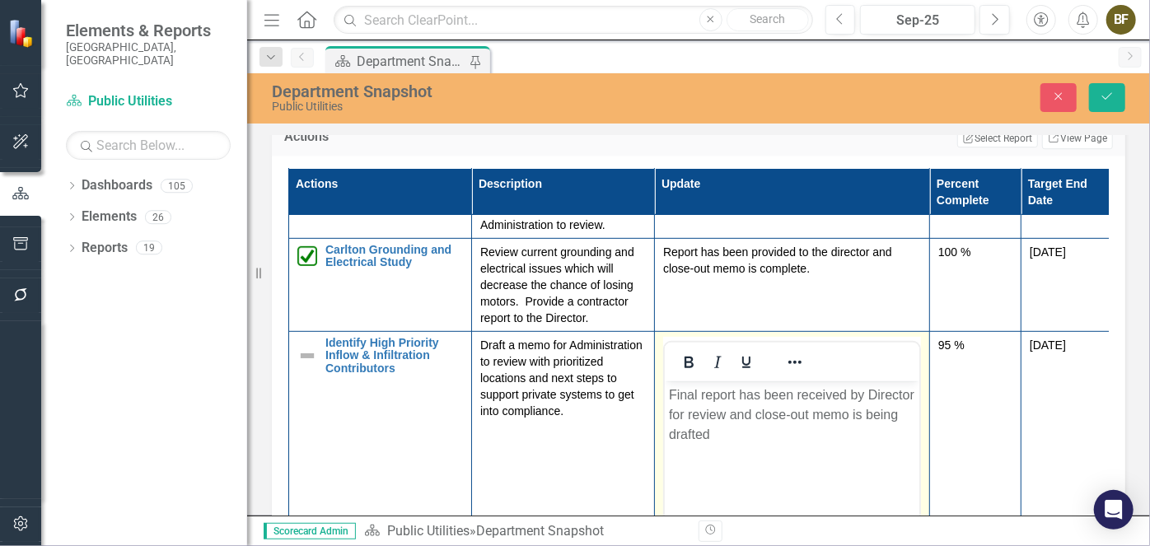
click at [867, 390] on p "Final report has been received by Director for review and close-out memo is bei…" at bounding box center [791, 414] width 246 height 59
click at [748, 437] on p "Final report has been received by the Director for review and close-out memo is…" at bounding box center [790, 414] width 245 height 59
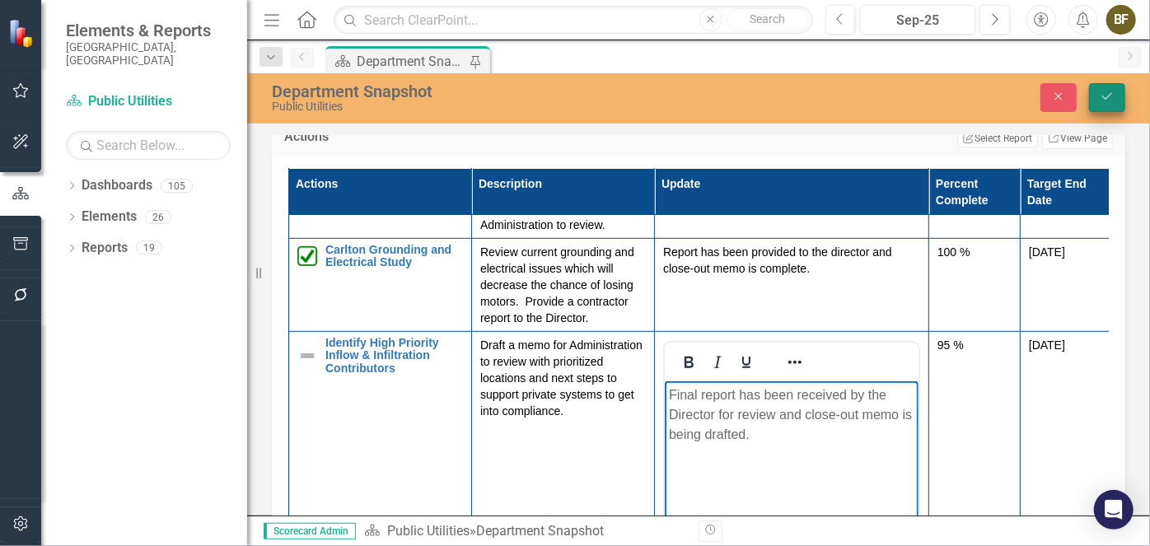
click at [1117, 98] on button "Save" at bounding box center [1107, 97] width 36 height 29
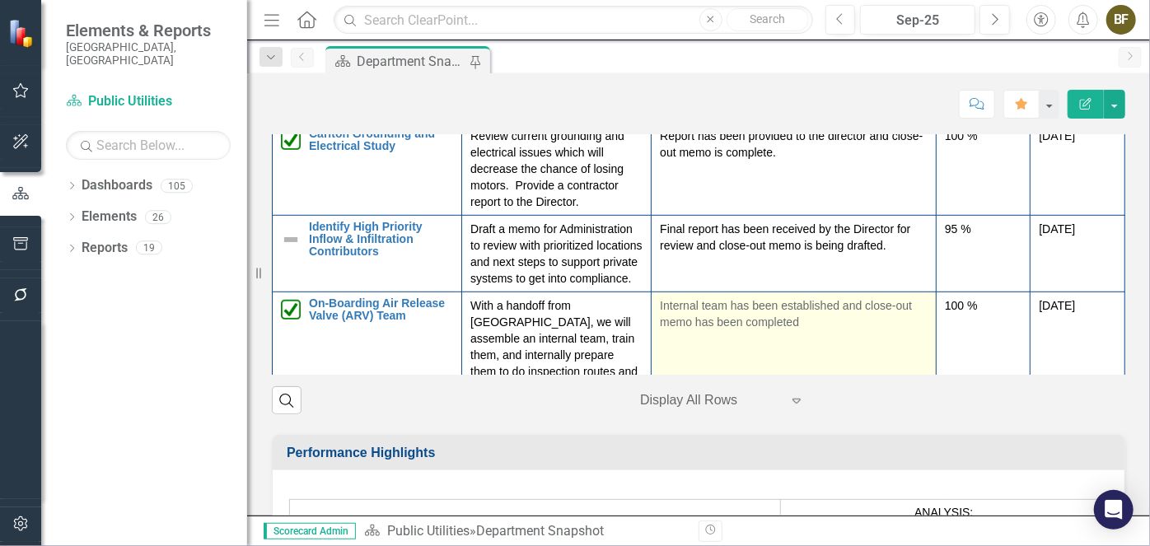
scroll to position [449, 0]
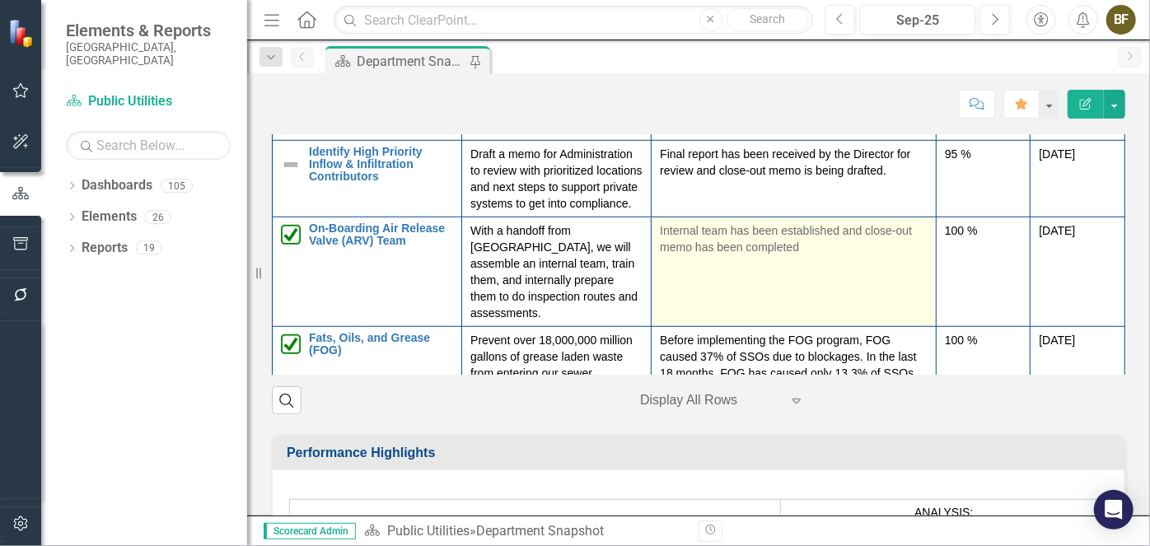
click at [844, 323] on td "Internal team has been established and close-out memo has been completed" at bounding box center [794, 272] width 285 height 110
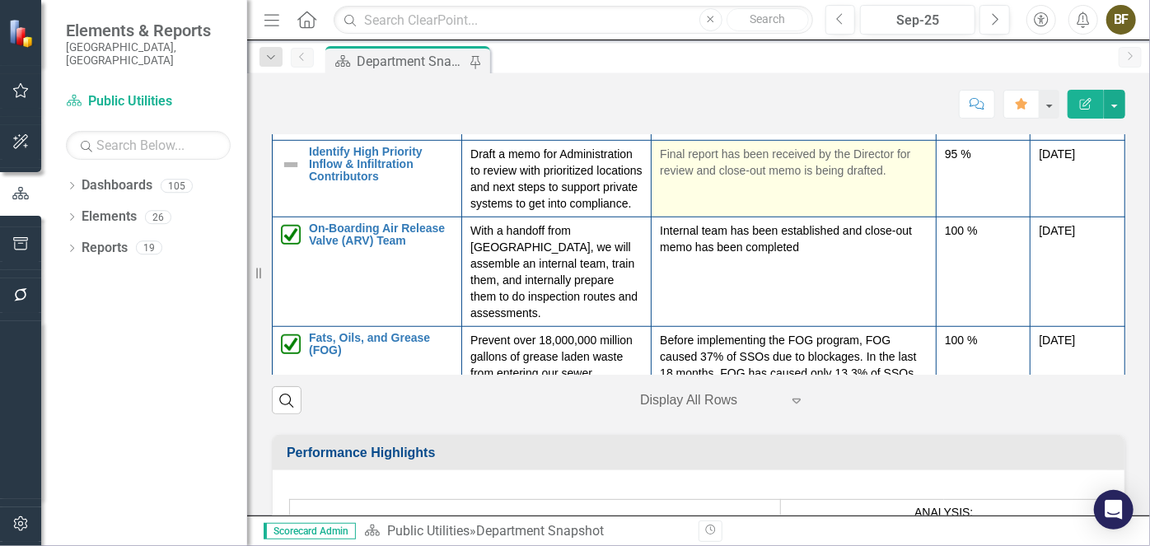
click at [844, 324] on td "Internal team has been established and close-out memo has been completed" at bounding box center [794, 272] width 285 height 110
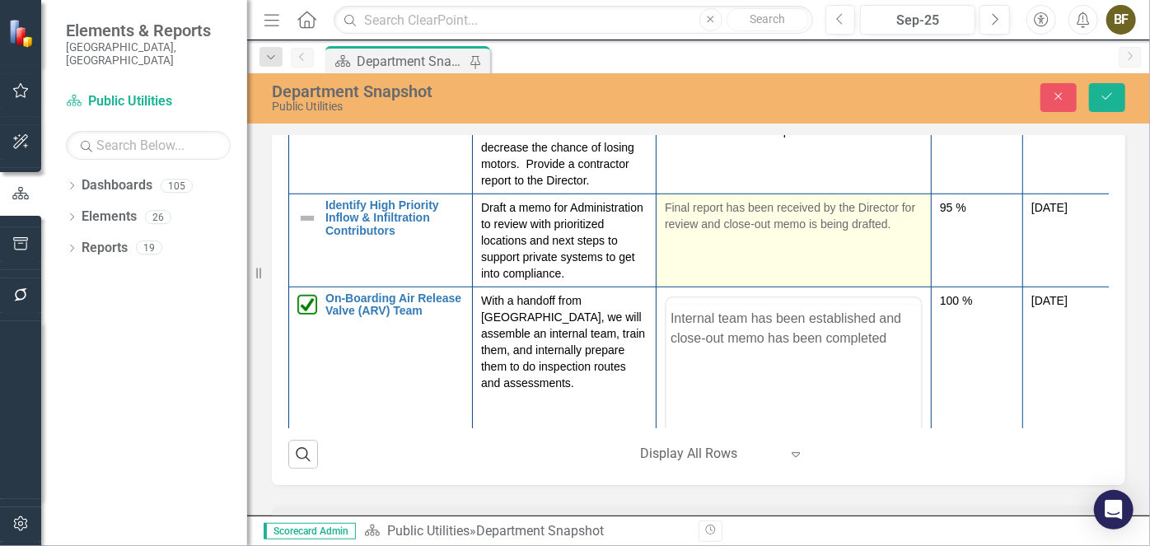
scroll to position [0, 0]
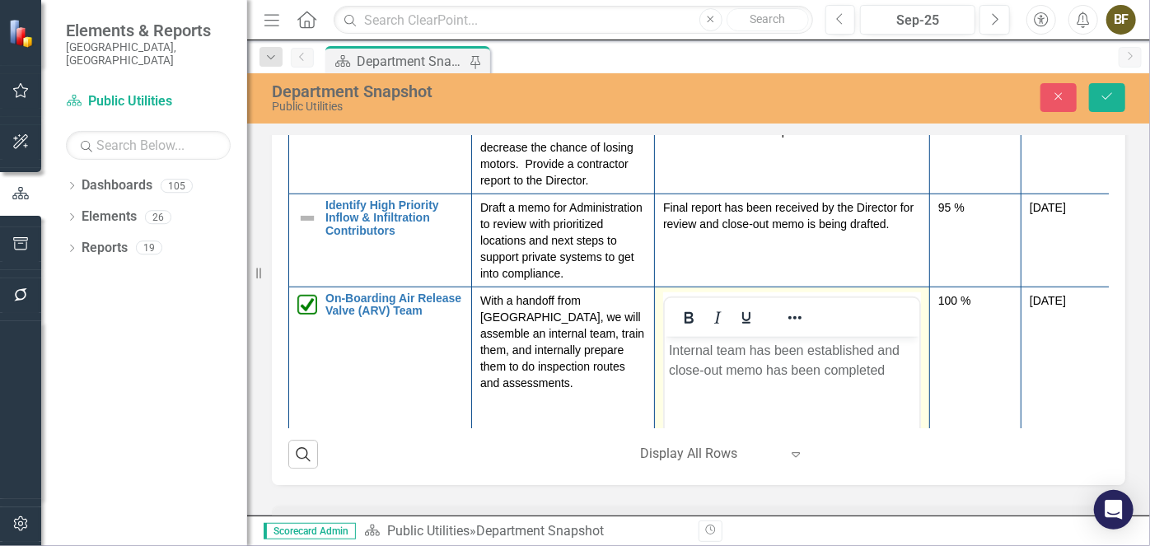
click at [892, 367] on p "Internal team has been established and close-out memo has been completed" at bounding box center [791, 360] width 246 height 40
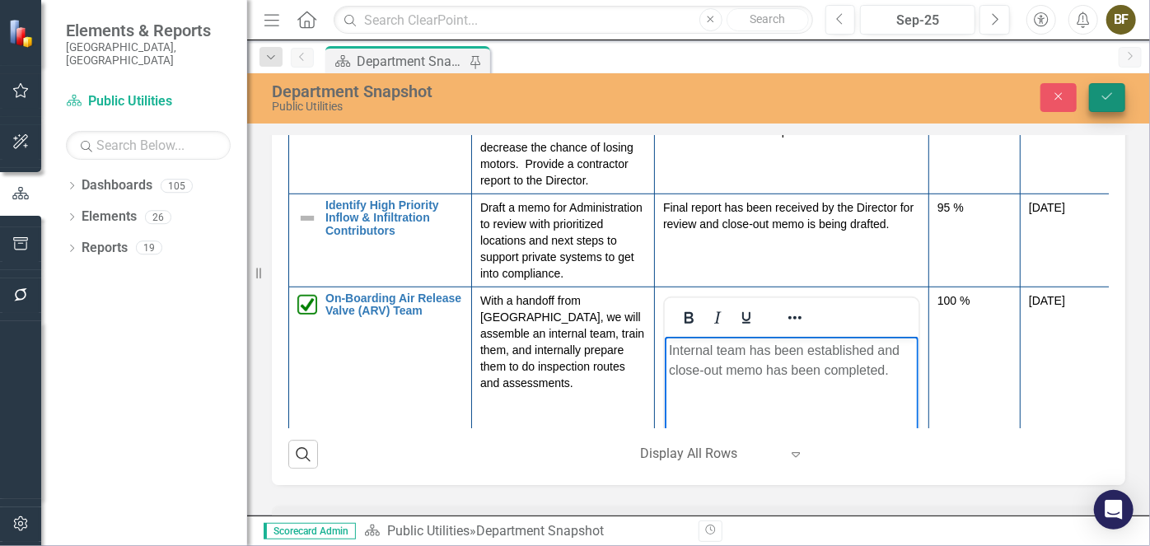
click at [1110, 96] on icon "Save" at bounding box center [1107, 97] width 15 height 12
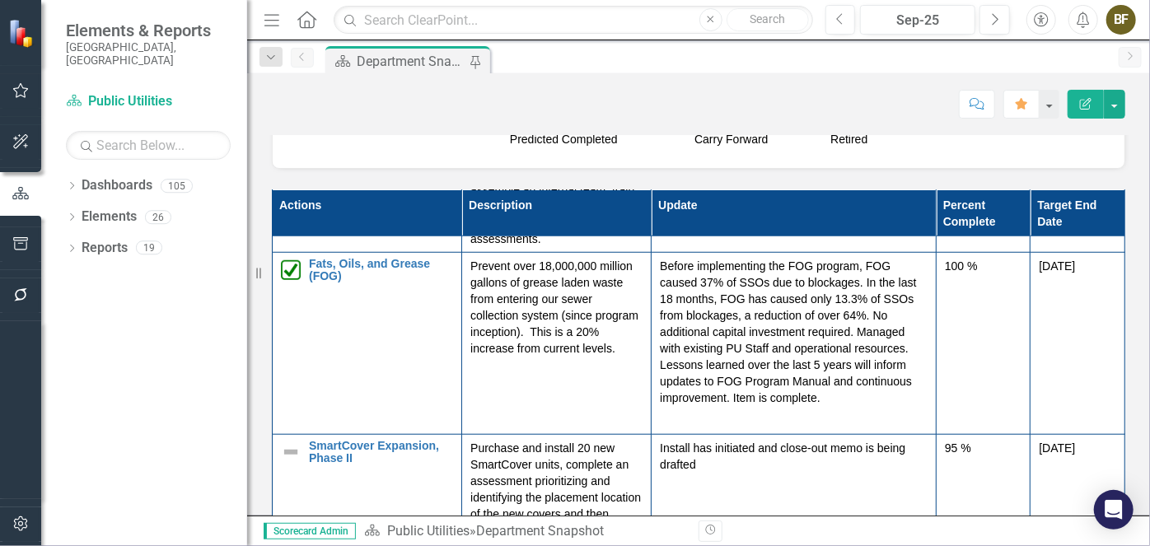
scroll to position [824, 0]
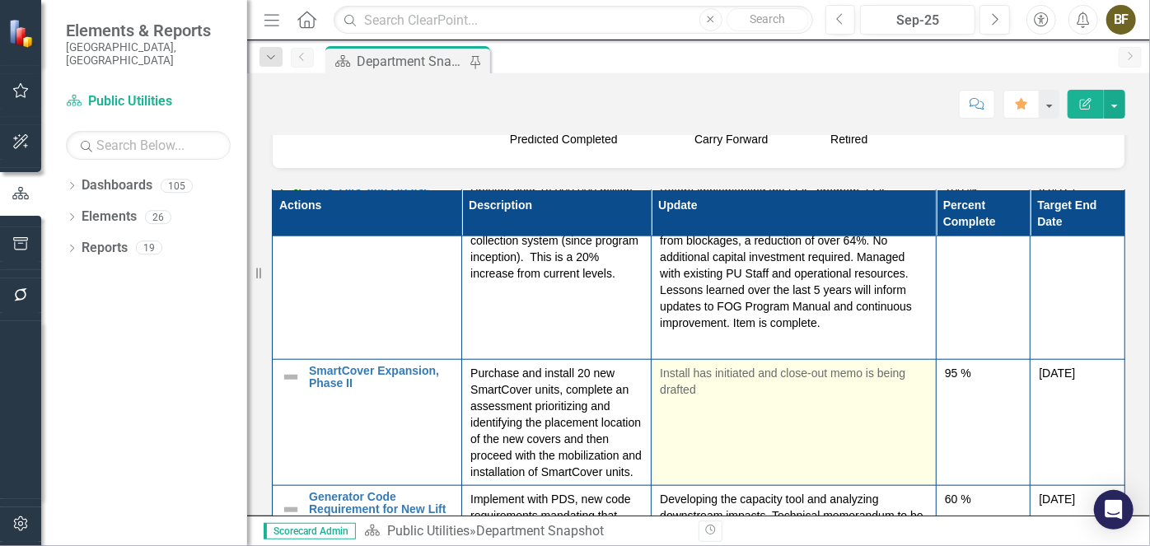
click at [762, 397] on p "Install has initiated and close-out memo is being drafted" at bounding box center [794, 380] width 268 height 33
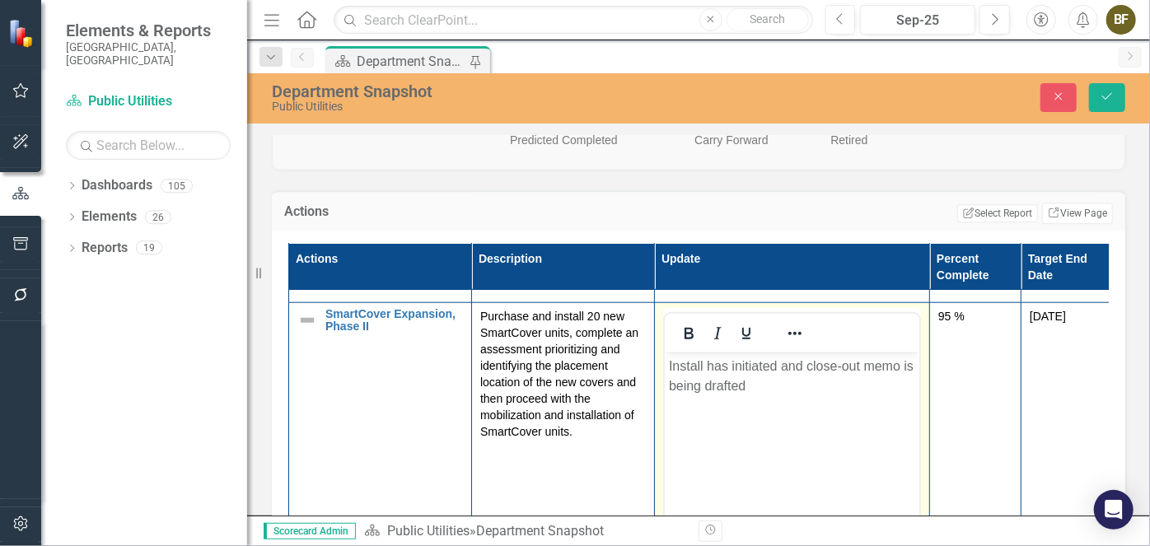
scroll to position [973, 0]
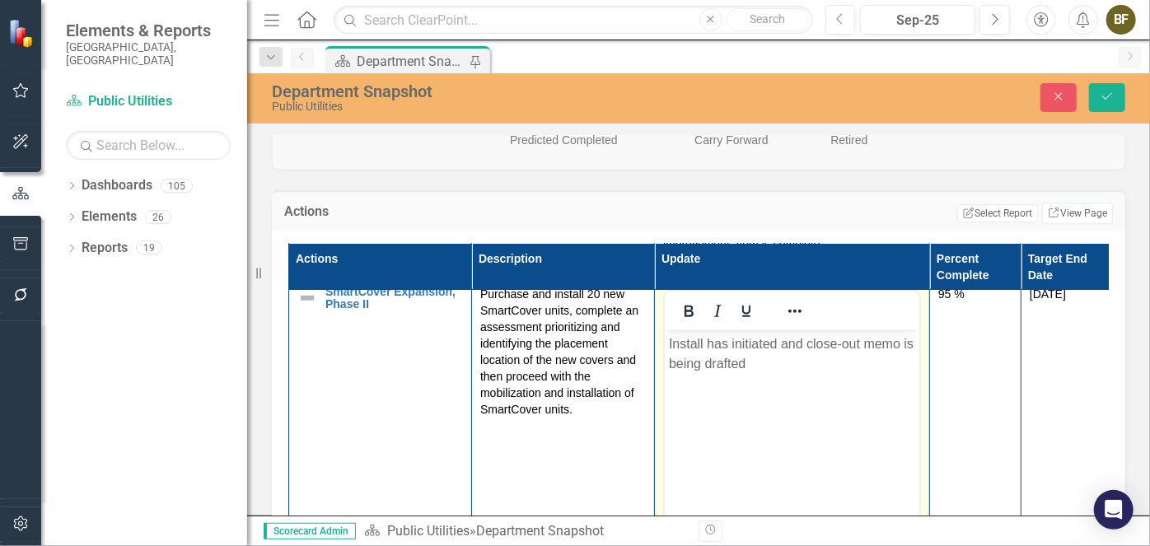
click at [766, 373] on body "Install has initiated and close-out memo is being drafted" at bounding box center [791, 452] width 255 height 247
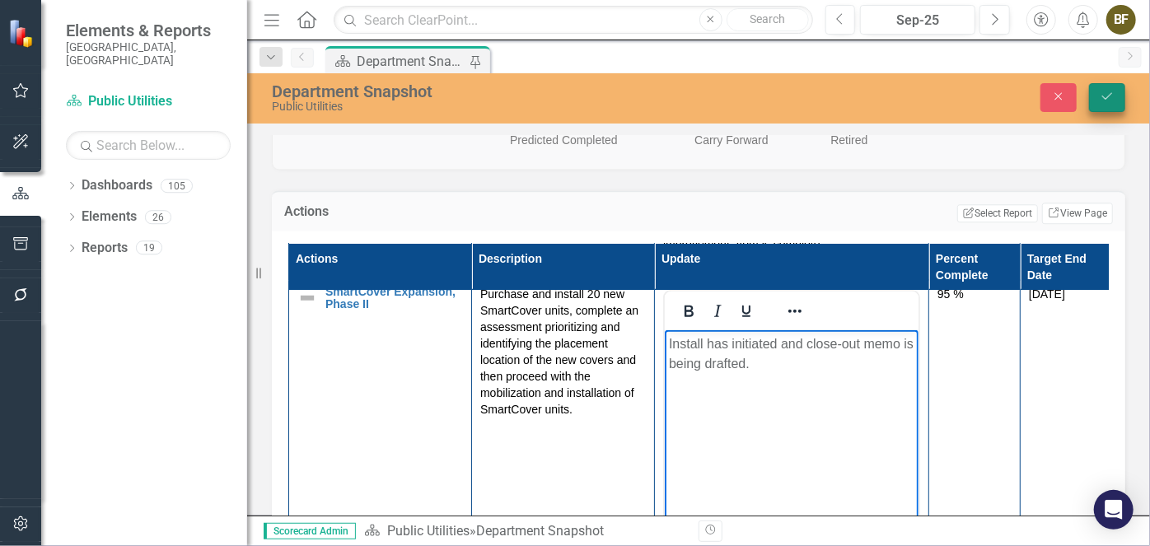
click at [1115, 96] on button "Save" at bounding box center [1107, 97] width 36 height 29
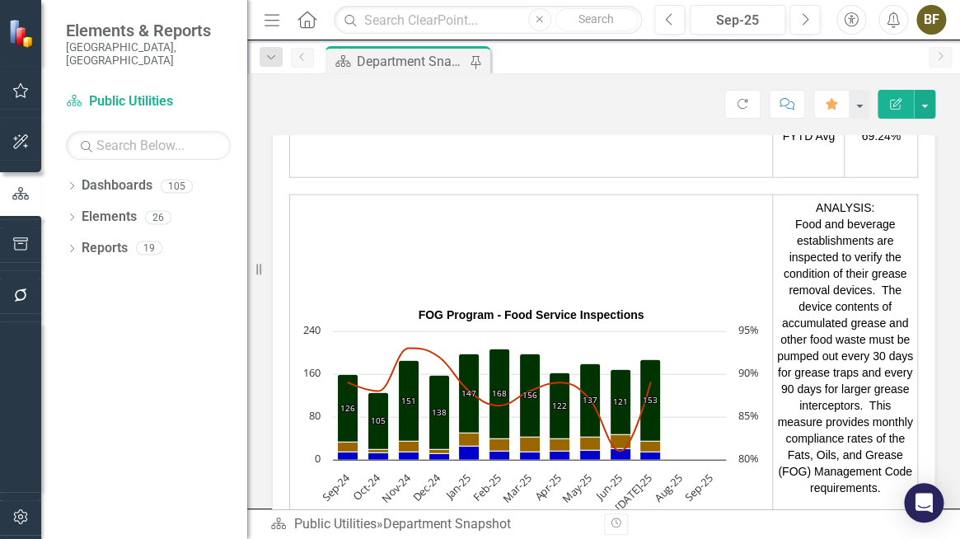
scroll to position [3142, 0]
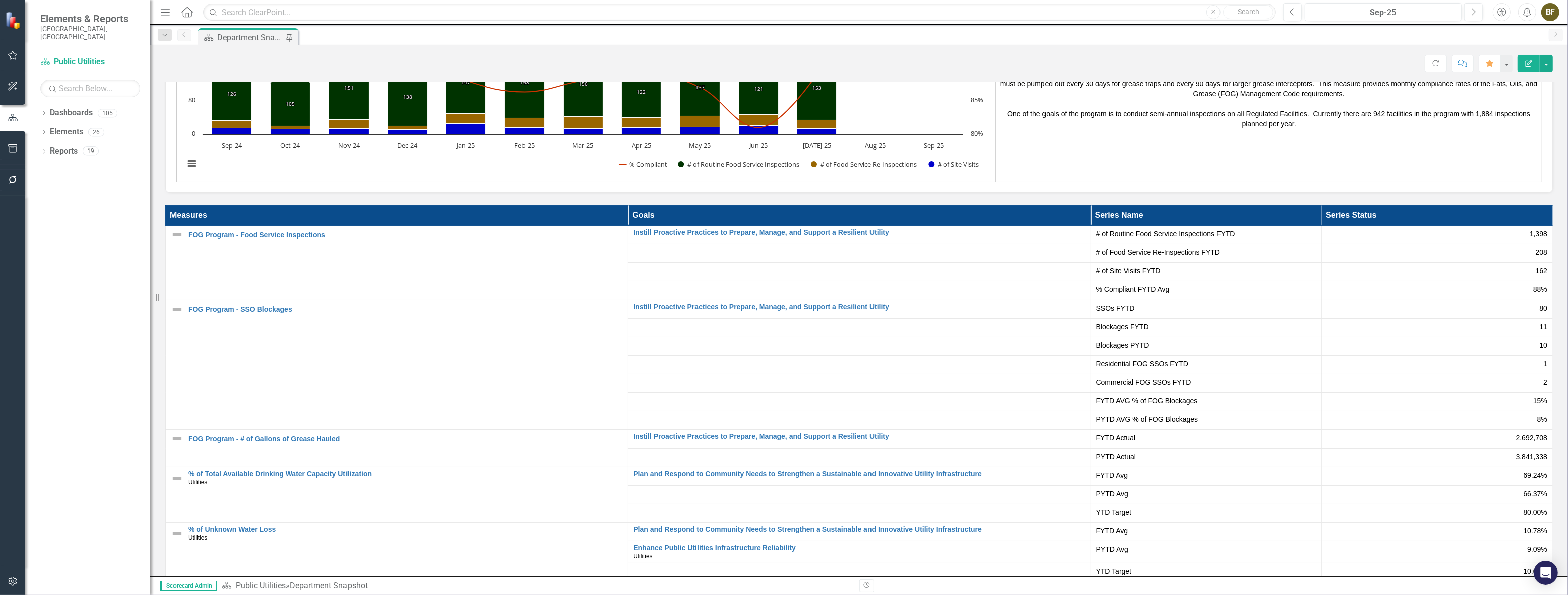
click at [0, 332] on div at bounding box center [12, 381] width 25 height 371
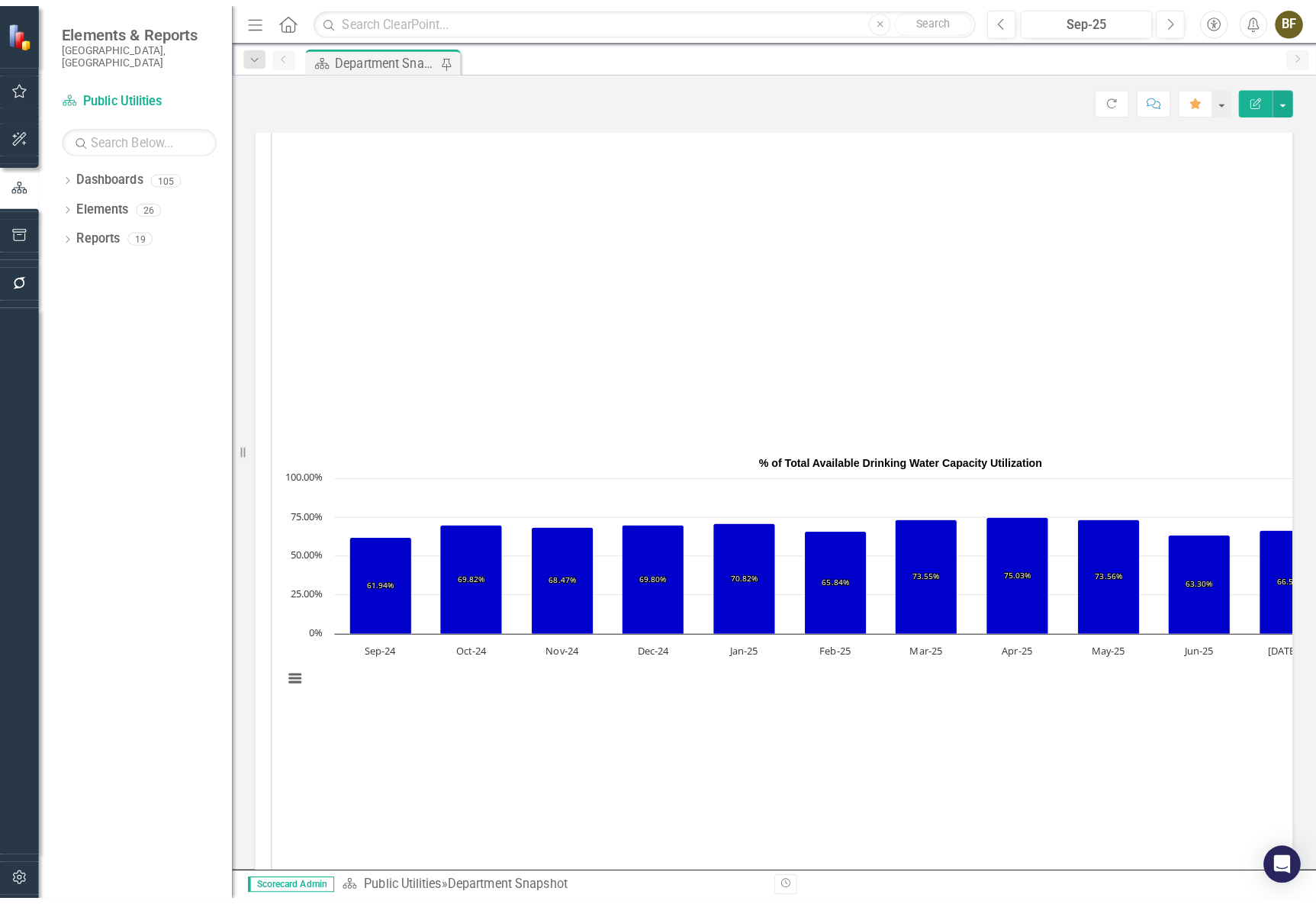
scroll to position [3108, 0]
